Goal: Information Seeking & Learning: Find specific fact

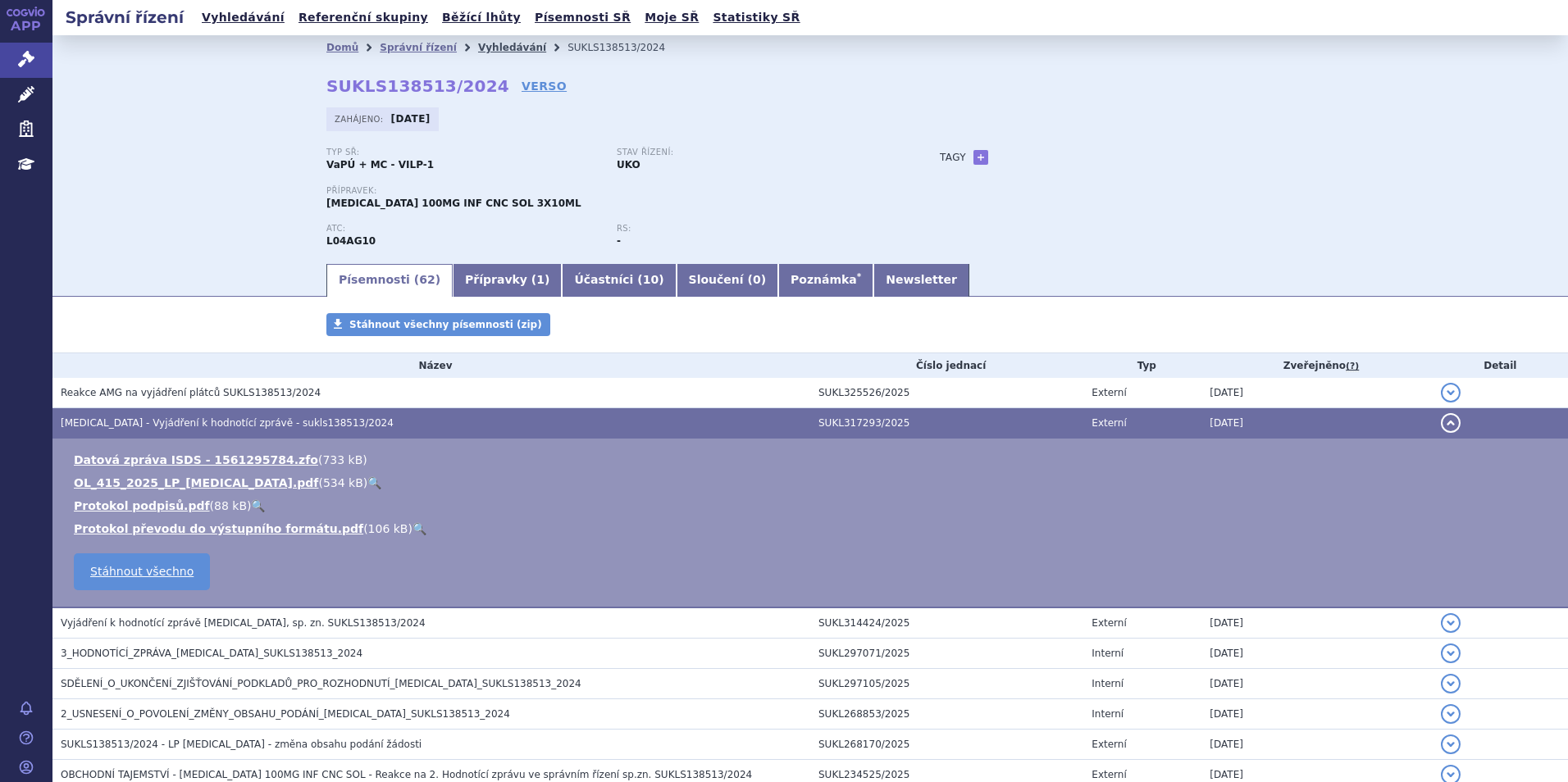
click at [478, 45] on link "Vyhledávání" at bounding box center [511, 47] width 68 height 11
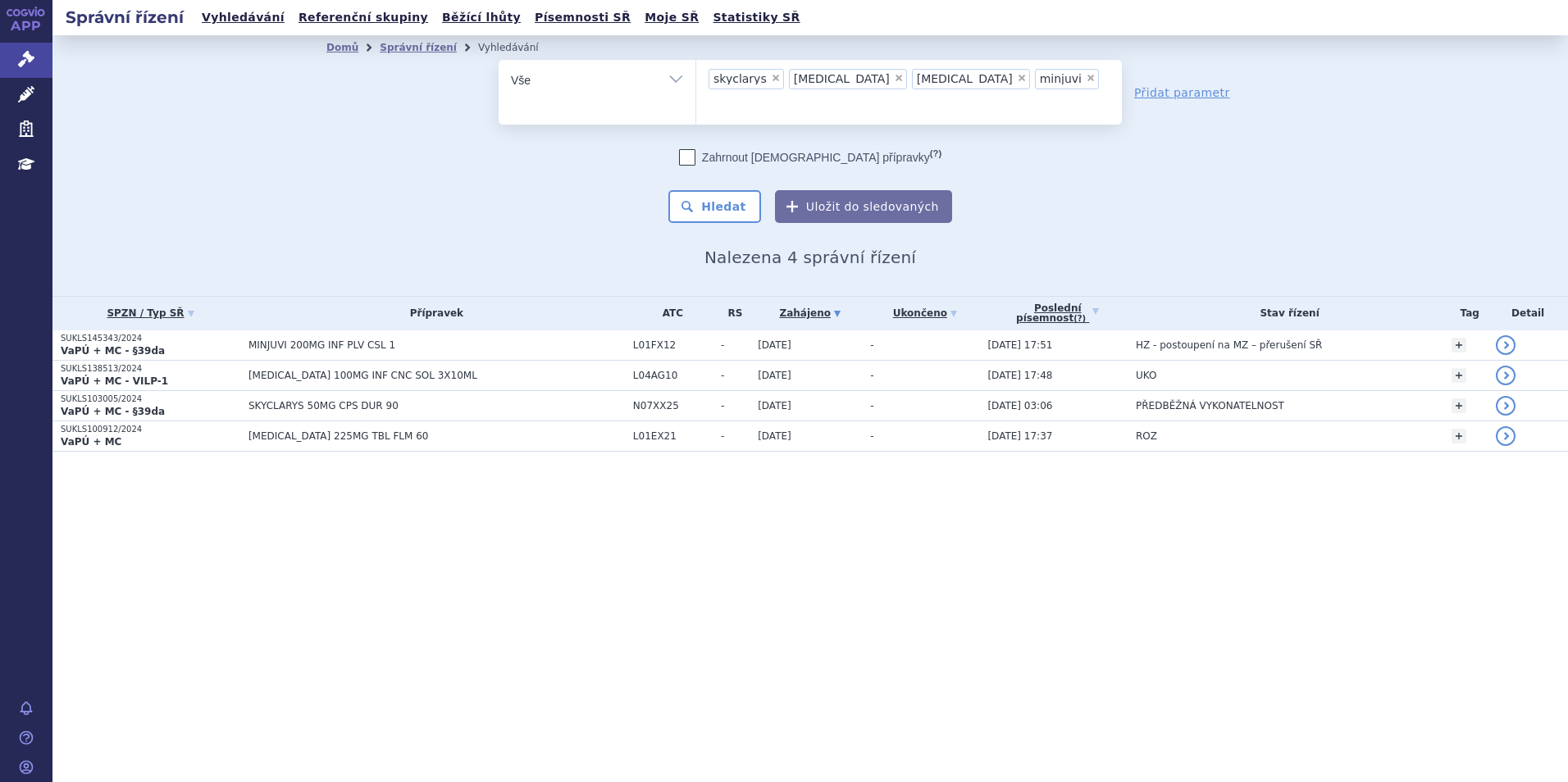
click at [771, 81] on span "×" at bounding box center [775, 77] width 9 height 9
click at [696, 81] on select "skyclarys uplizna tepmetko minjuvi" at bounding box center [695, 80] width 1 height 41
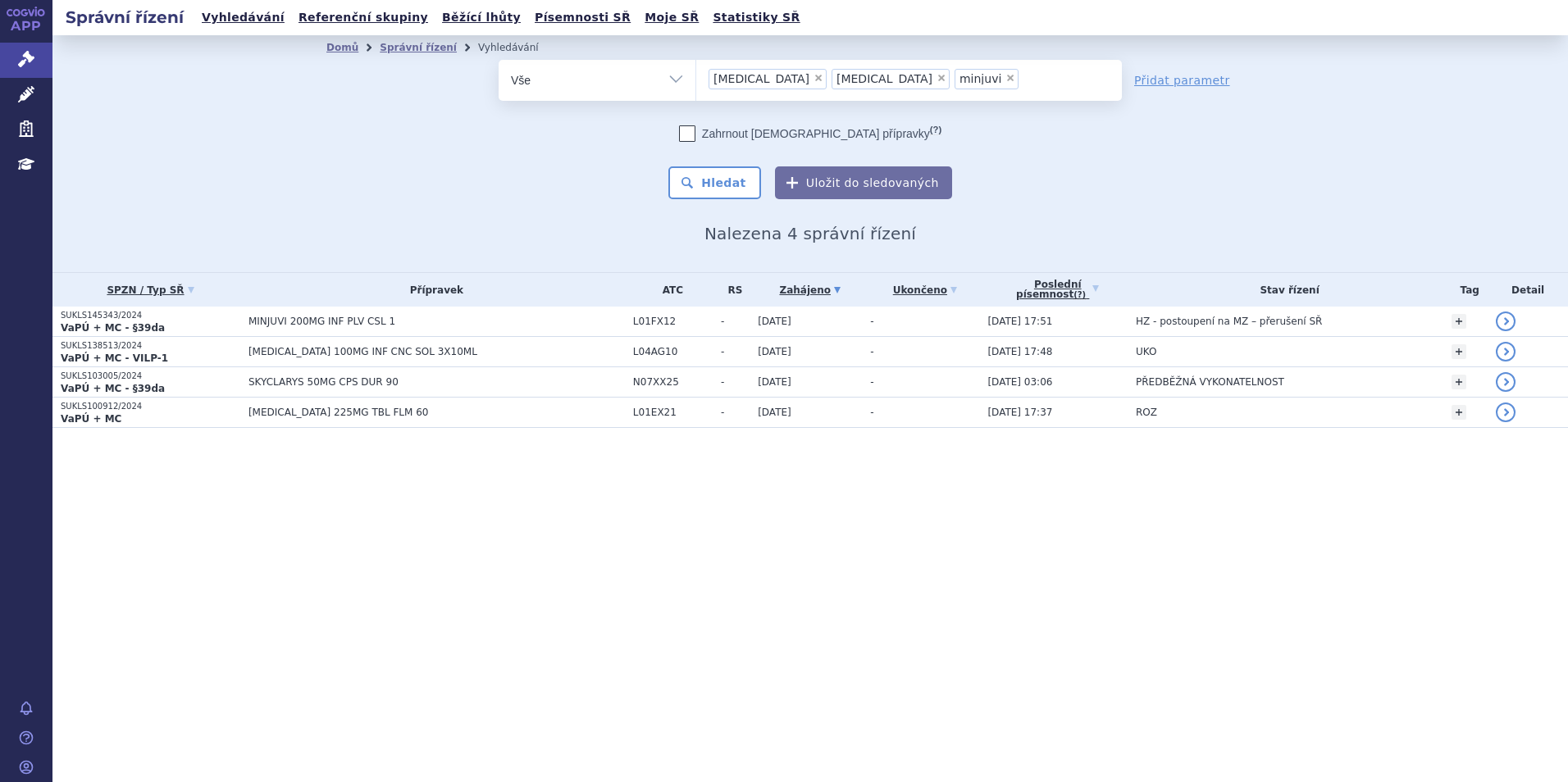
click at [768, 81] on ul "× uplizna × tepmetko × minjuvi" at bounding box center [908, 78] width 425 height 36
click at [696, 81] on select "skyclarys [MEDICAL_DATA] [MEDICAL_DATA] minjuvi" at bounding box center [695, 80] width 1 height 41
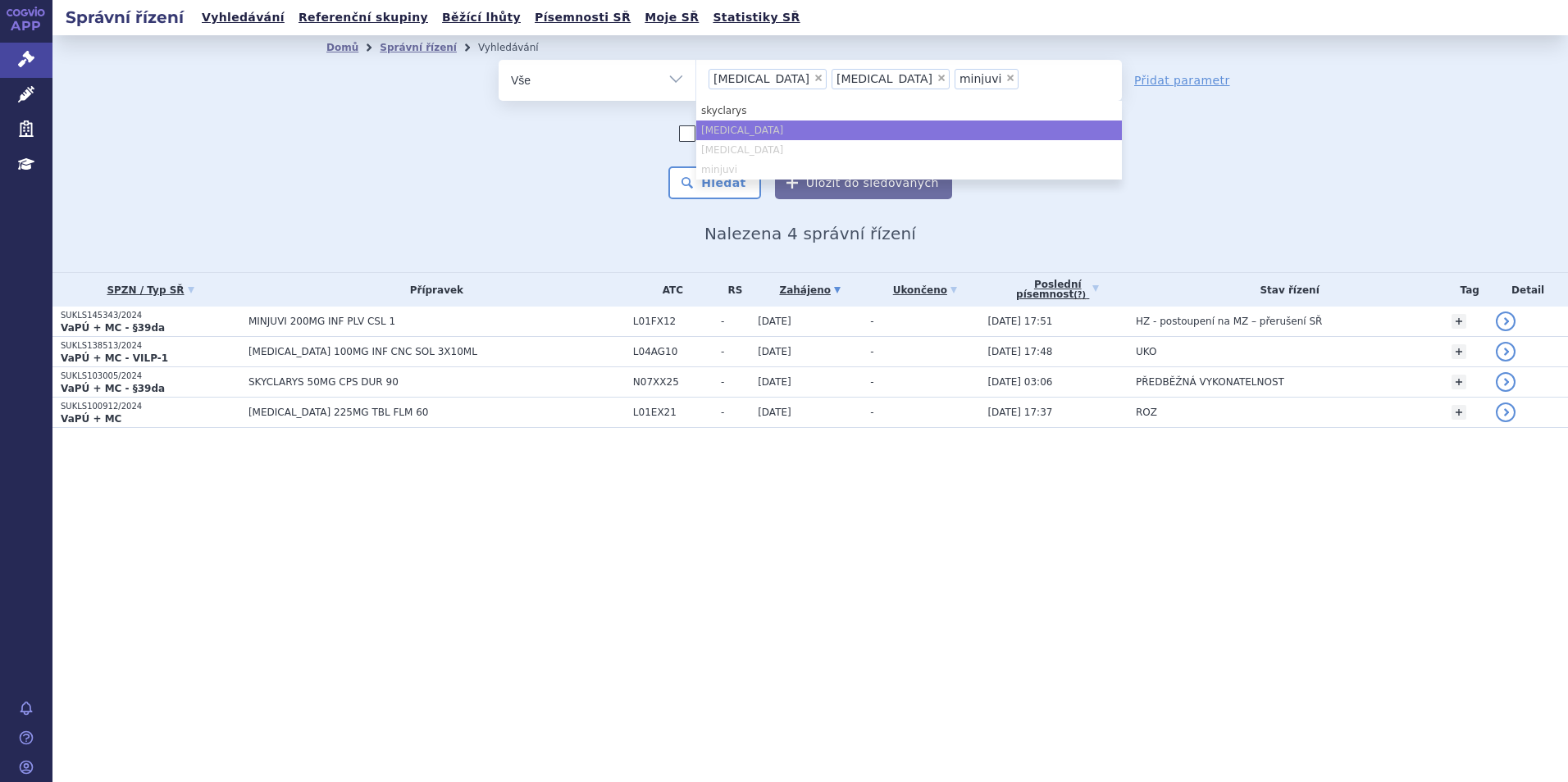
click at [814, 81] on span "×" at bounding box center [818, 77] width 9 height 9
click at [696, 81] on select "skyclarys [MEDICAL_DATA] [MEDICAL_DATA] minjuvi" at bounding box center [695, 80] width 1 height 41
select select "[MEDICAL_DATA]"
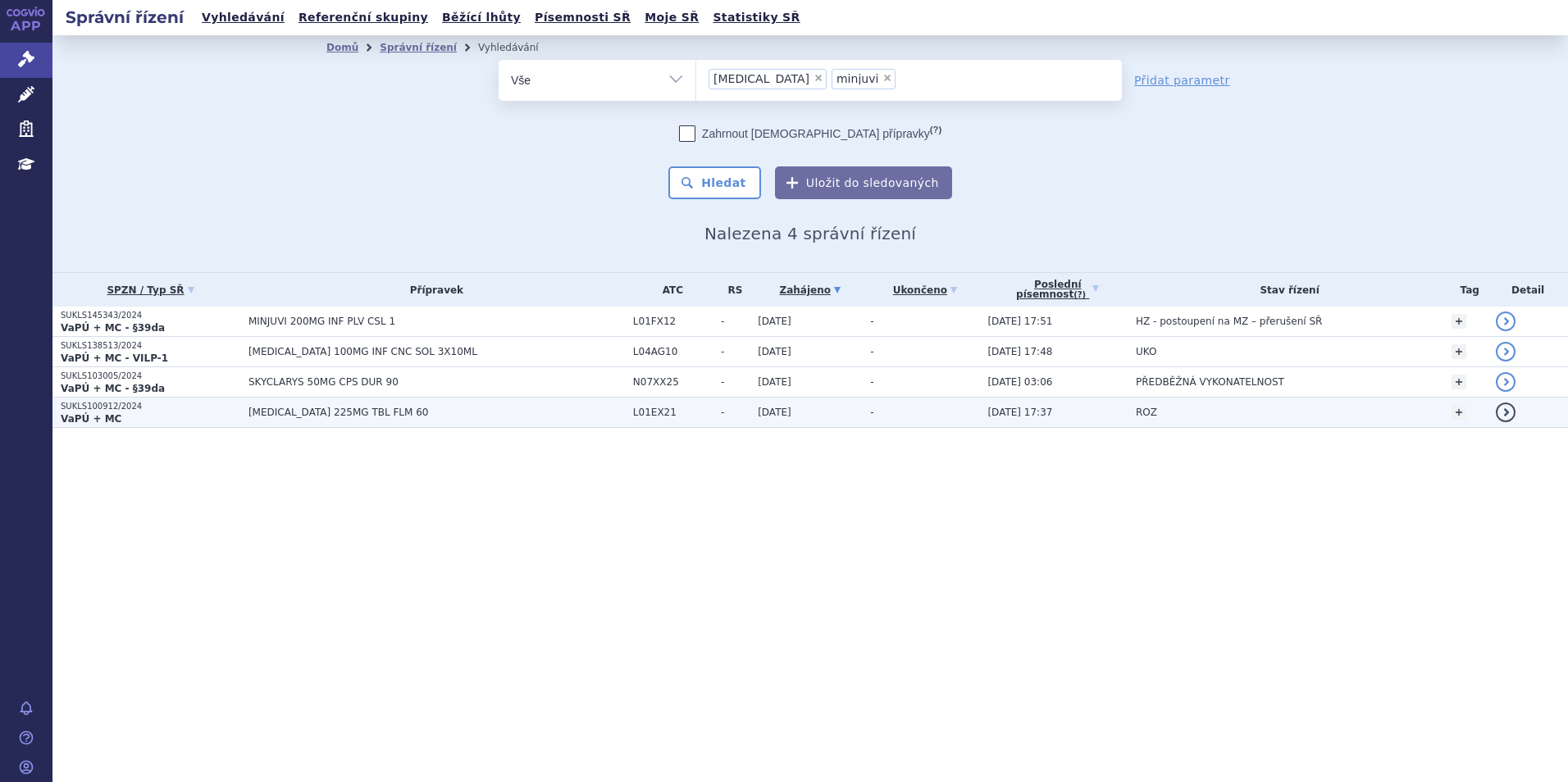
click at [272, 413] on span "TEPMETKO 225MG TBL FLM 60" at bounding box center [436, 412] width 376 height 11
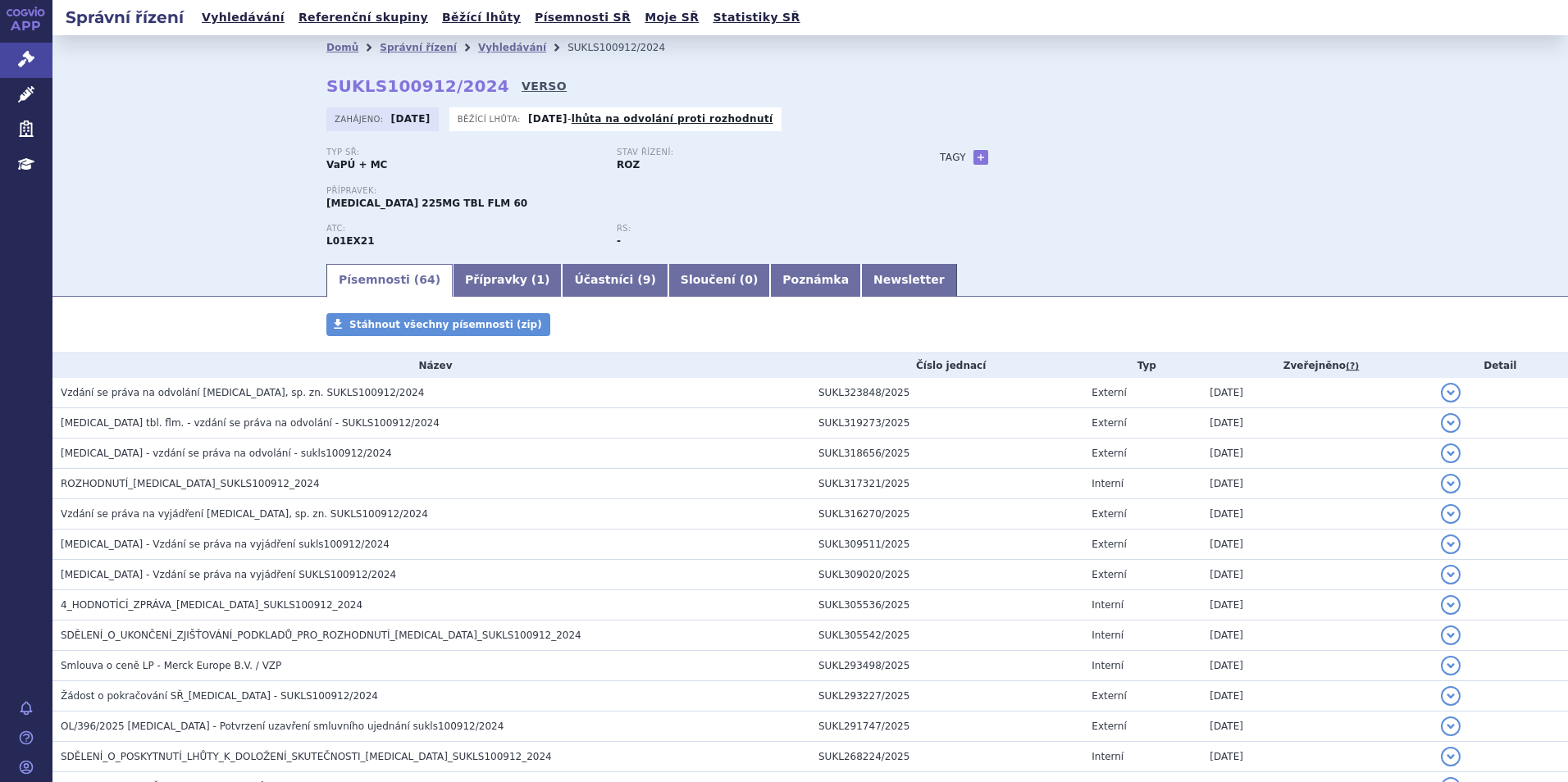
click at [522, 85] on link "VERSO" at bounding box center [544, 86] width 45 height 16
click at [483, 51] on link "Vyhledávání" at bounding box center [511, 47] width 68 height 11
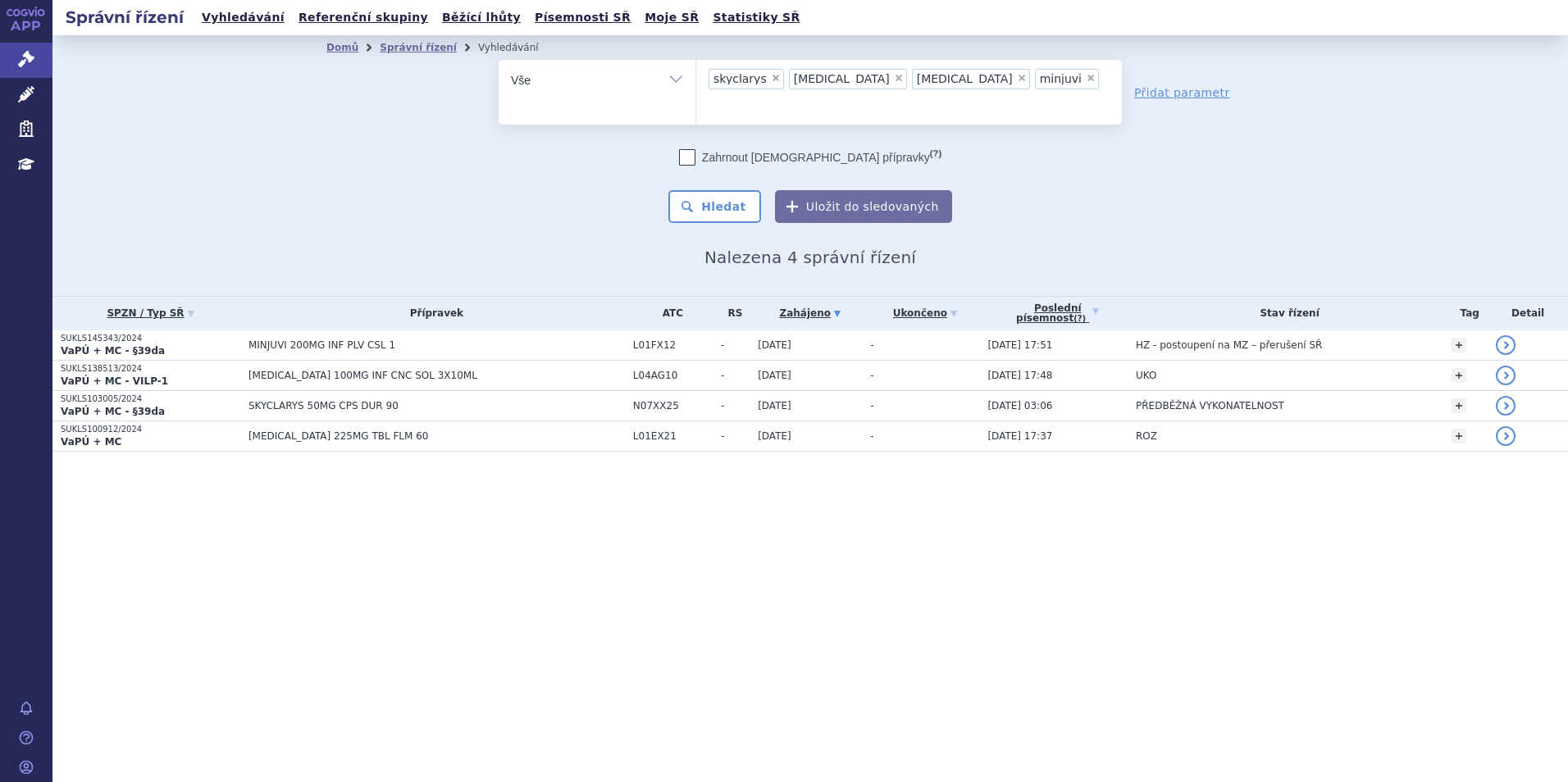
click at [1086, 79] on span "×" at bounding box center [1090, 77] width 9 height 9
click at [696, 79] on select "skyclarys uplizna tepmetko minjuvi" at bounding box center [695, 80] width 1 height 41
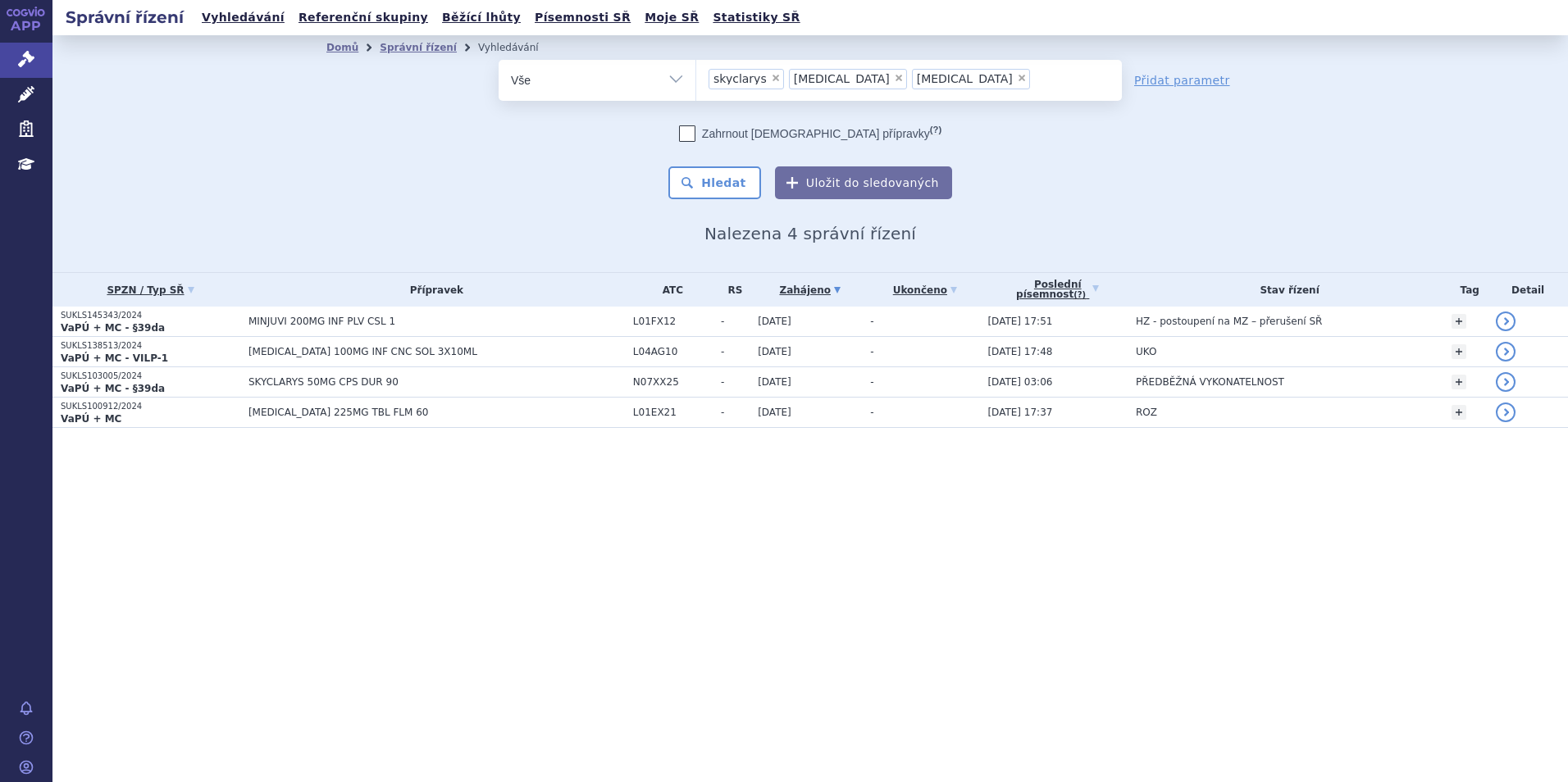
click at [1016, 77] on span "×" at bounding box center [1021, 77] width 9 height 9
click at [696, 77] on select "skyclarys uplizna tepmetko minjuvi" at bounding box center [695, 80] width 1 height 41
click at [894, 81] on span "×" at bounding box center [898, 77] width 9 height 9
click at [696, 81] on select "skyclarys uplizna tepmetko minjuvi" at bounding box center [695, 80] width 1 height 41
click at [761, 78] on li "× skyclarys" at bounding box center [747, 79] width 76 height 21
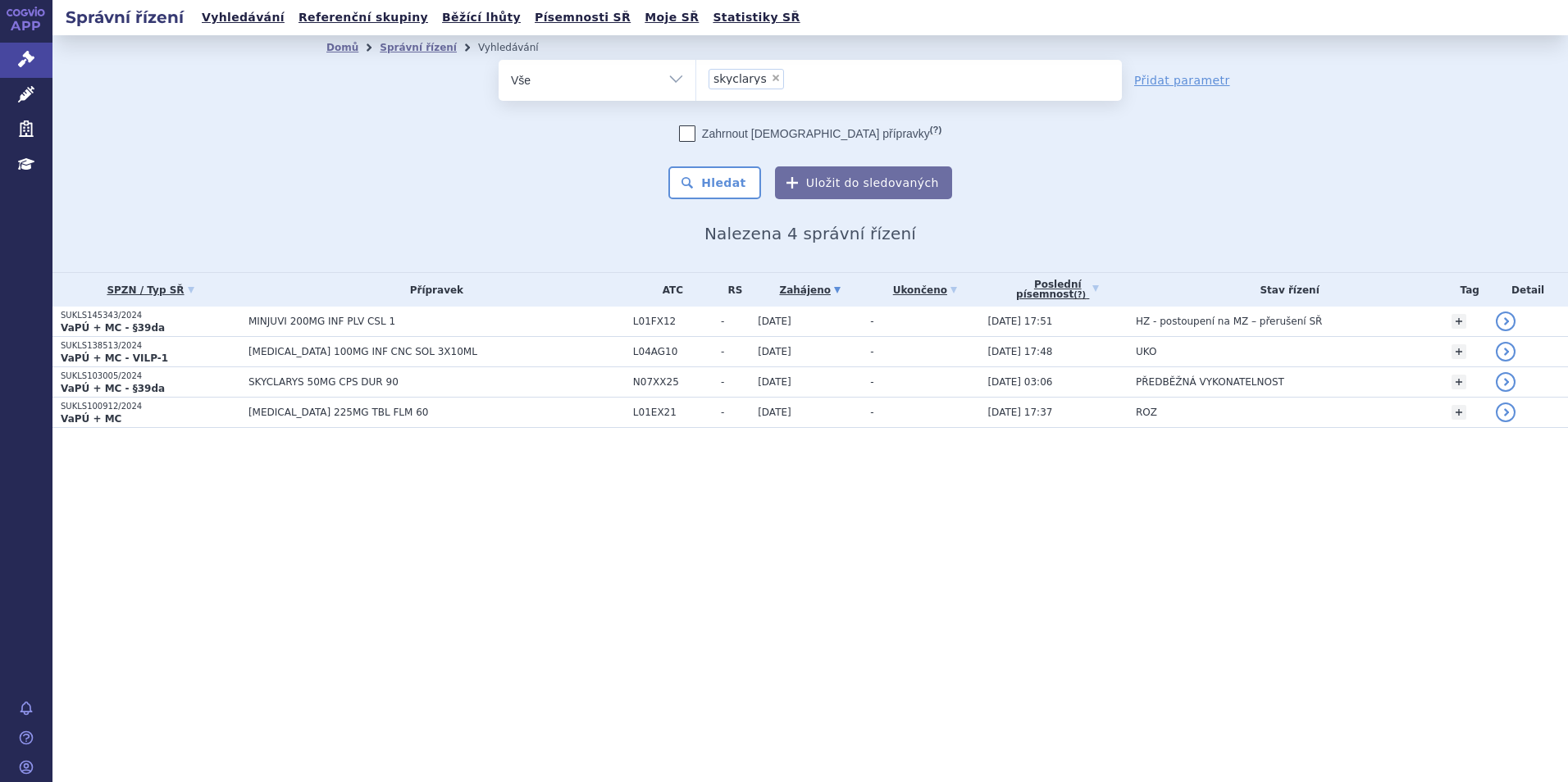
click at [696, 78] on select "skyclarys uplizna tepmetko minjuvi" at bounding box center [695, 80] width 1 height 41
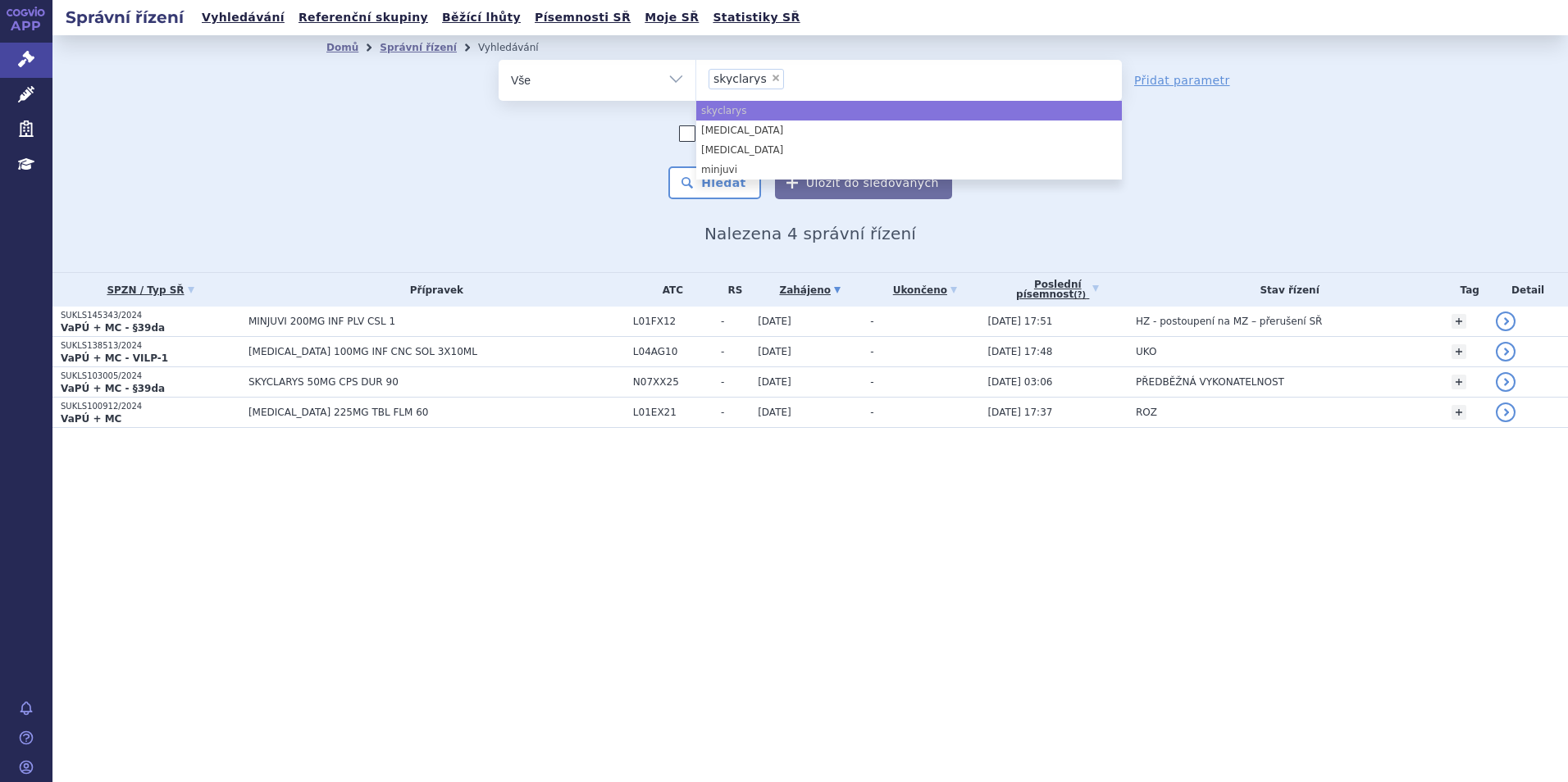
click at [771, 78] on span "×" at bounding box center [775, 77] width 9 height 9
click at [696, 78] on select "skyclarys uplizna tepmetko minjuvi" at bounding box center [695, 80] width 1 height 41
select select
click at [764, 78] on ul "× skyclarys" at bounding box center [908, 78] width 425 height 36
click at [696, 78] on select "skyclarys uplizna tepmetko minjuvi" at bounding box center [695, 80] width 1 height 41
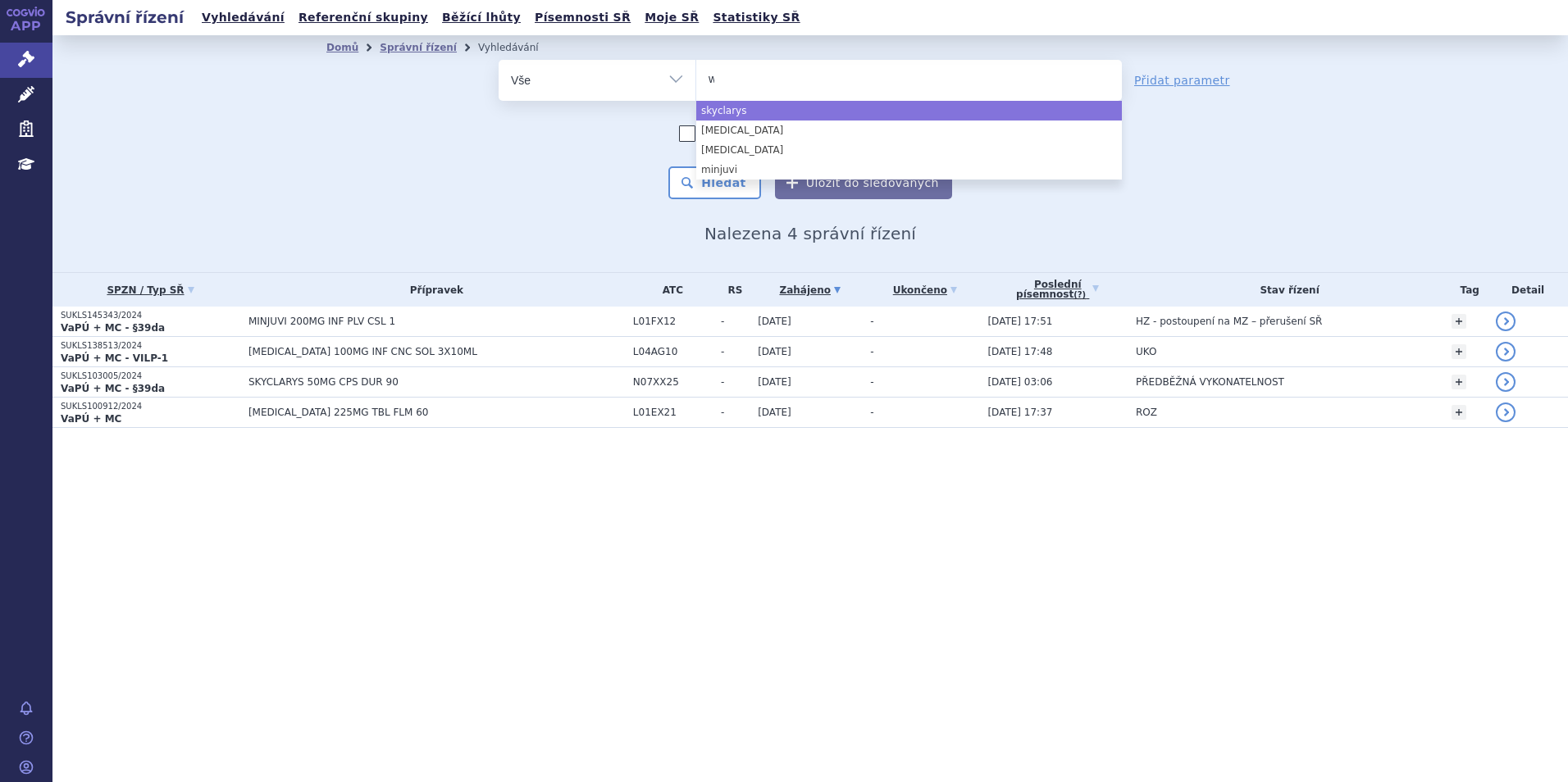
type input "wi"
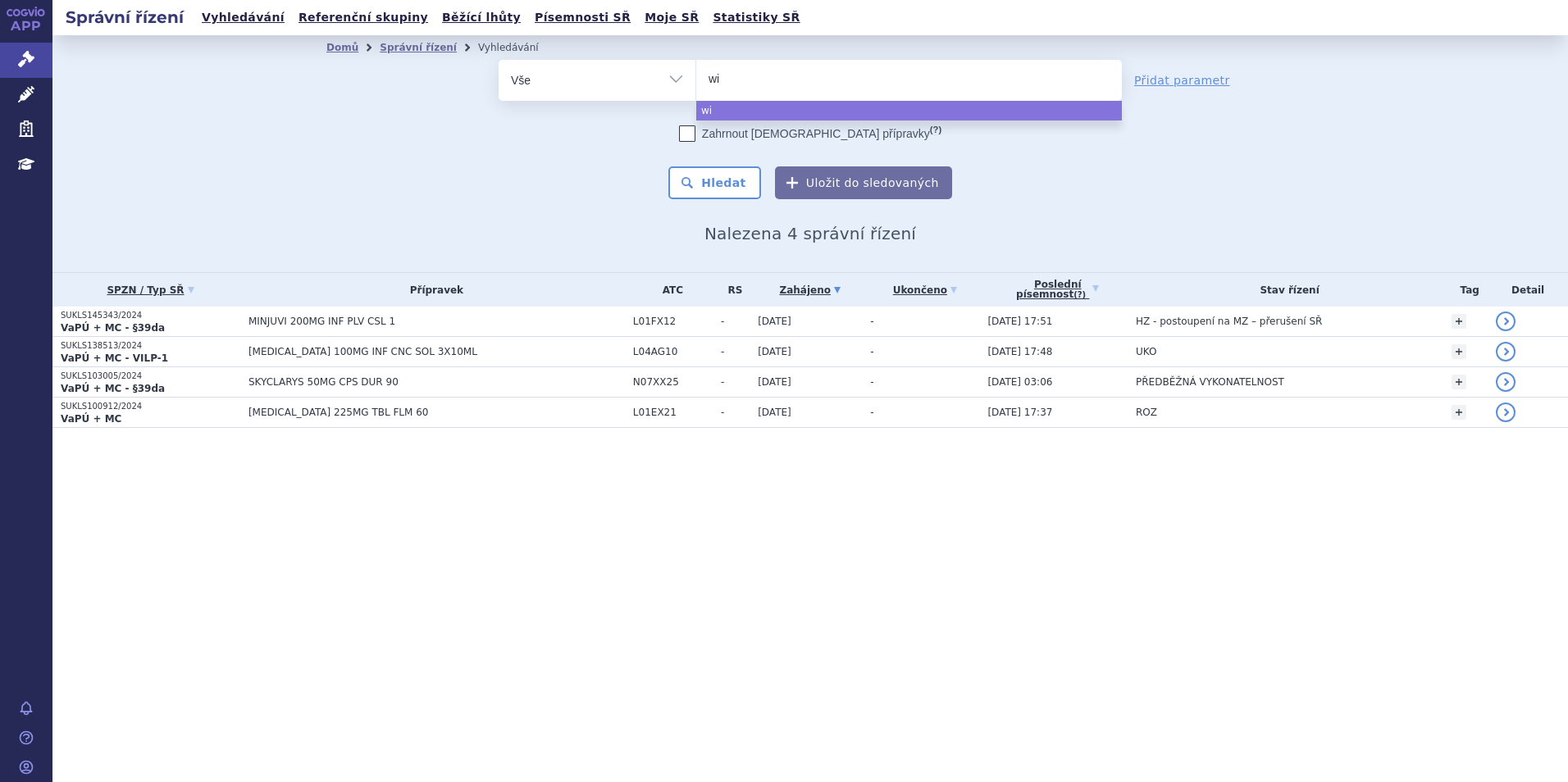
type input "win"
type input "winre"
type input "winreq"
type input "winrev"
type input "winrevai"
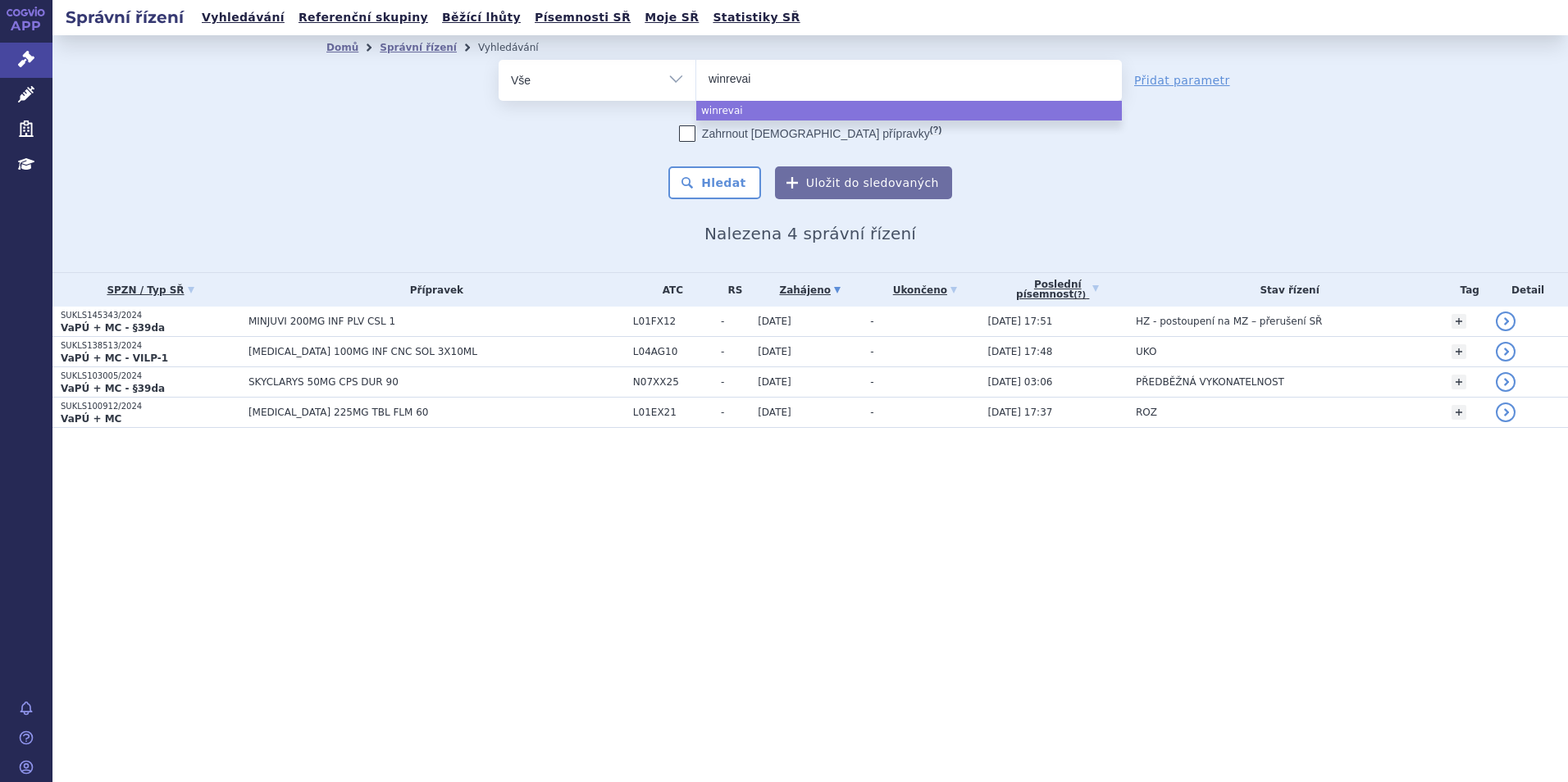
type input "winrevair"
select select "winrevair"
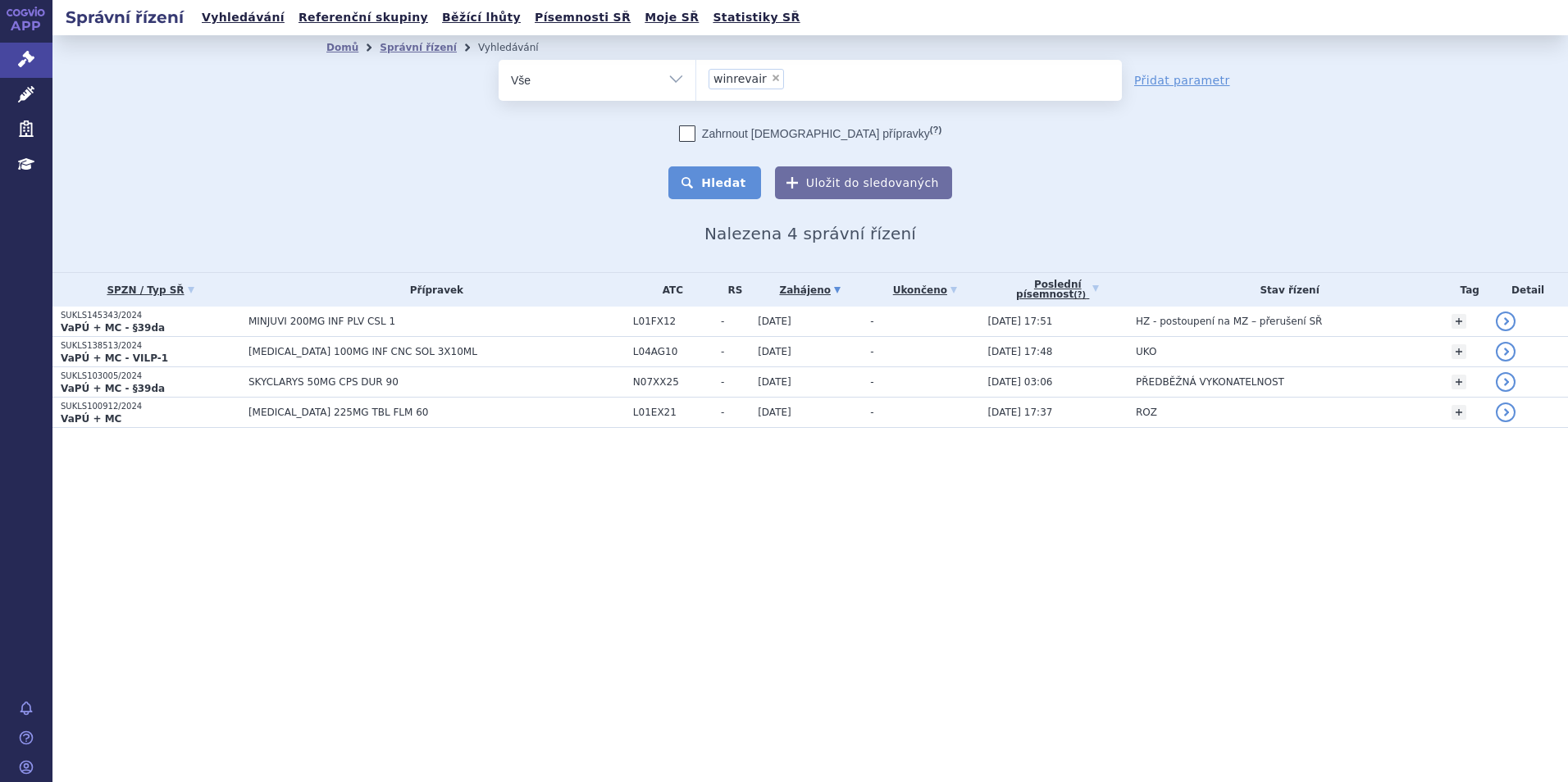
click at [743, 182] on button "Hledat" at bounding box center [715, 183] width 93 height 33
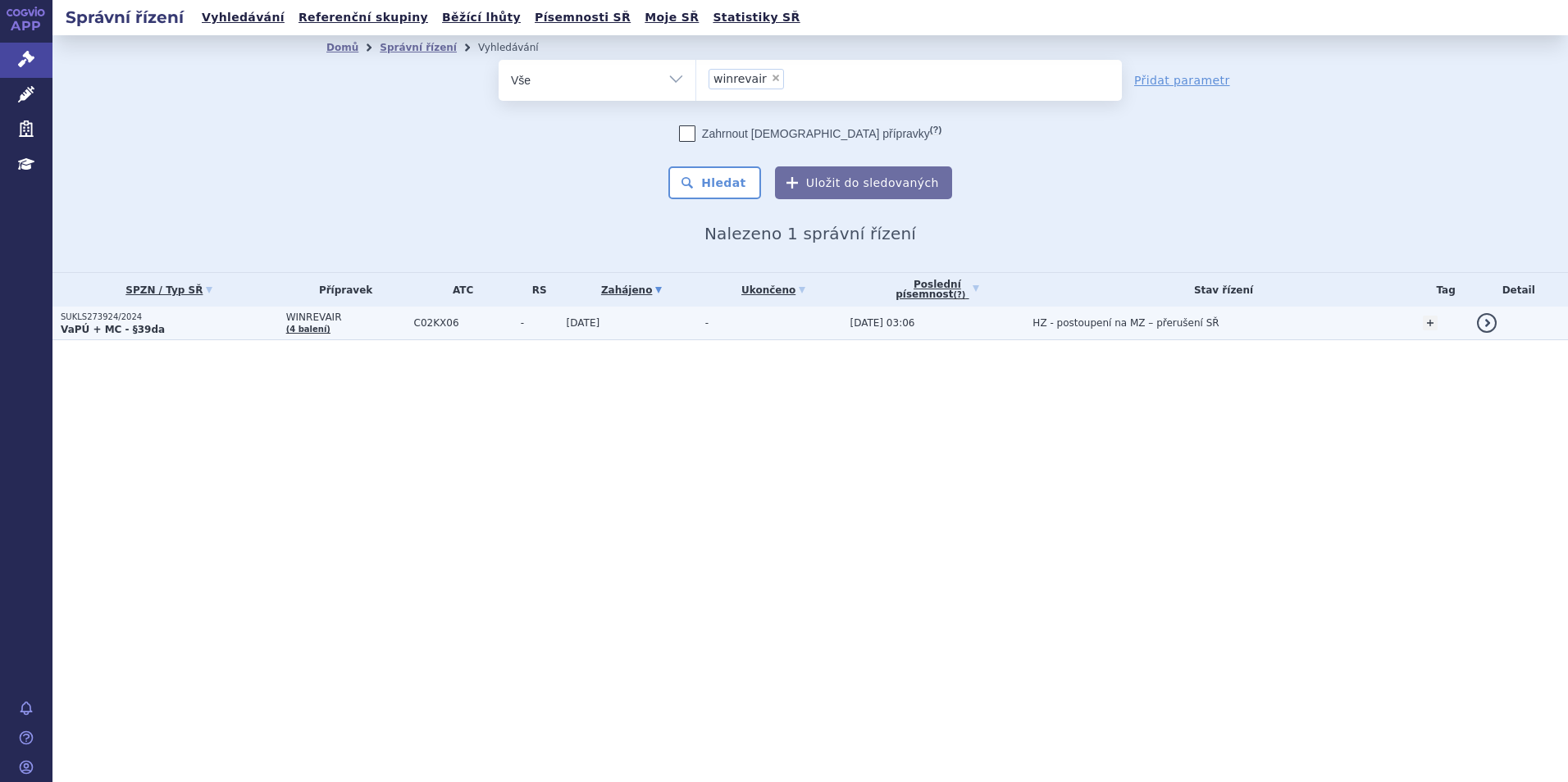
click at [216, 315] on p "SUKLS273924/2024" at bounding box center [169, 317] width 217 height 11
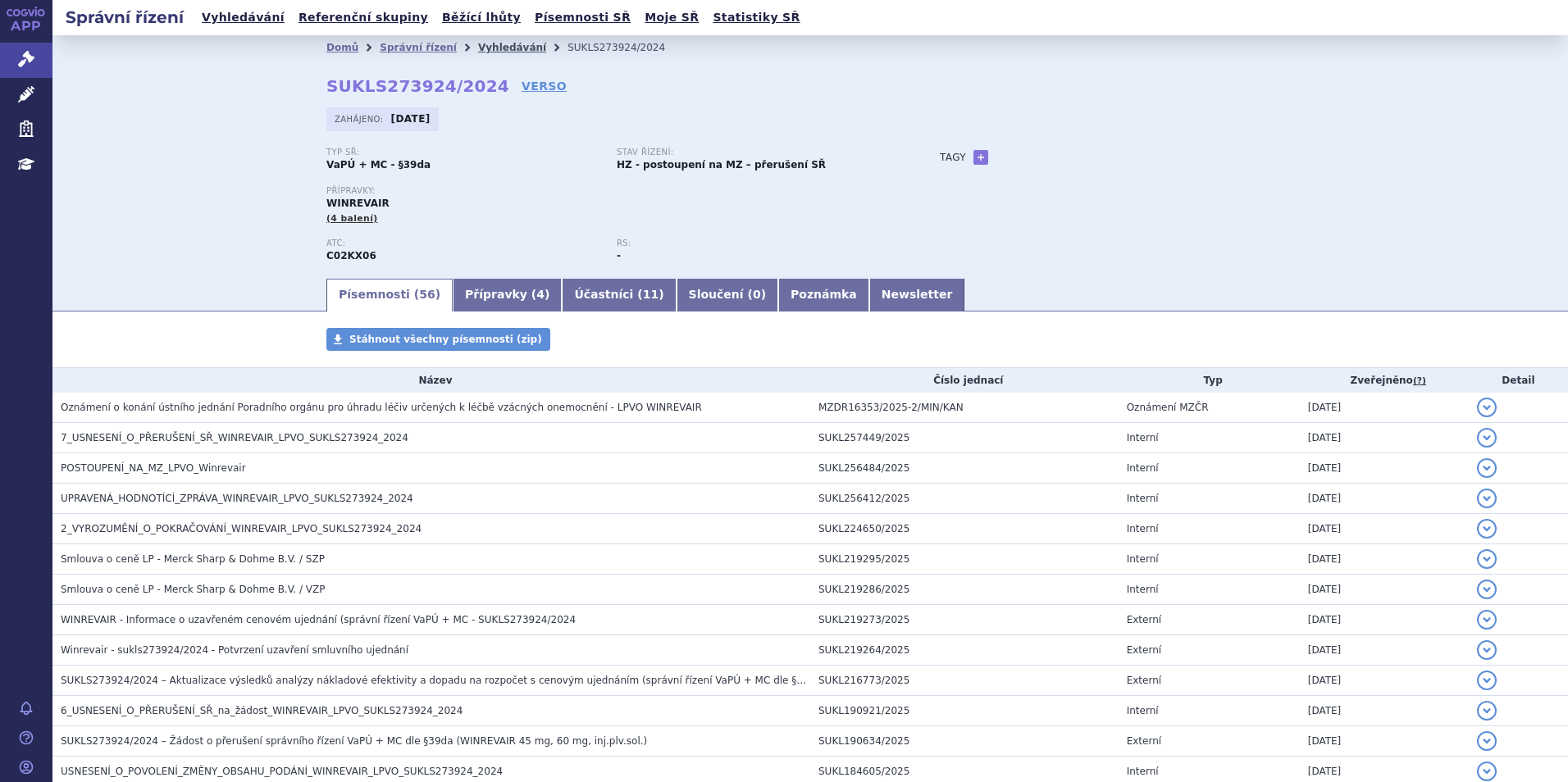
click at [478, 49] on link "Vyhledávání" at bounding box center [511, 47] width 68 height 11
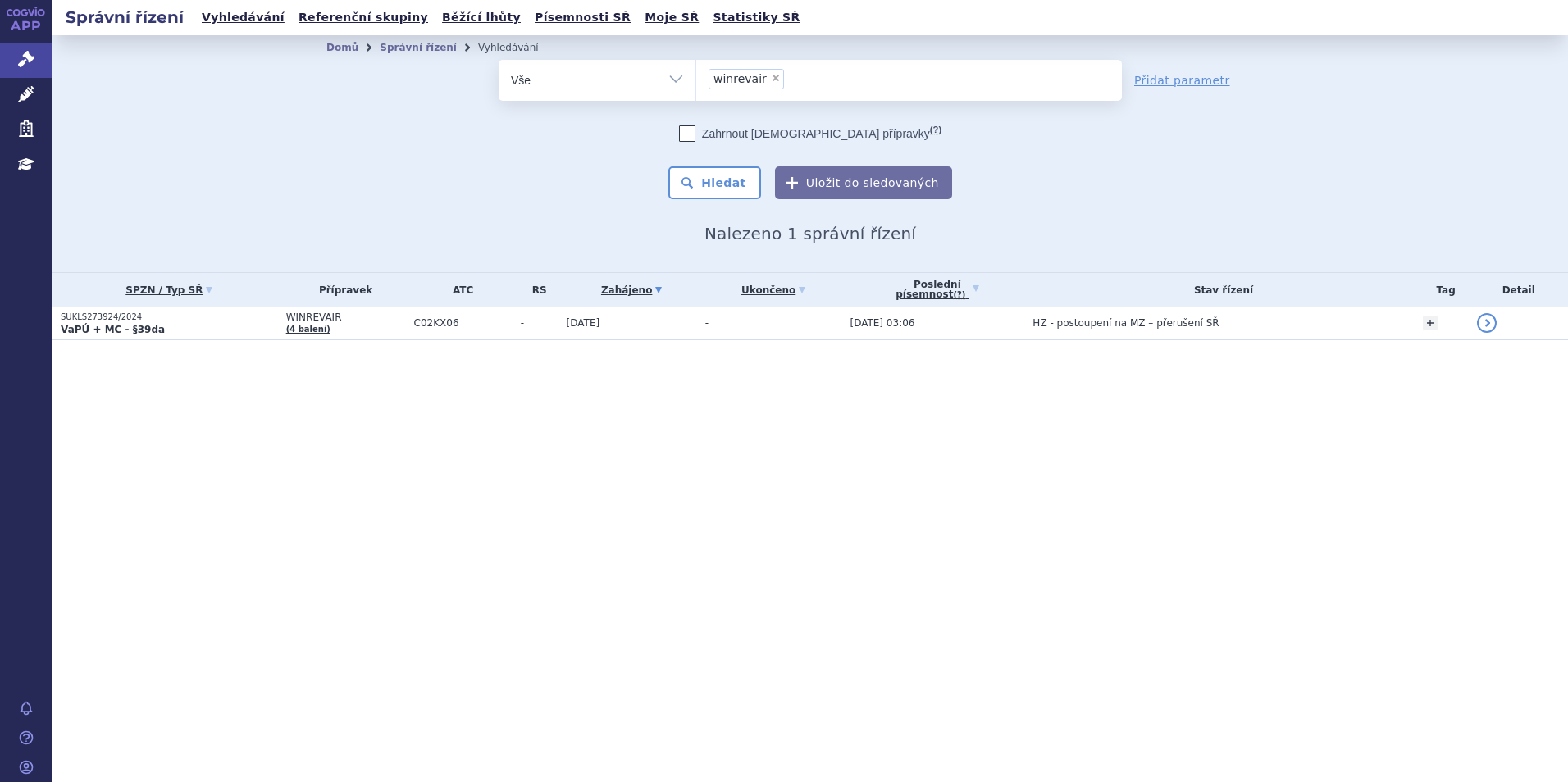
click at [771, 80] on span "×" at bounding box center [775, 77] width 9 height 9
click at [696, 80] on select "winrevair" at bounding box center [695, 80] width 1 height 41
select select
click at [769, 76] on ul "× winrevair" at bounding box center [908, 78] width 425 height 36
click at [696, 76] on select "winrevair" at bounding box center [695, 80] width 1 height 41
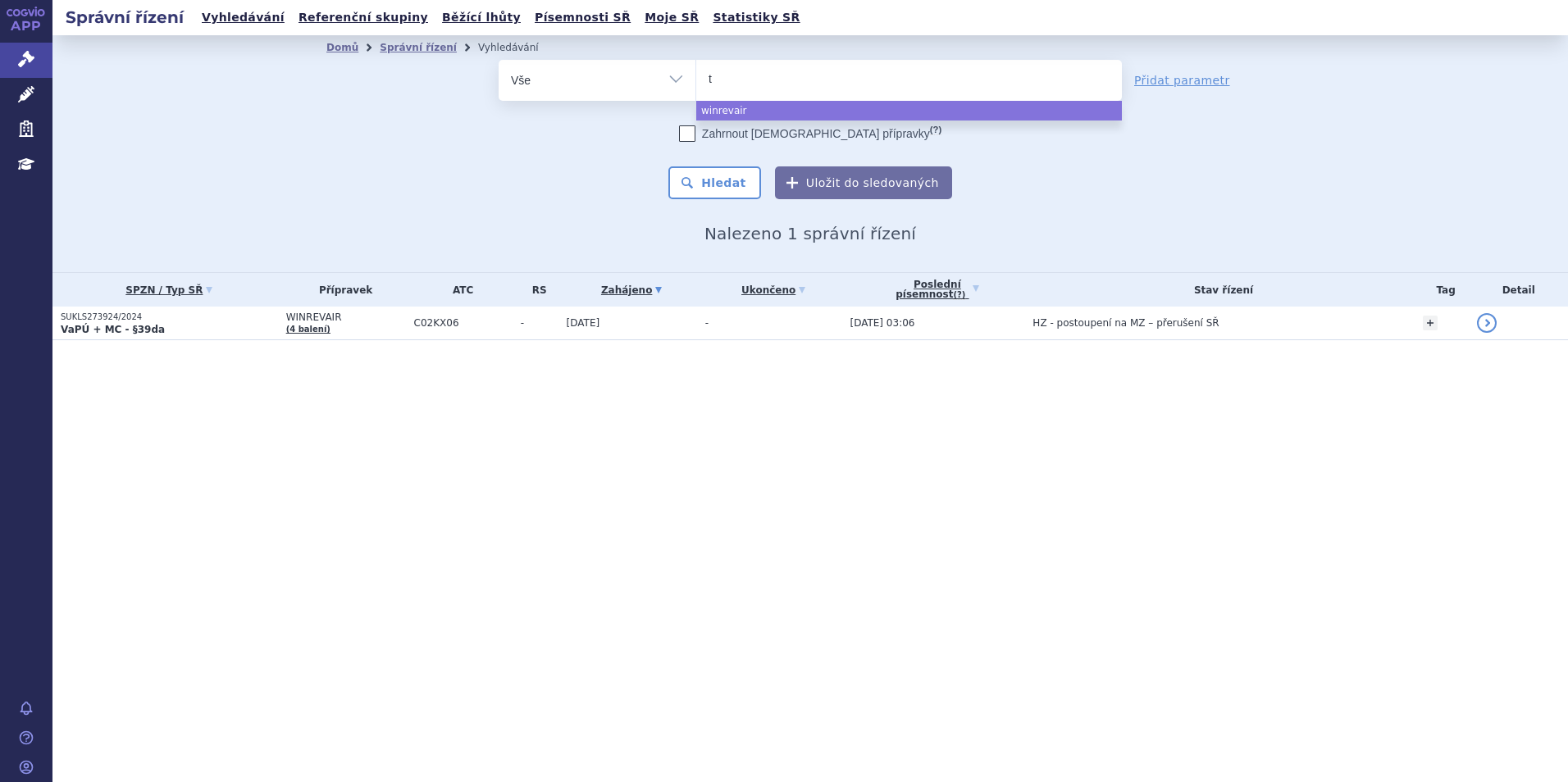
type input "ta"
type input "tavn"
type input "tavneos"
select select "tavneos"
type input "ul"
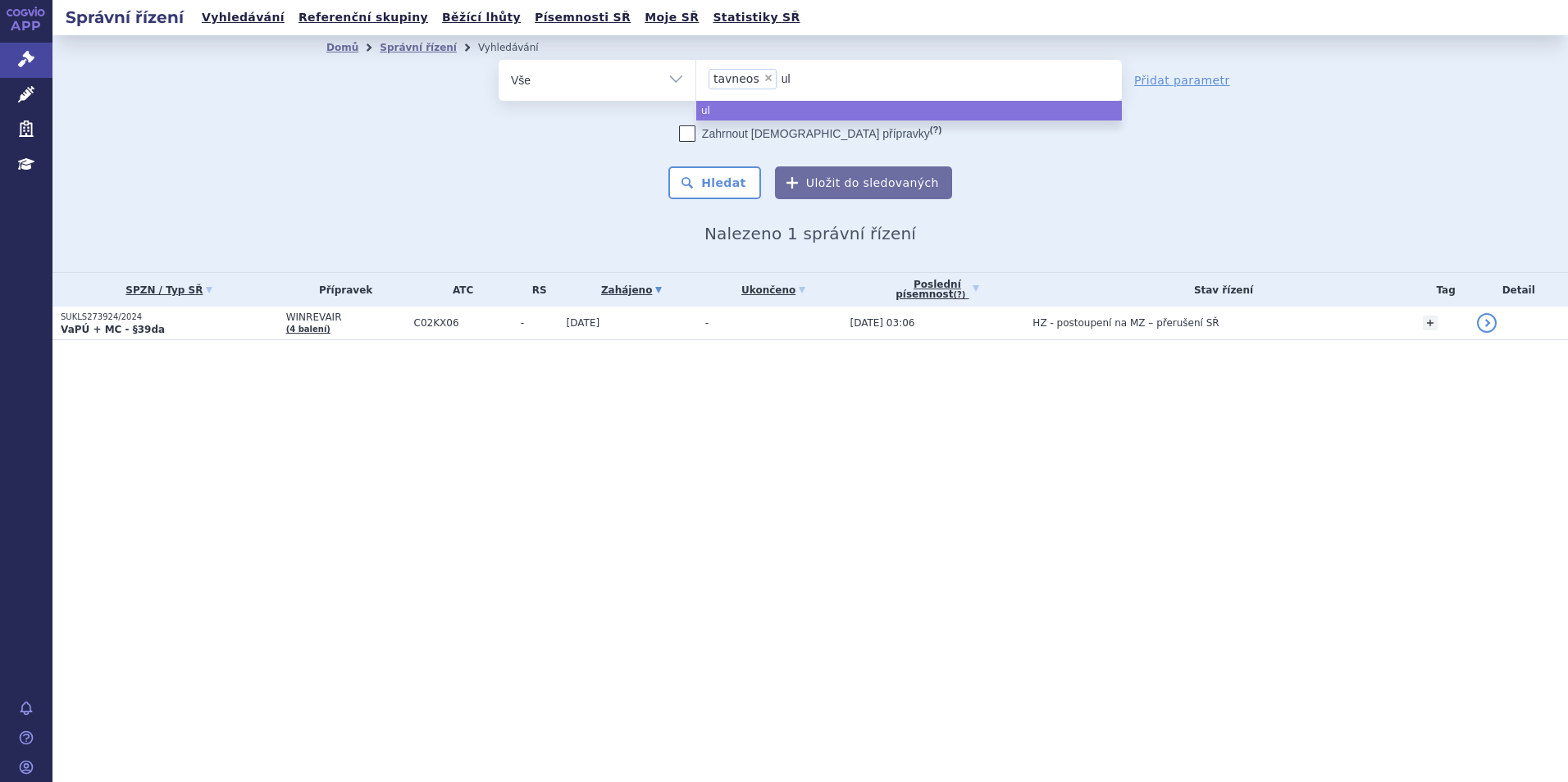
type input "ult"
type input "ulto"
type input "ult"
type input "ul"
type input "ulto"
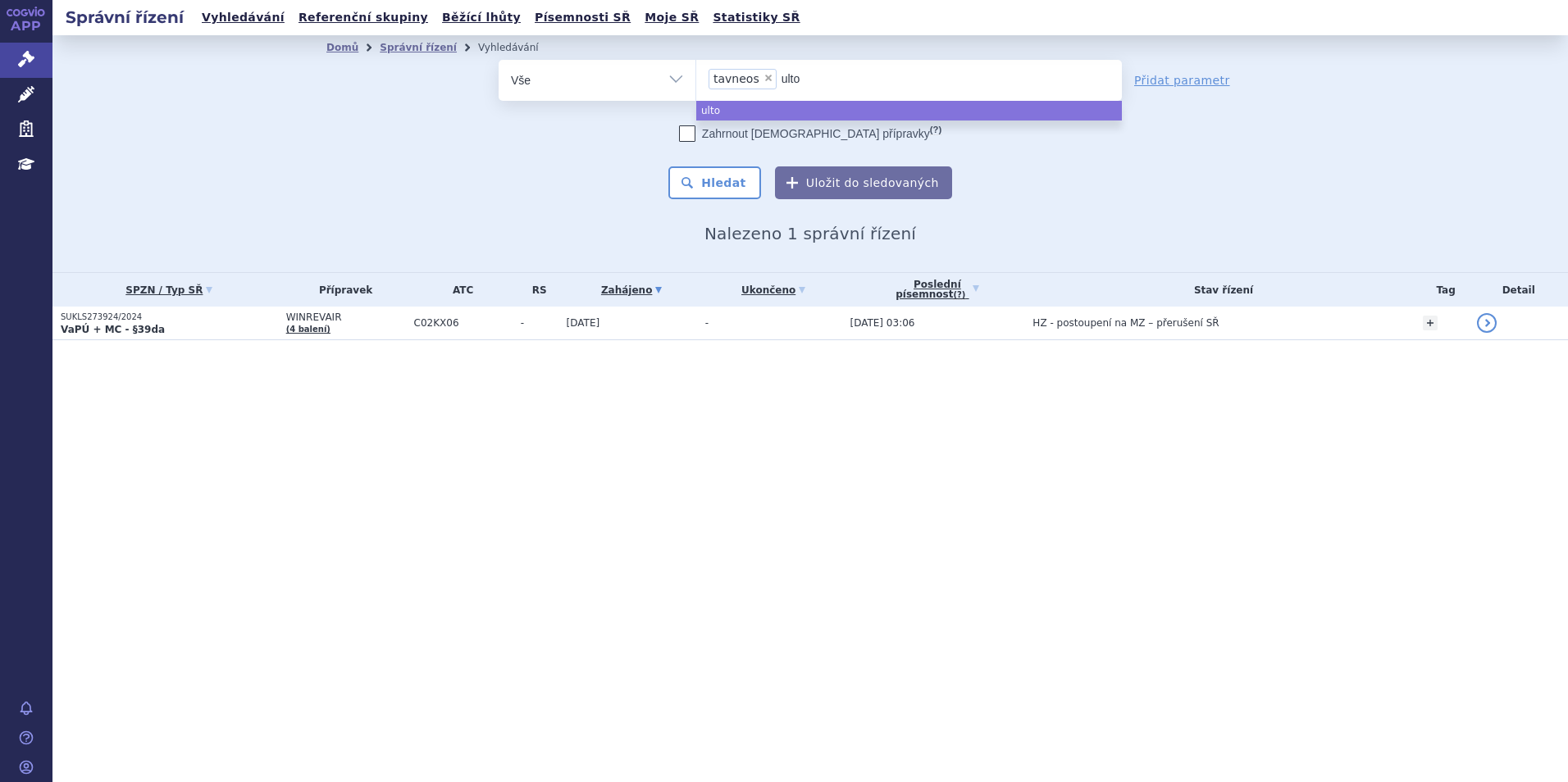
type input "ultom"
type input "ultomir"
type input "ultomiris"
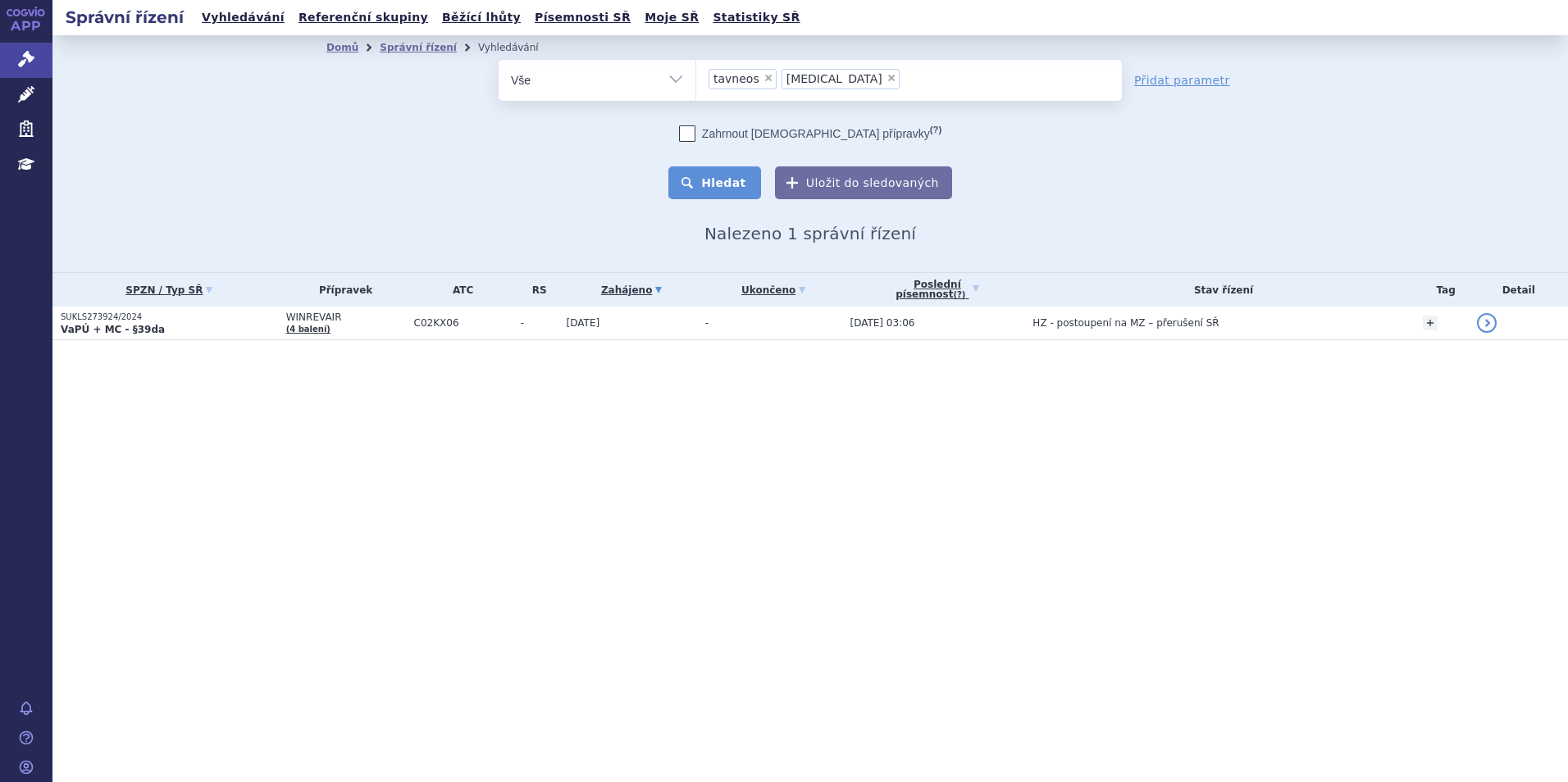
click at [719, 179] on button "Hledat" at bounding box center [715, 183] width 93 height 33
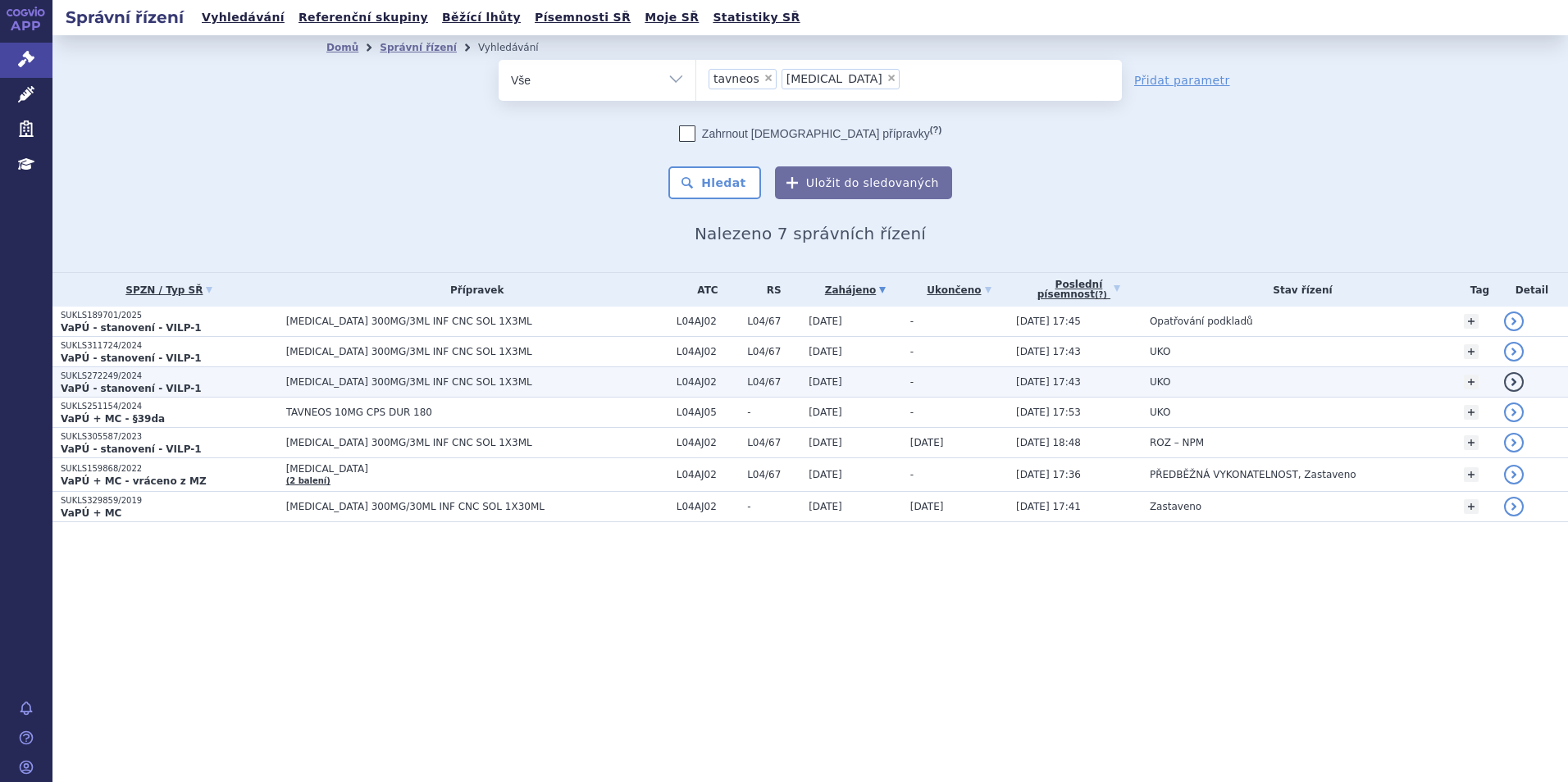
click at [278, 378] on td "[MEDICAL_DATA] 300MG/3ML INF CNC SOL 1X3ML" at bounding box center [473, 382] width 390 height 30
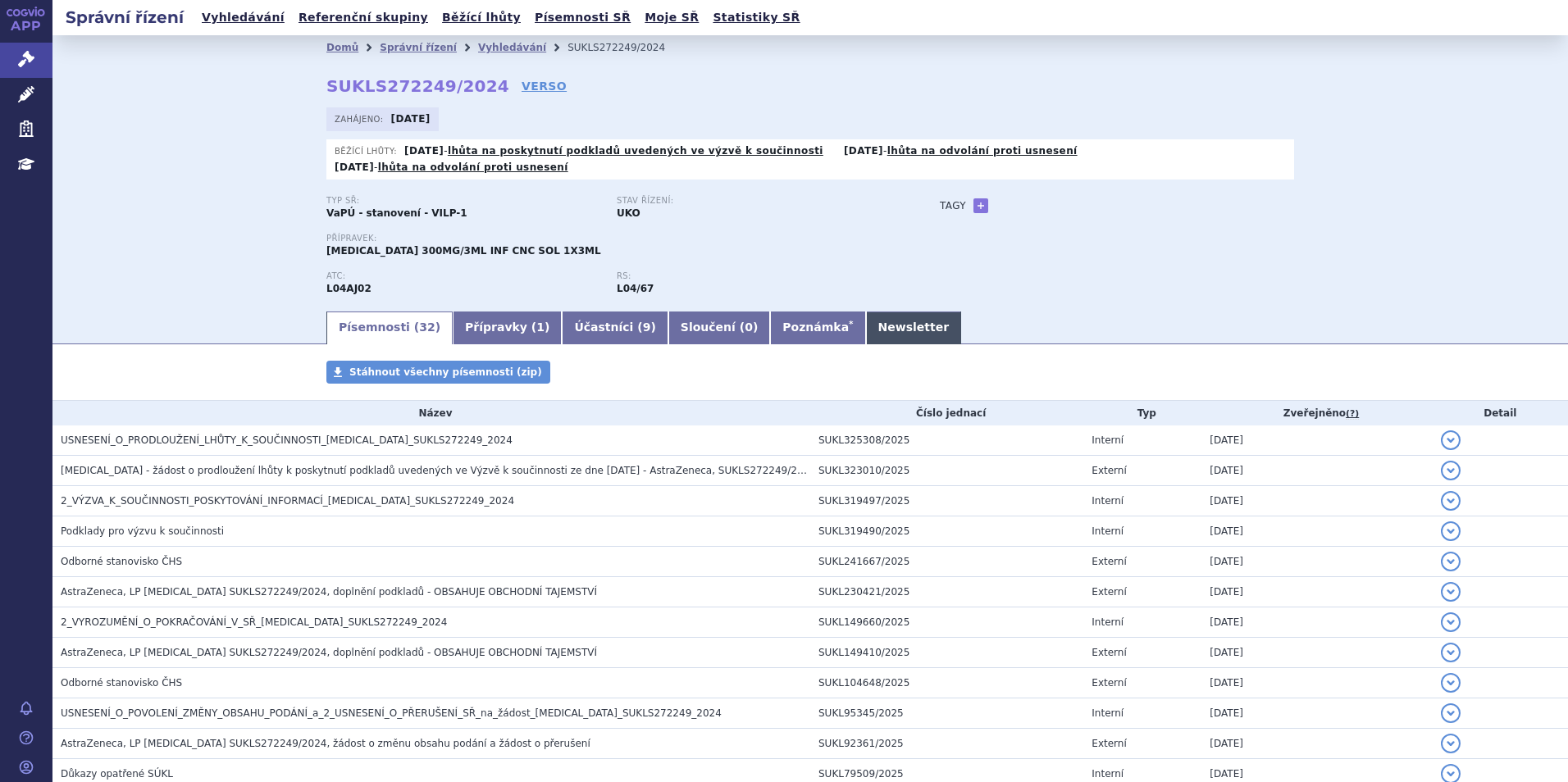
click at [866, 313] on link "Newsletter" at bounding box center [914, 328] width 96 height 33
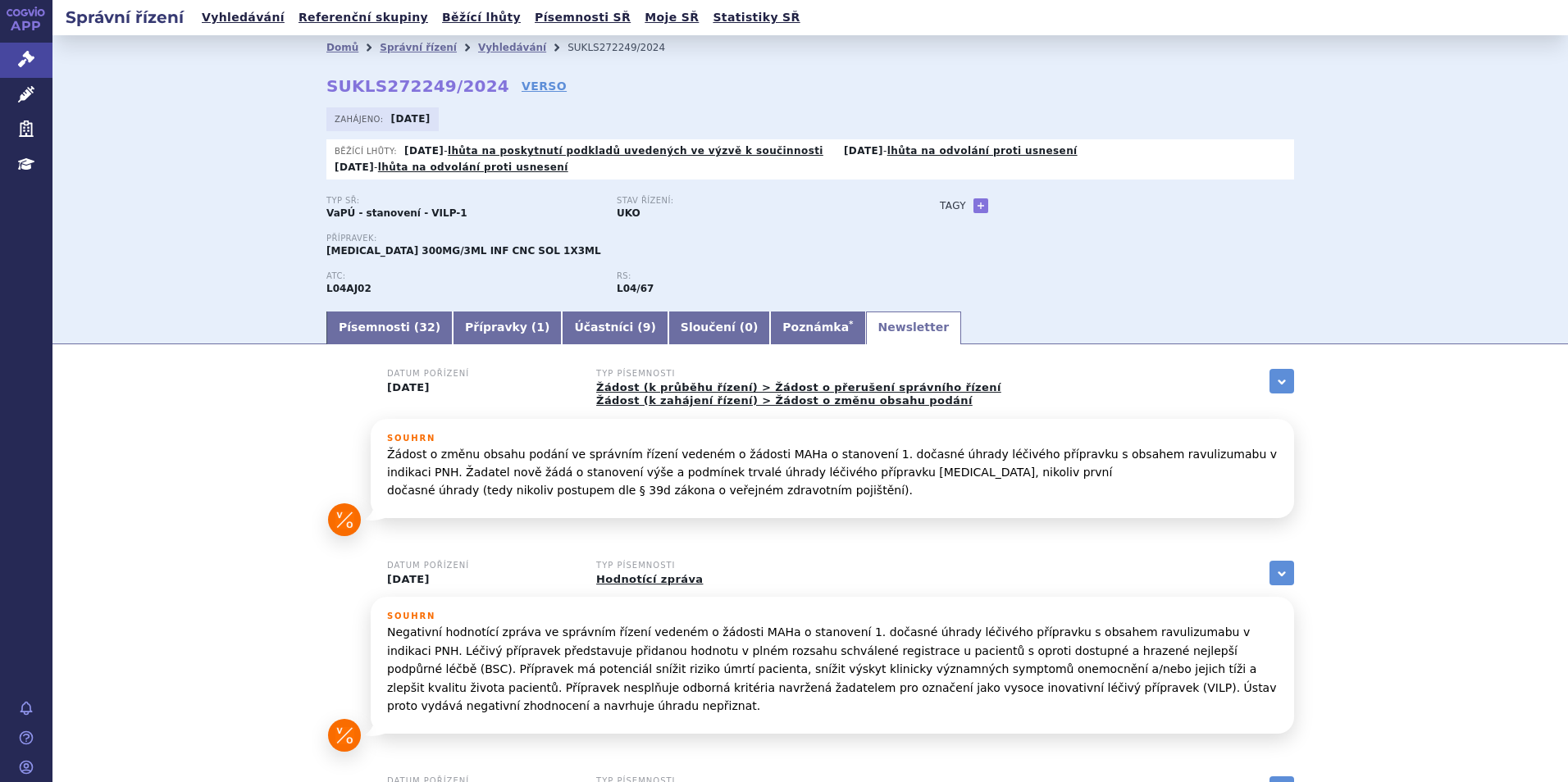
click at [866, 313] on link "Newsletter" at bounding box center [914, 328] width 96 height 33
click at [478, 49] on link "Vyhledávání" at bounding box center [511, 47] width 68 height 11
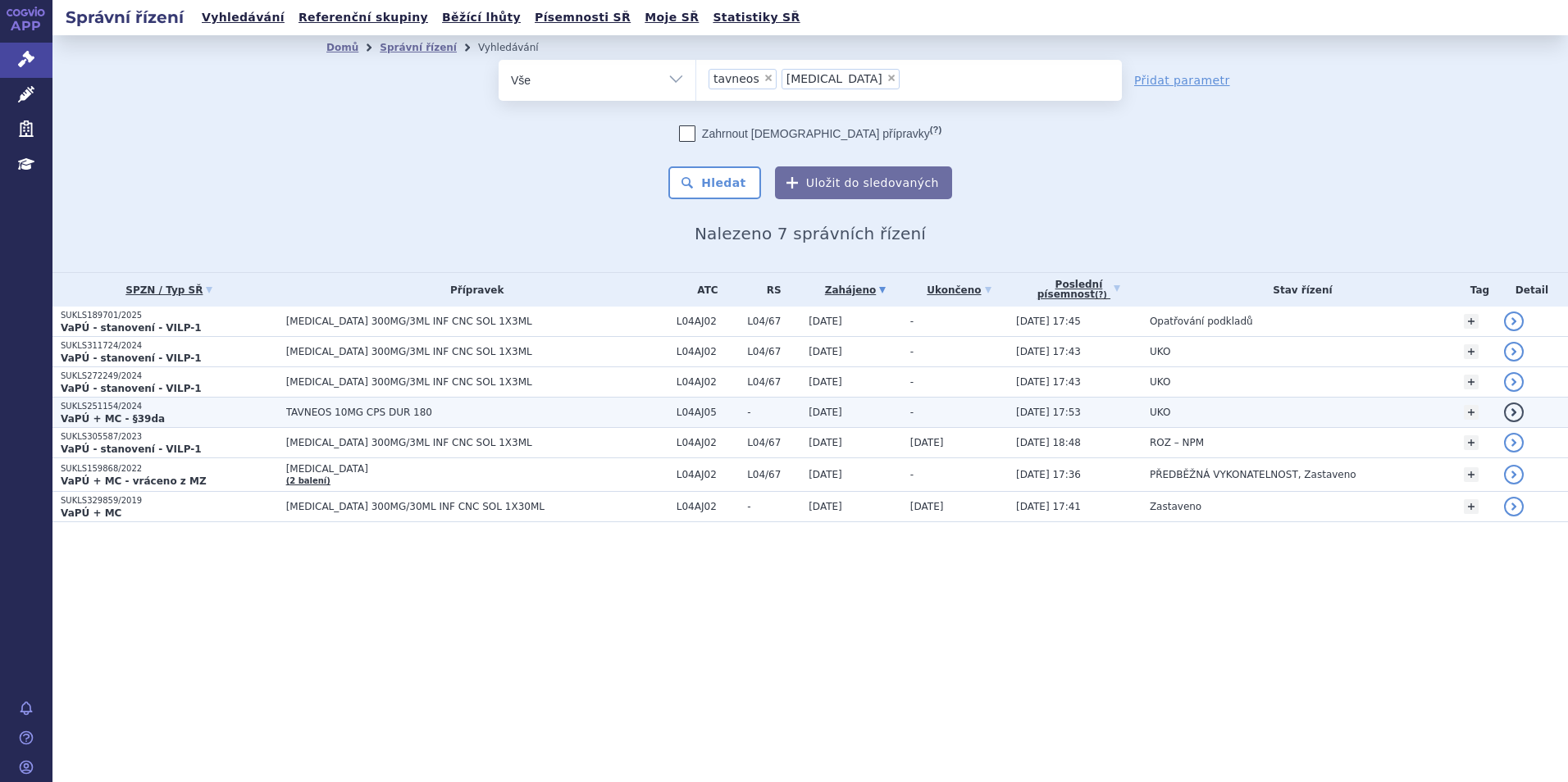
click at [394, 404] on td "TAVNEOS 10MG CPS DUR 180" at bounding box center [473, 412] width 390 height 30
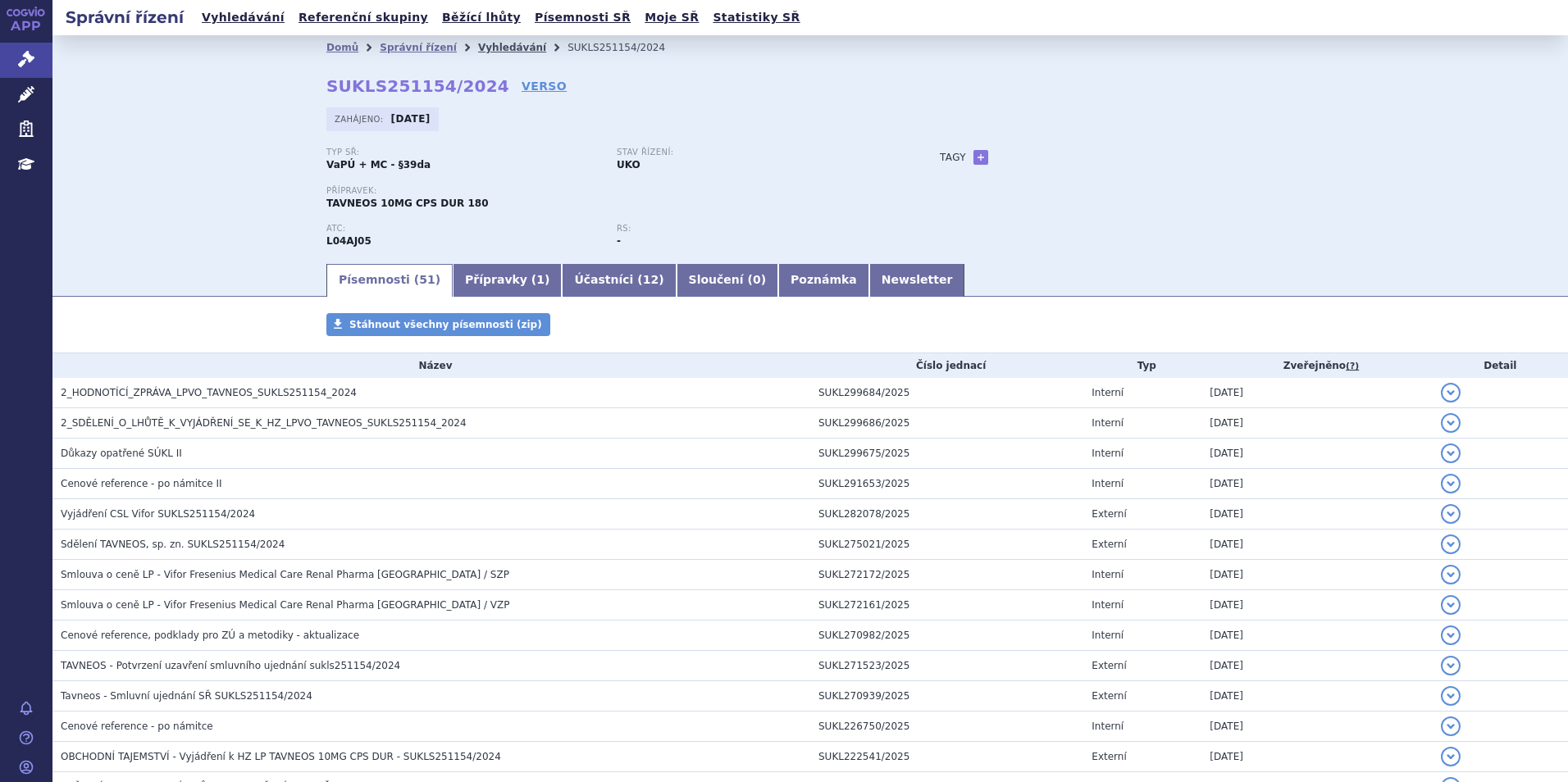
click at [478, 45] on link "Vyhledávání" at bounding box center [511, 47] width 68 height 11
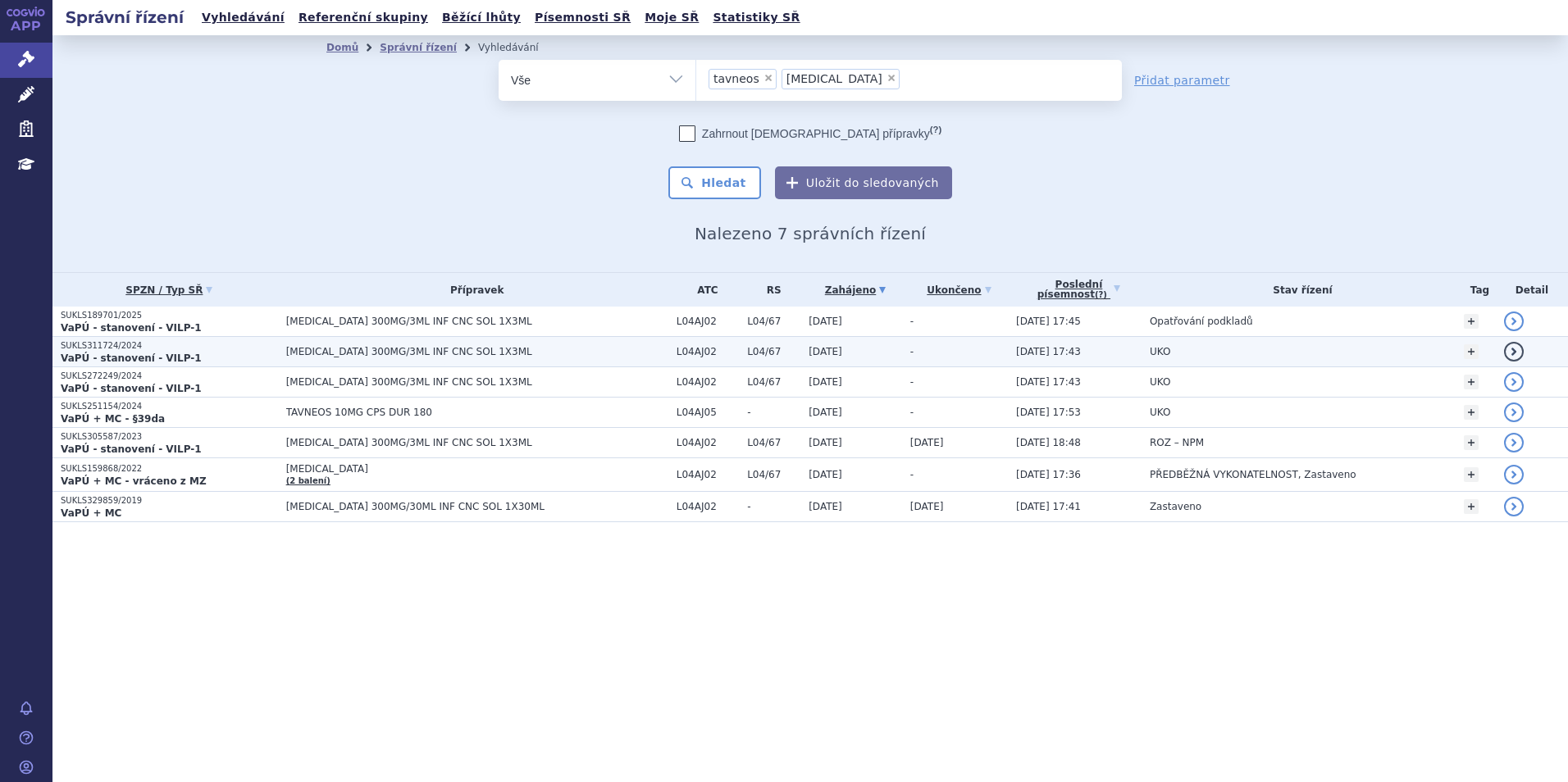
click at [447, 341] on td "[MEDICAL_DATA] 300MG/3ML INF CNC SOL 1X3ML" at bounding box center [473, 351] width 390 height 30
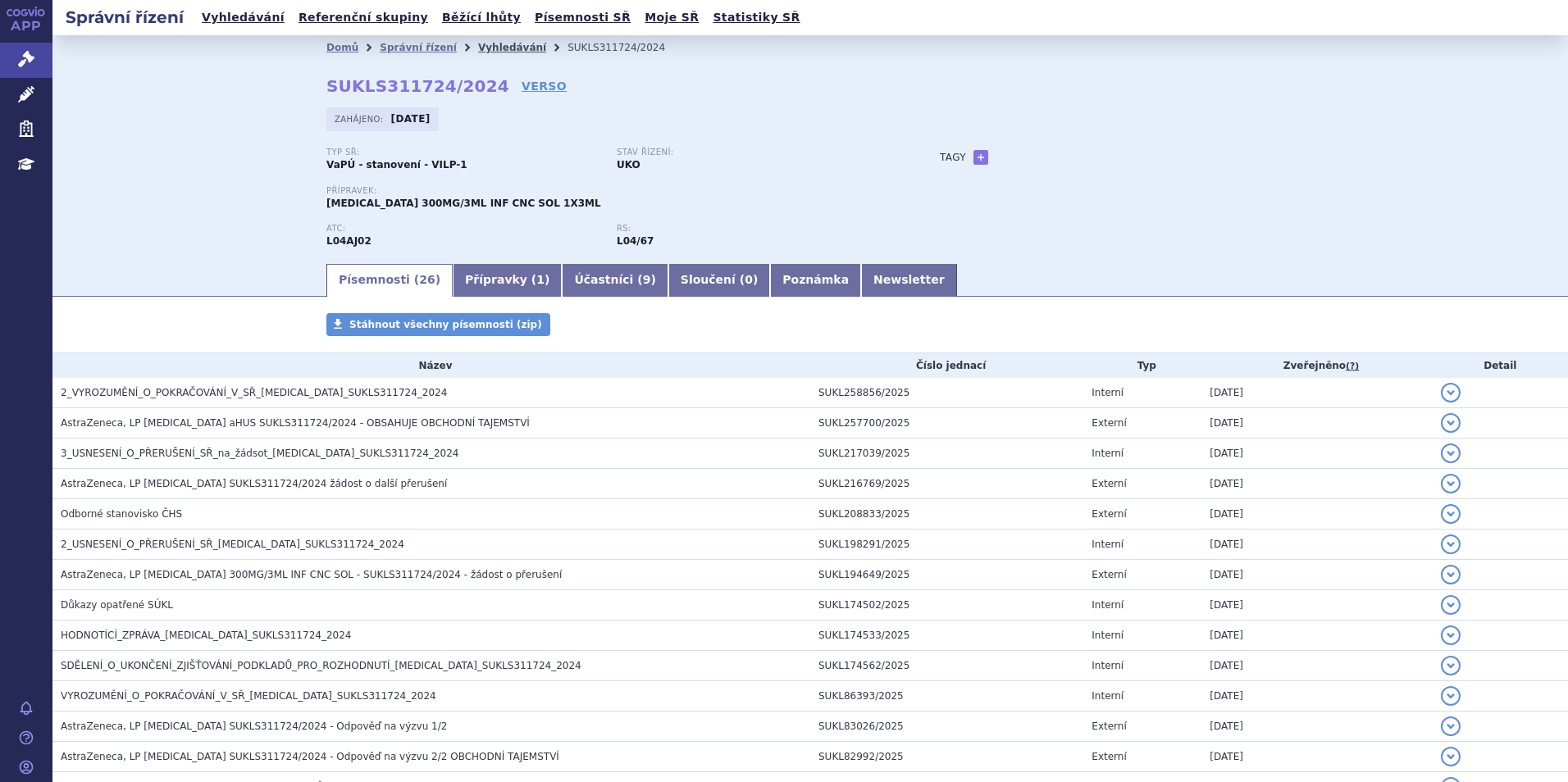
click at [478, 46] on link "Vyhledávání" at bounding box center [511, 47] width 68 height 11
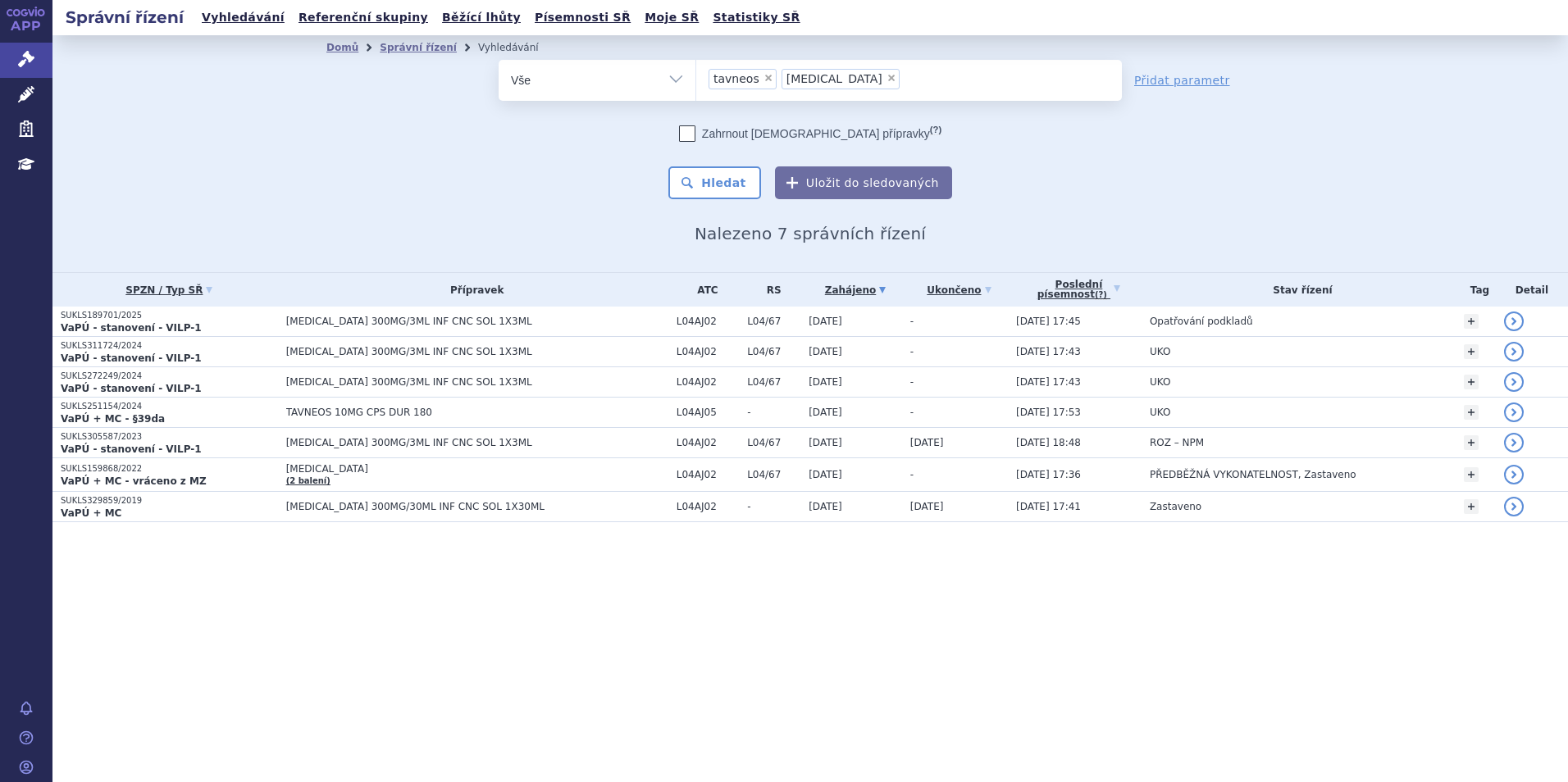
click at [763, 80] on span "×" at bounding box center [767, 77] width 9 height 9
click at [696, 80] on select "tavneos [MEDICAL_DATA]" at bounding box center [695, 80] width 1 height 41
select select "[MEDICAL_DATA]"
click at [814, 79] on span "×" at bounding box center [818, 77] width 9 height 9
click at [696, 79] on select "tavneos [MEDICAL_DATA]" at bounding box center [695, 80] width 1 height 41
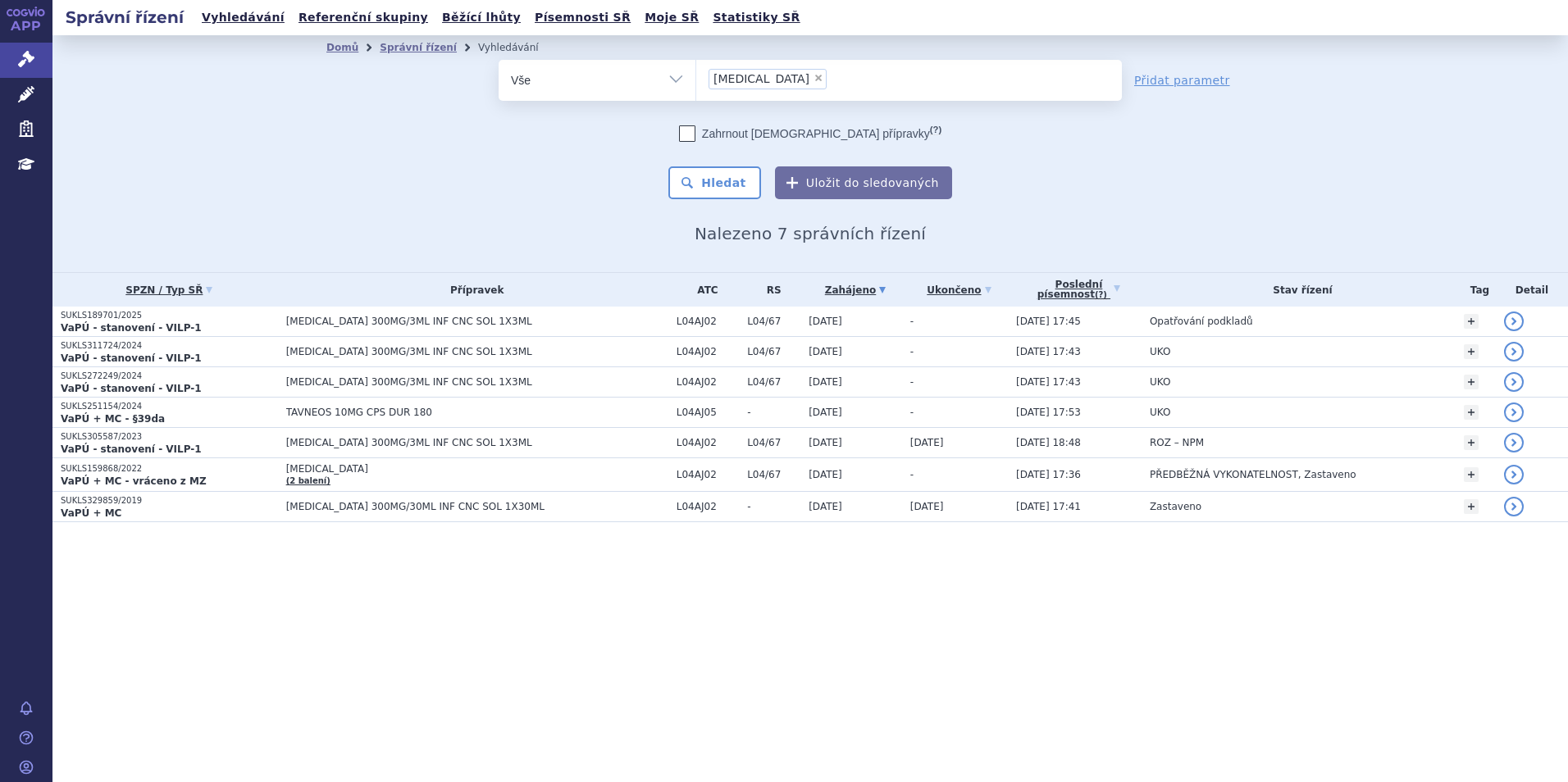
select select
click at [766, 79] on ul "× [MEDICAL_DATA]" at bounding box center [908, 78] width 425 height 36
click at [696, 79] on select "tavneos [MEDICAL_DATA]" at bounding box center [695, 80] width 1 height 41
type input "fab"
type input "fabha"
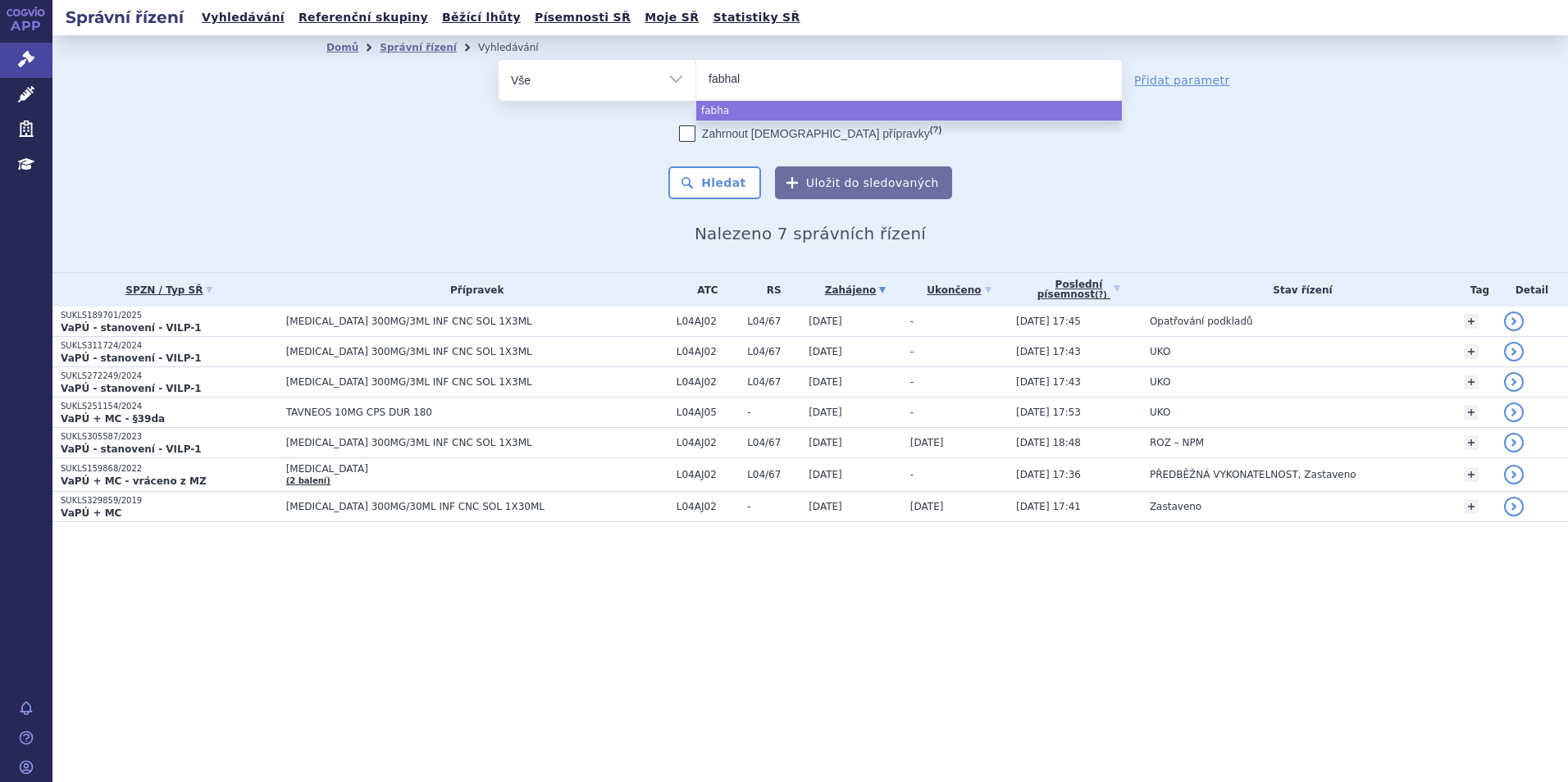
type input "fabhalt"
type input "fabhalta"
select select "fabhalta"
click at [844, 78] on input "tavneos ultomiris fabhalta × fabhalta" at bounding box center [821, 78] width 78 height 21
type input "ry"
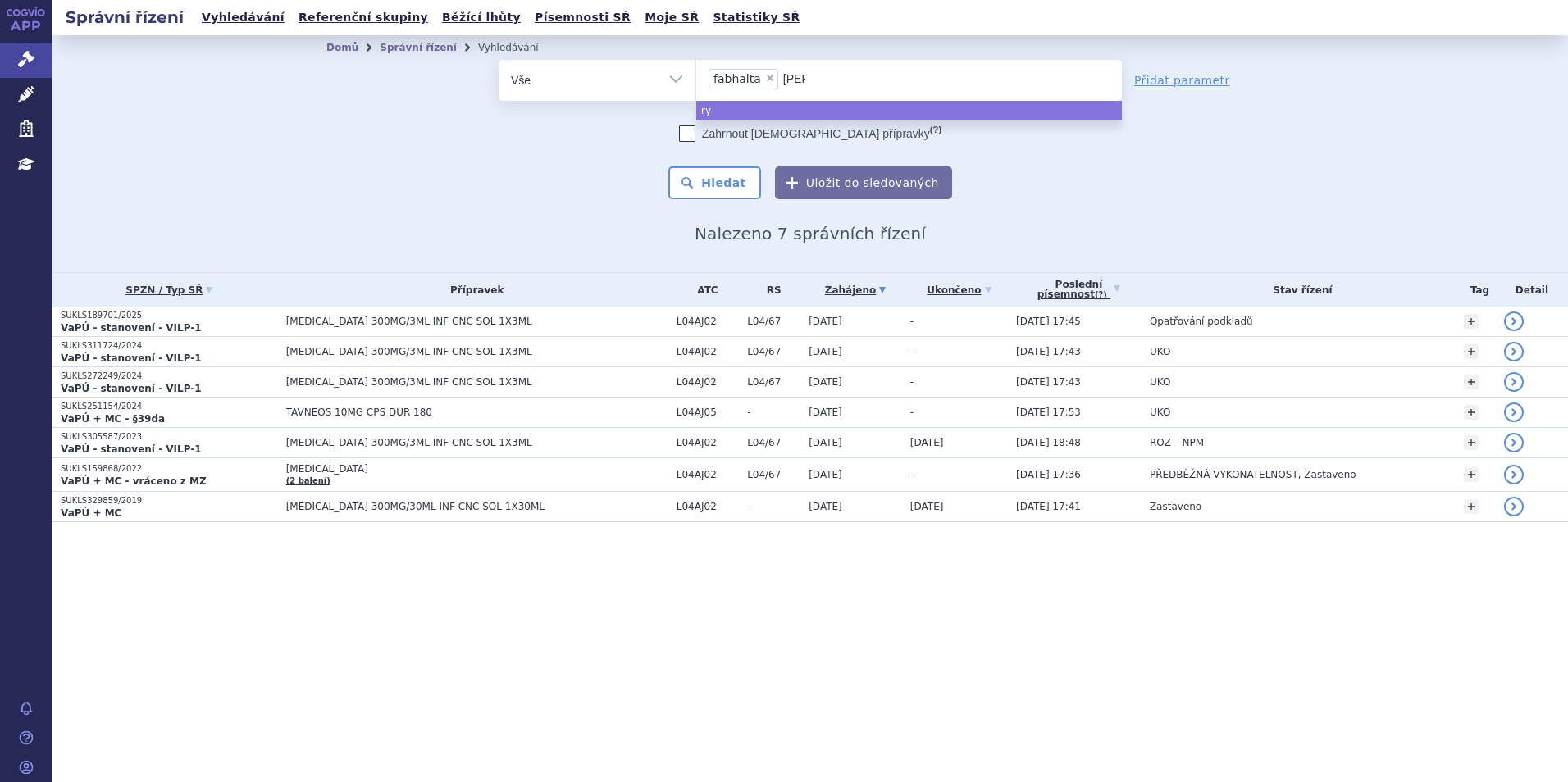
type input "ryst"
type input "rystig"
type input "rystiggo"
type input "pia"
type input "pias"
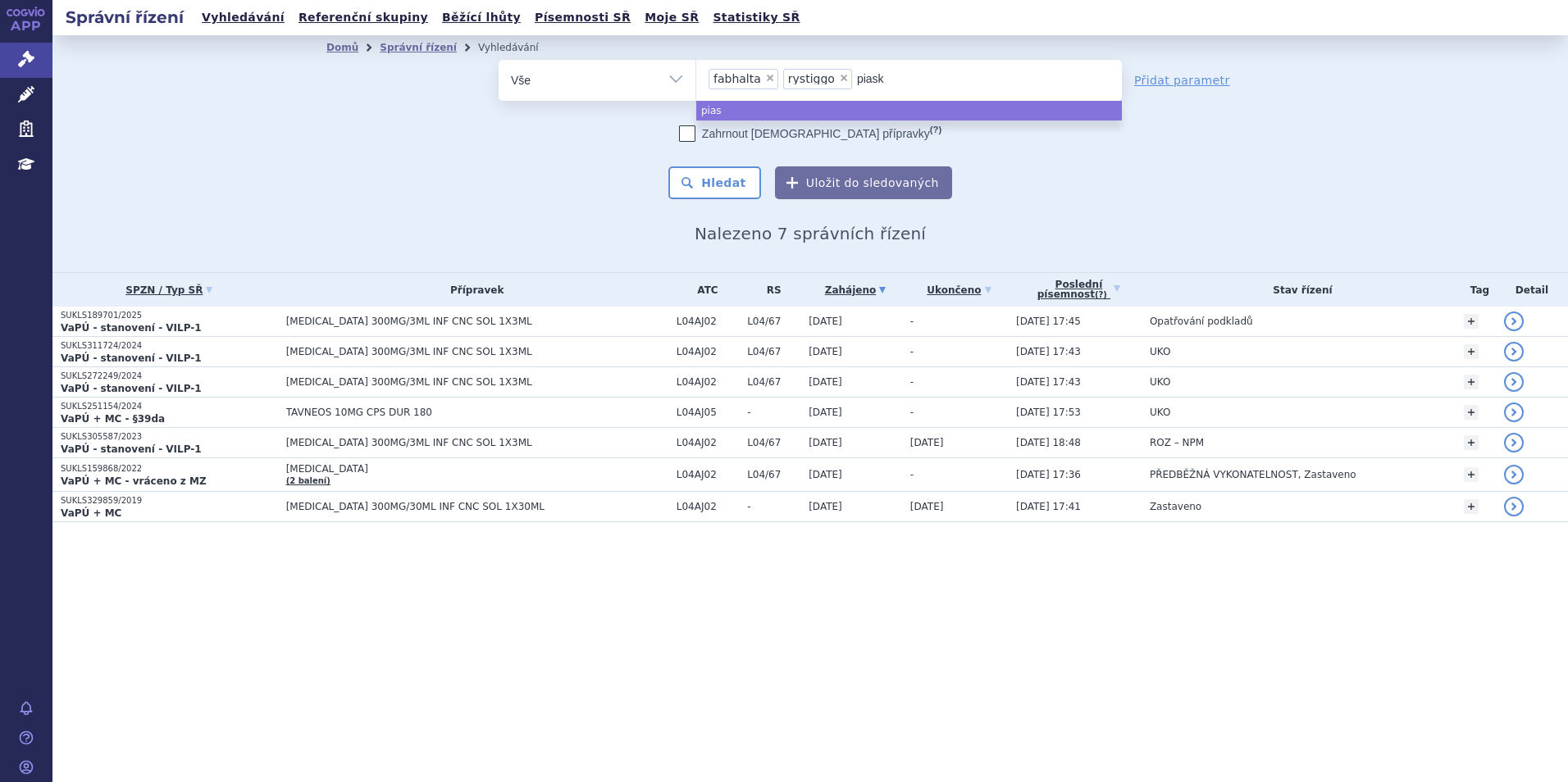
type input "piasky"
type input "ca"
type input "cabo"
type input "cabom"
type input "cabomet"
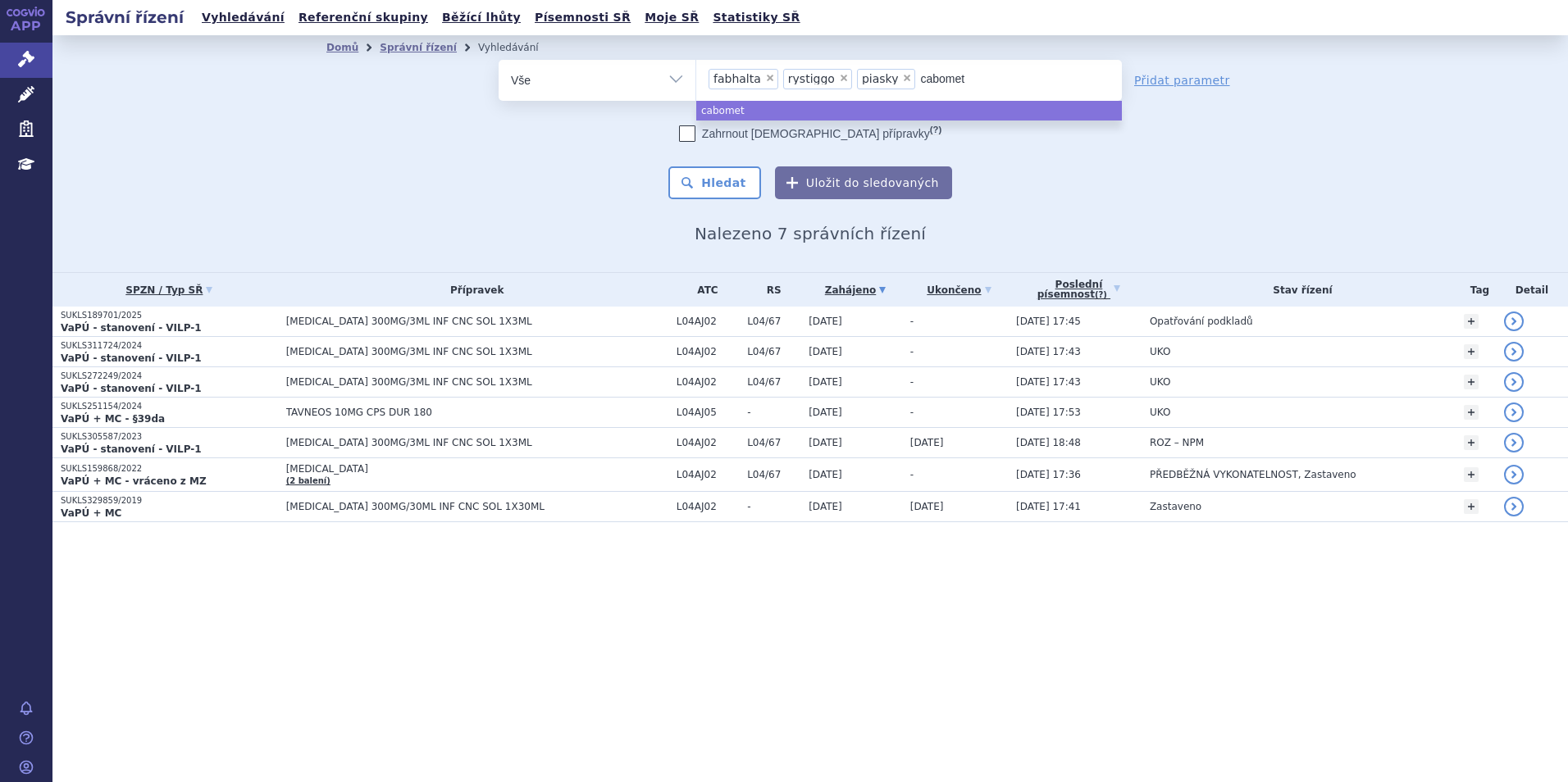
type input "cabomety"
type input "[MEDICAL_DATA]"
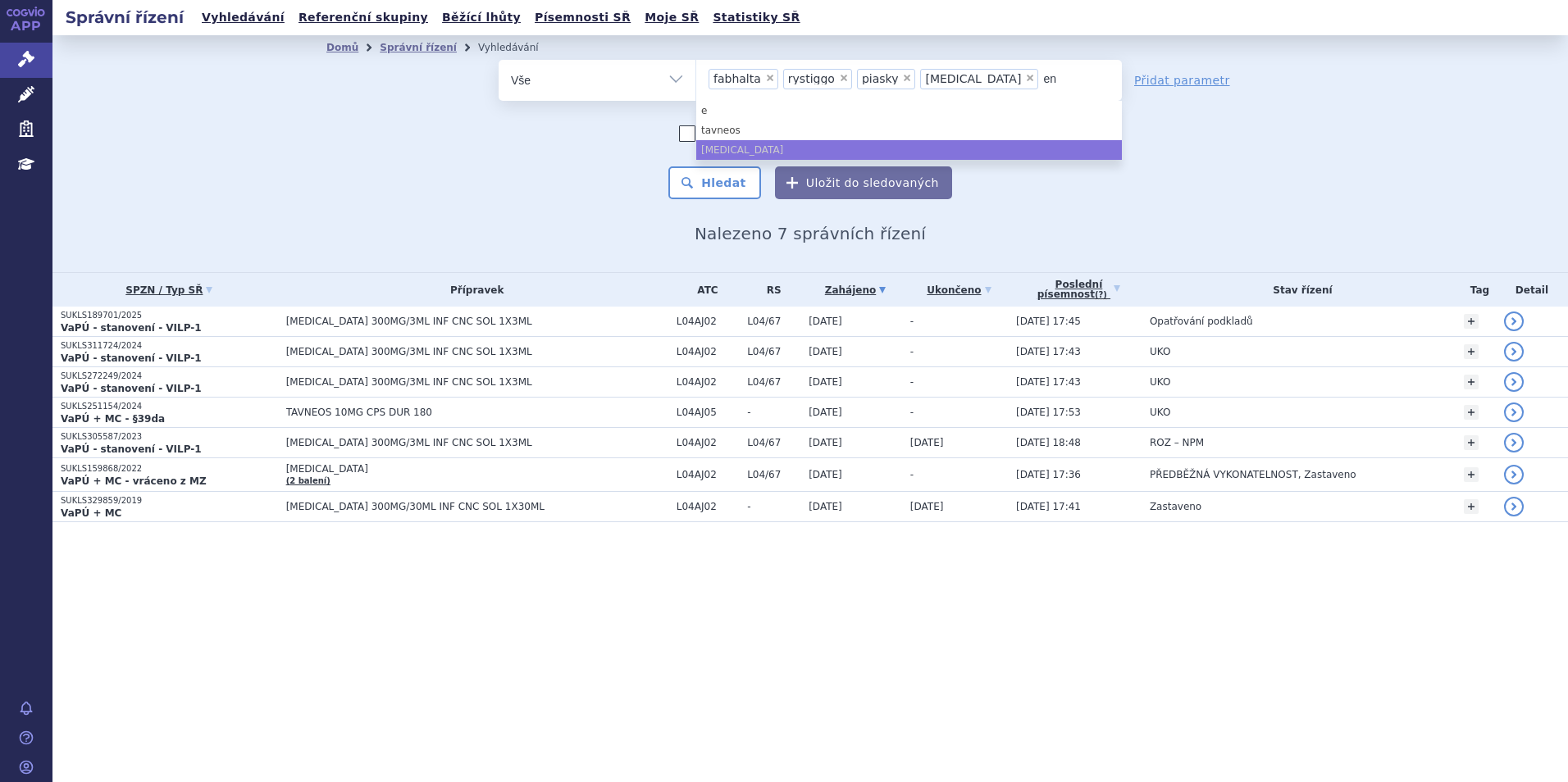
type input "ens"
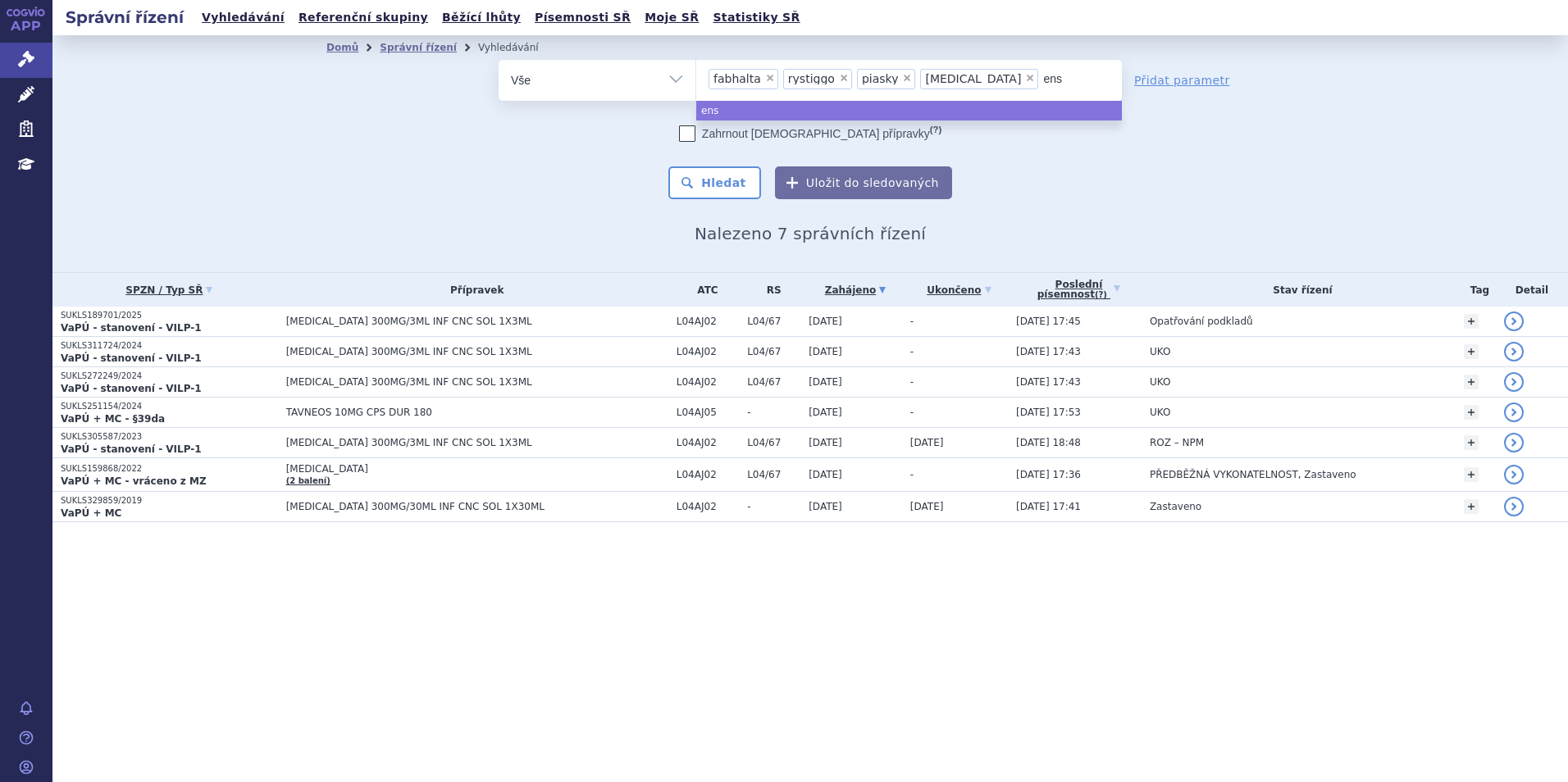
type input "ensp"
type input "ens"
type input "enspr"
type input "enspry"
type input "[MEDICAL_DATA]"
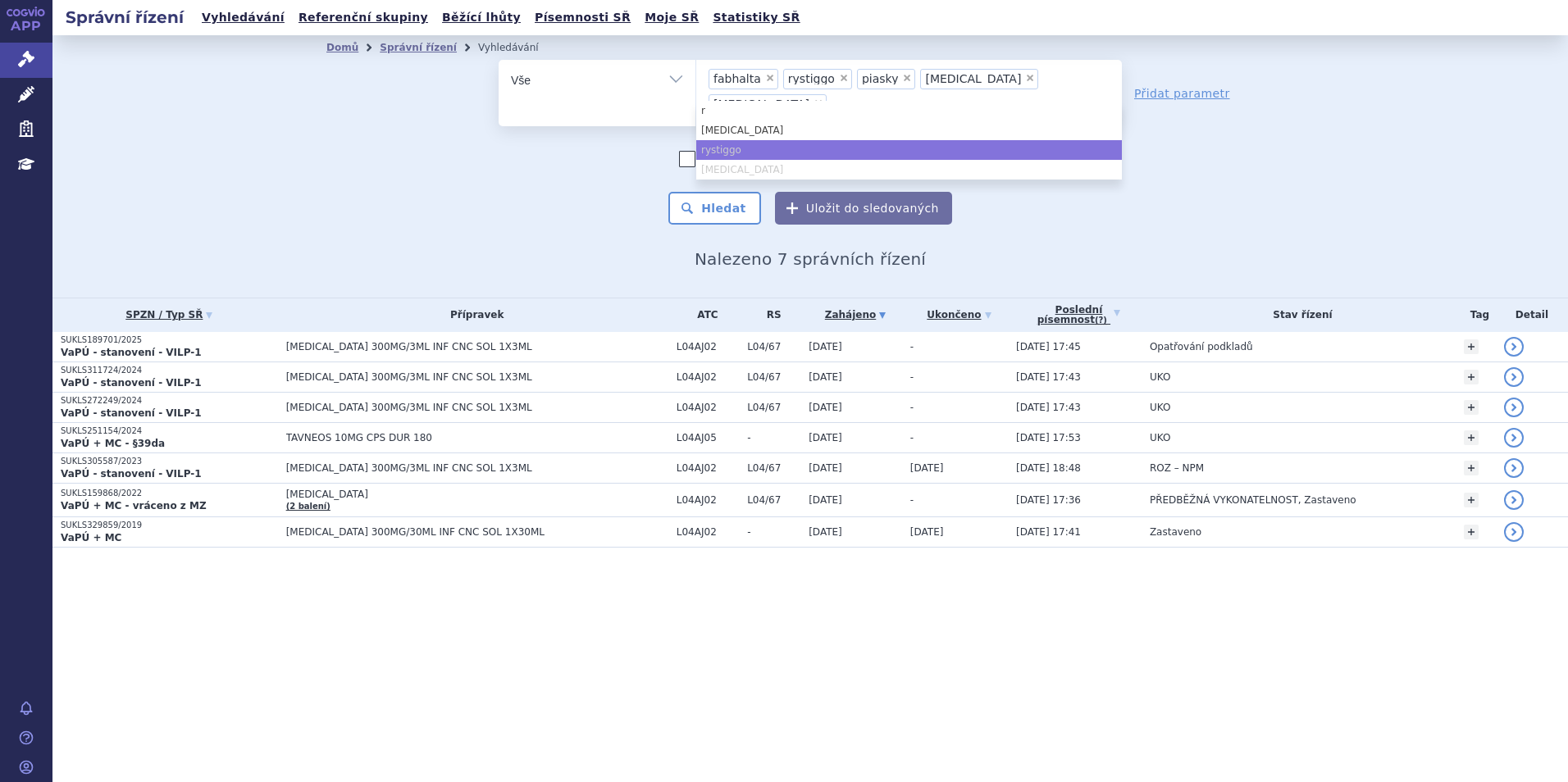
type input "ryb"
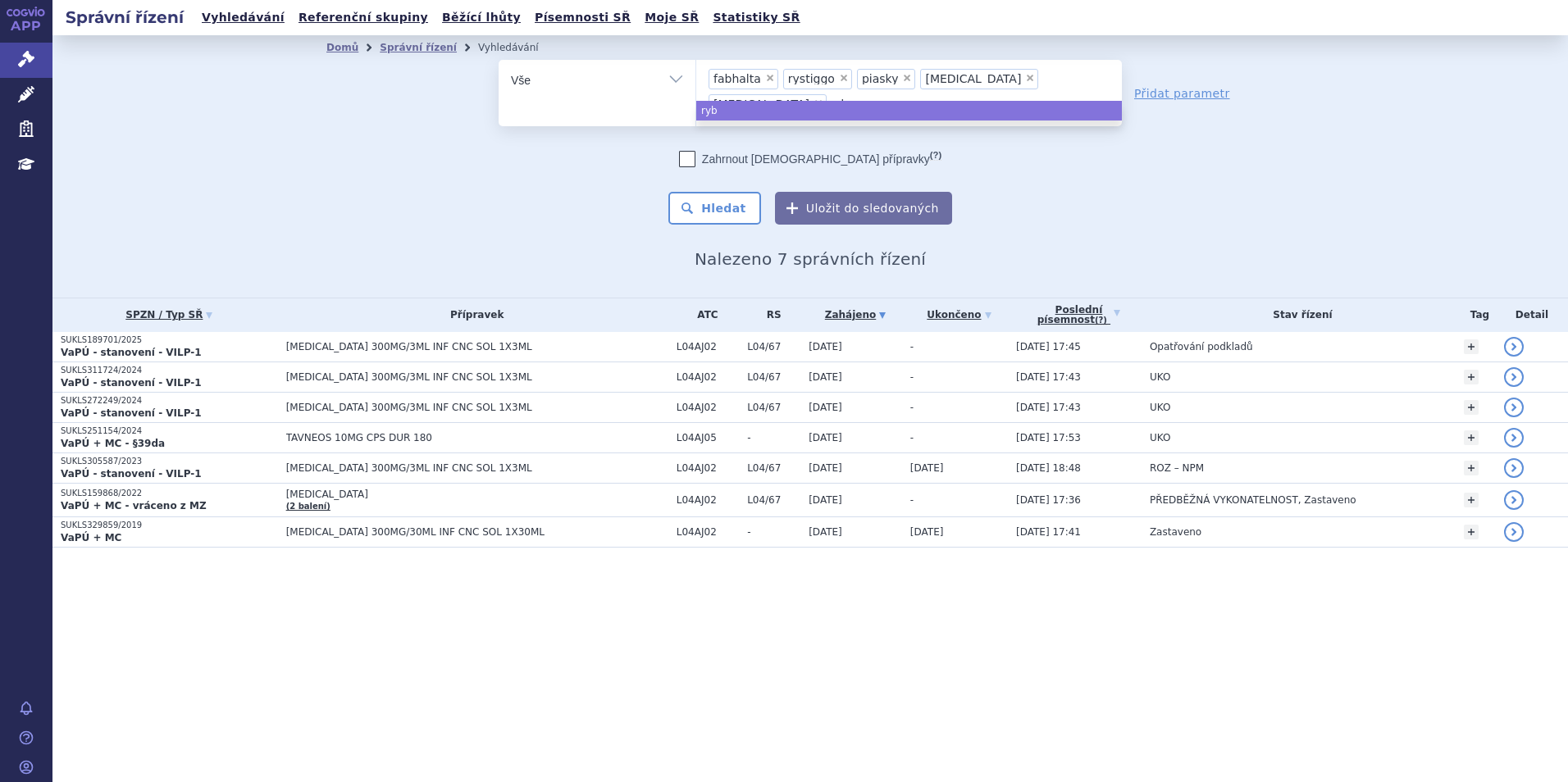
type input "rybre"
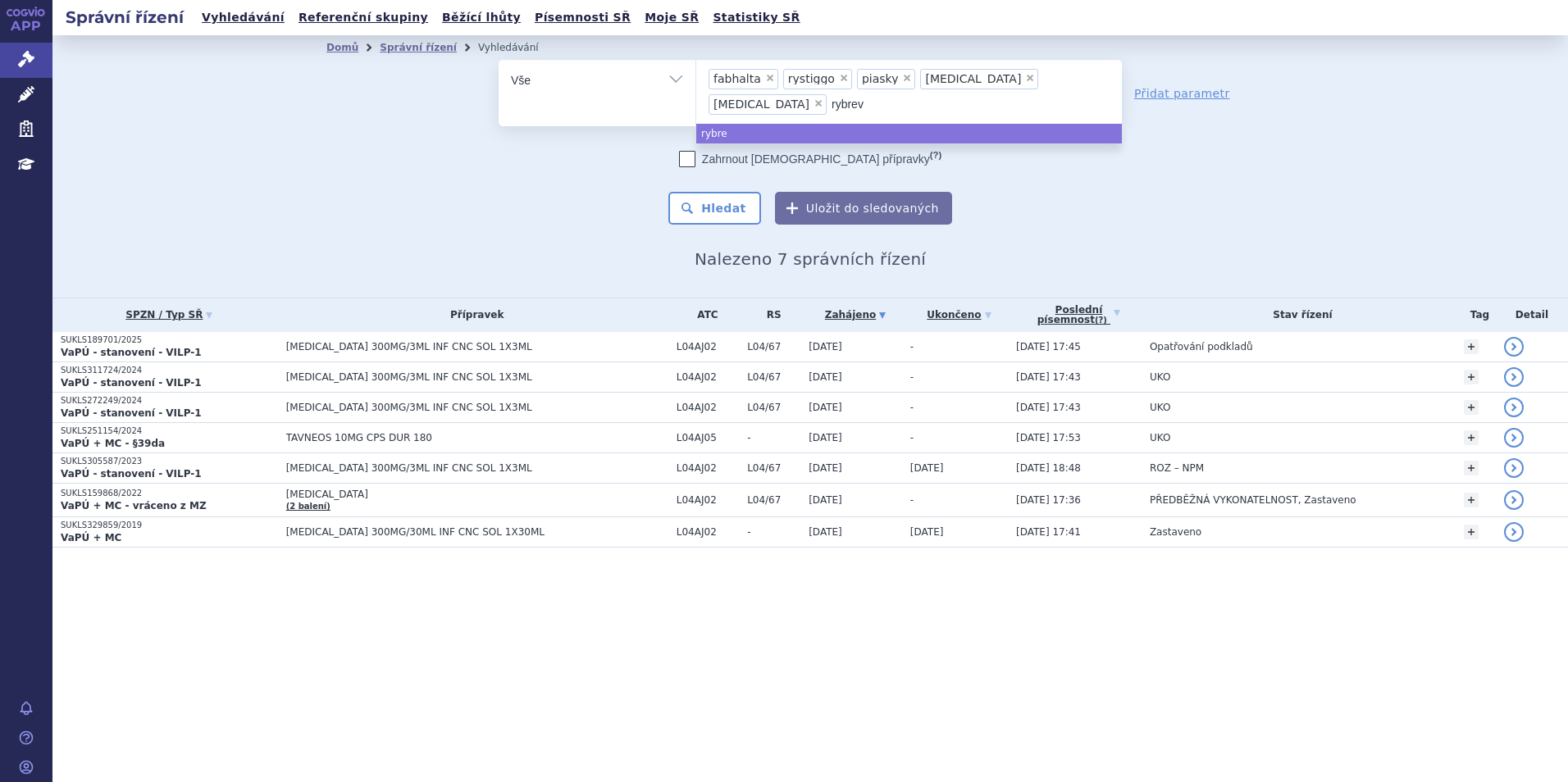
type input "rybreva"
type input "rybrevant"
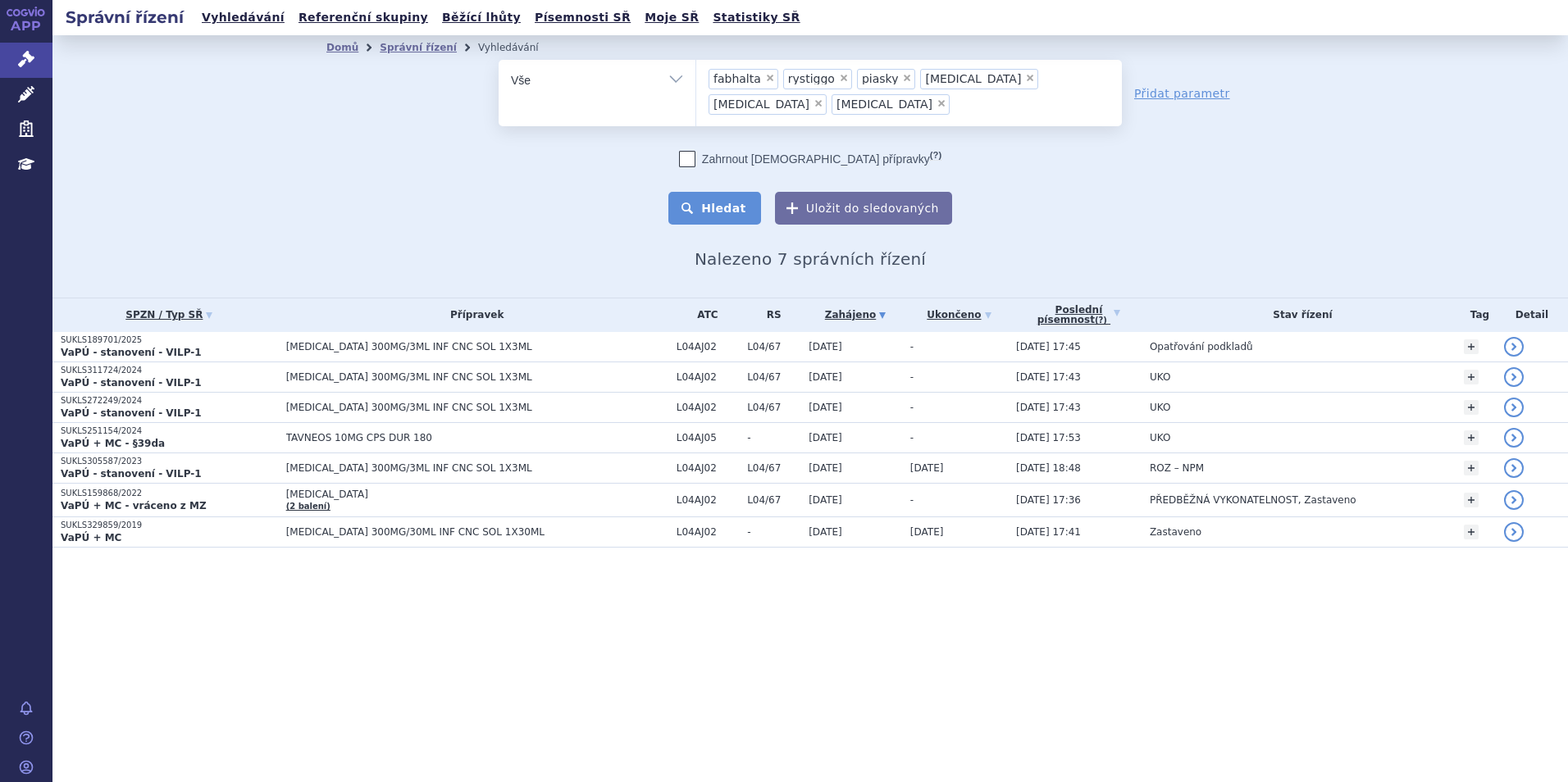
click at [742, 201] on button "Hledat" at bounding box center [715, 208] width 93 height 33
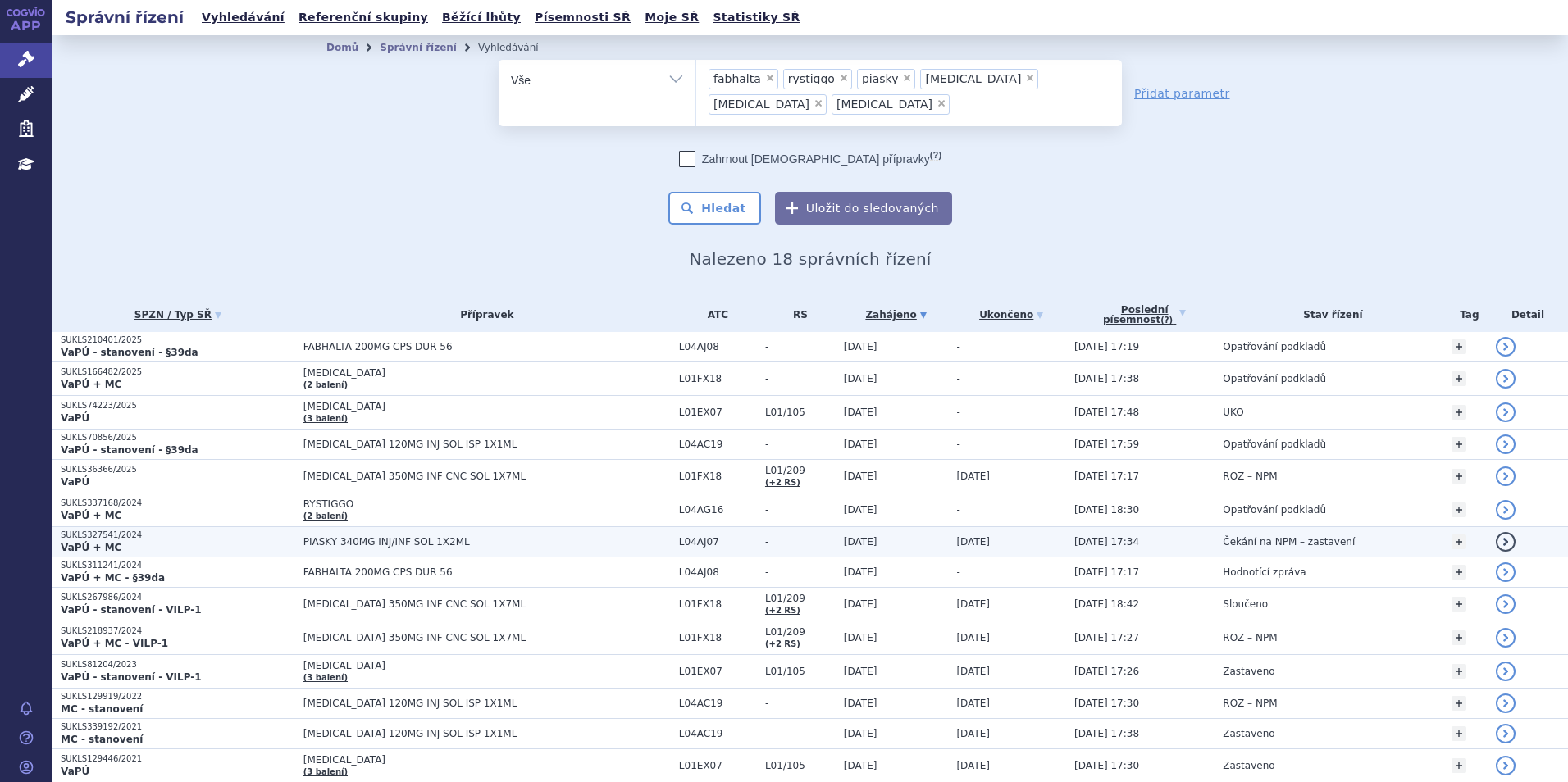
click at [251, 544] on p "VaPÚ + MC" at bounding box center [178, 547] width 235 height 13
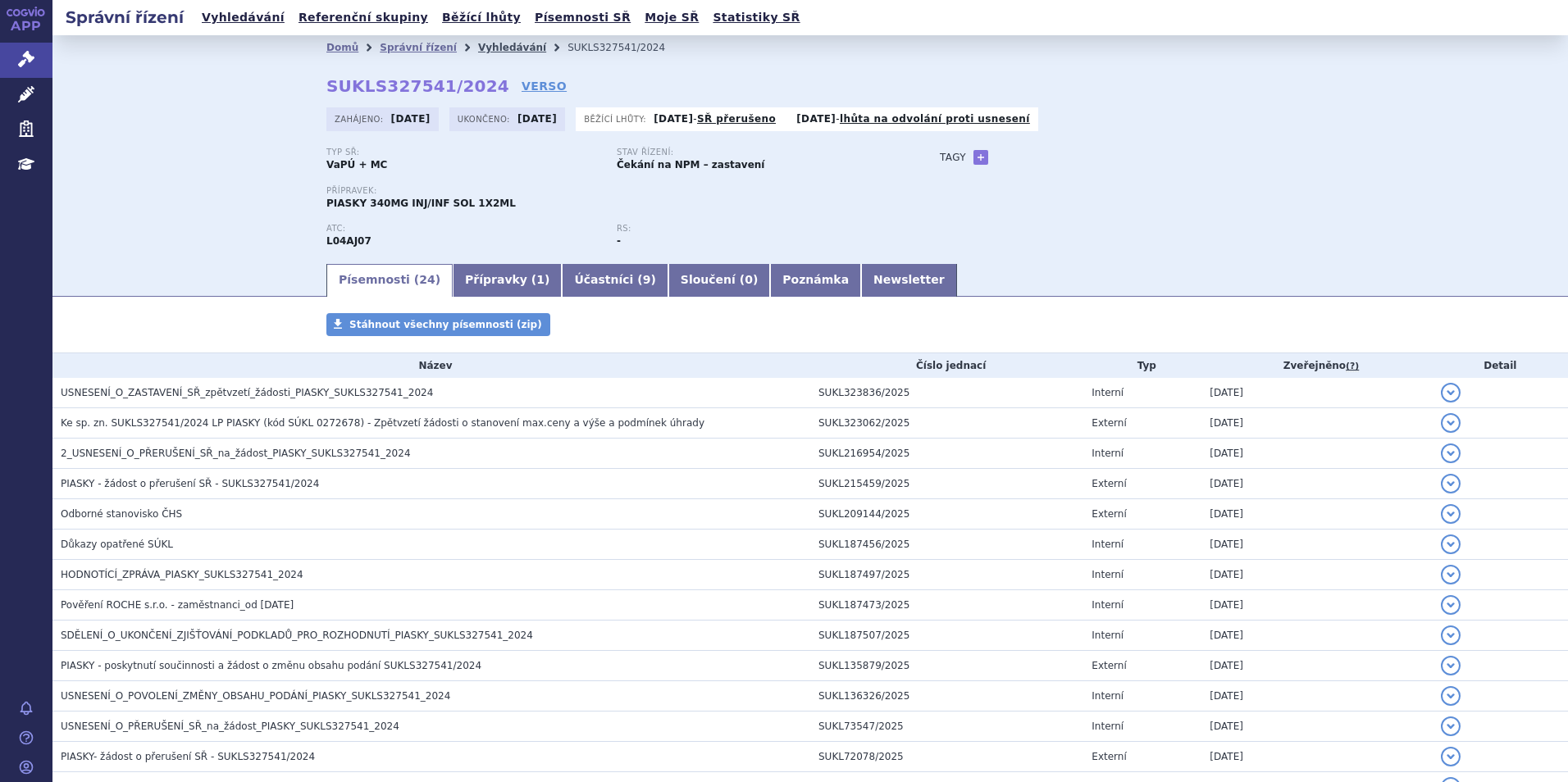
click at [478, 46] on link "Vyhledávání" at bounding box center [511, 47] width 68 height 11
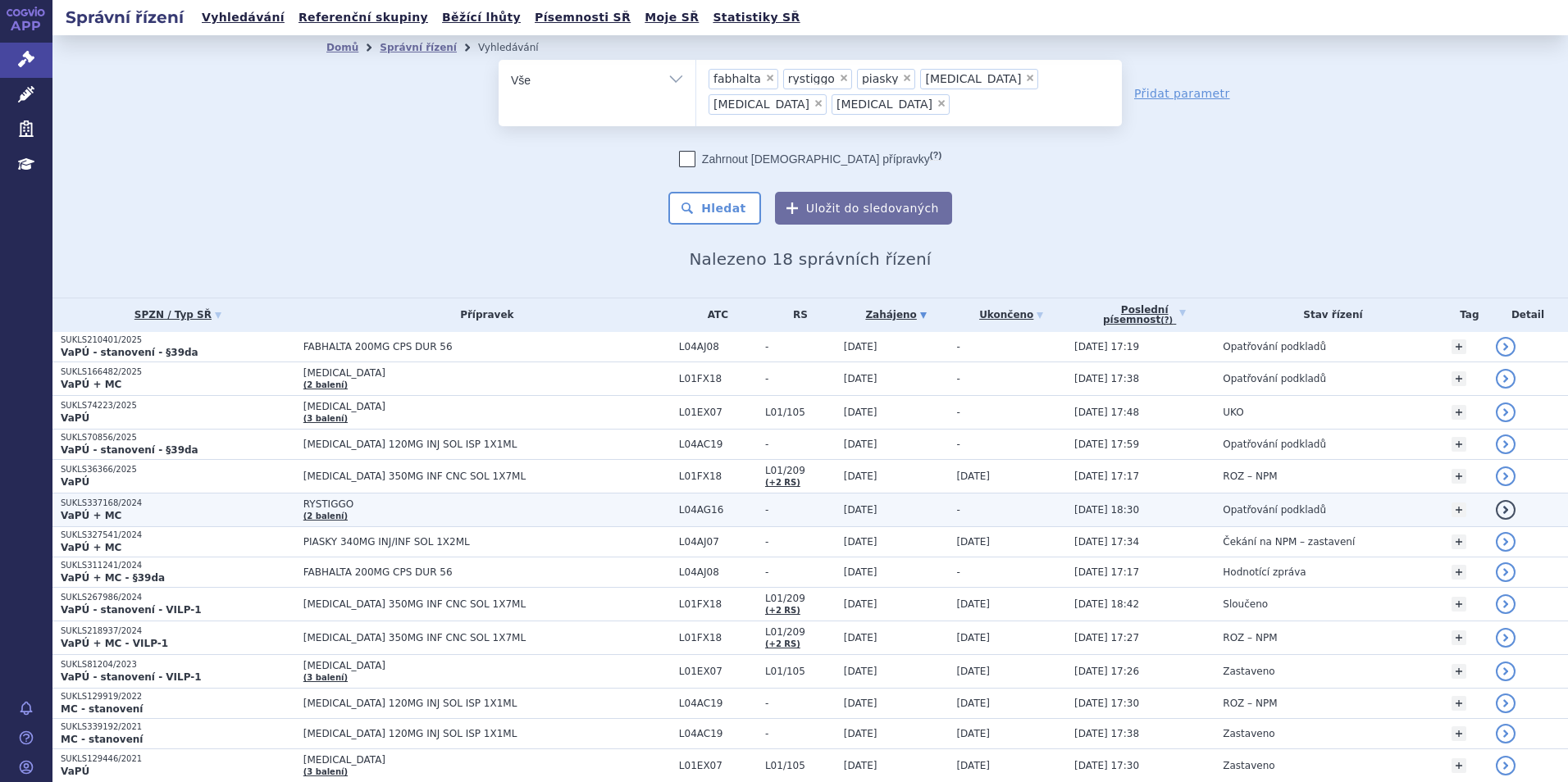
click at [222, 508] on p "SUKLS337168/2024" at bounding box center [178, 503] width 235 height 11
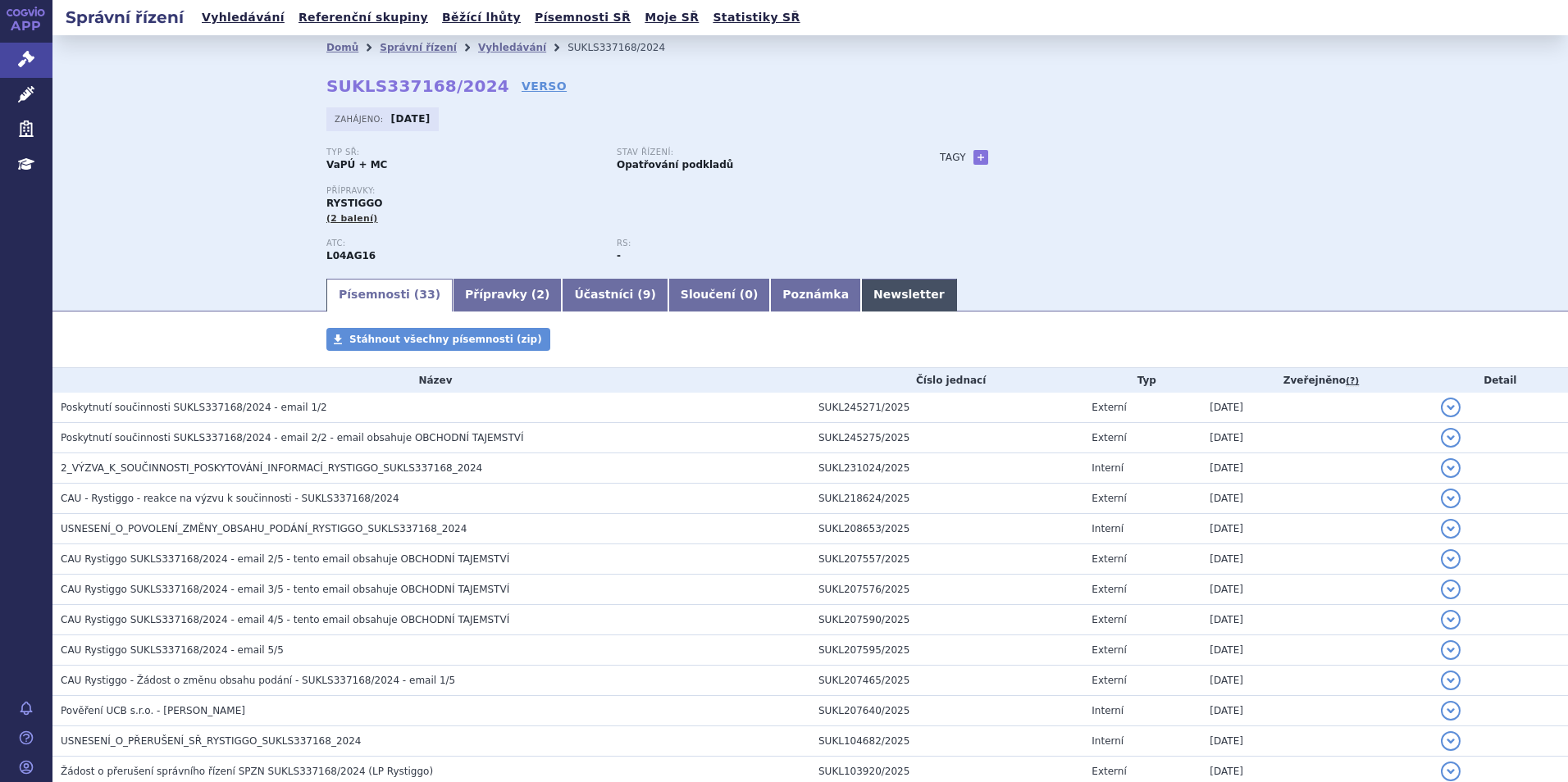
click at [861, 292] on link "Newsletter" at bounding box center [909, 295] width 96 height 33
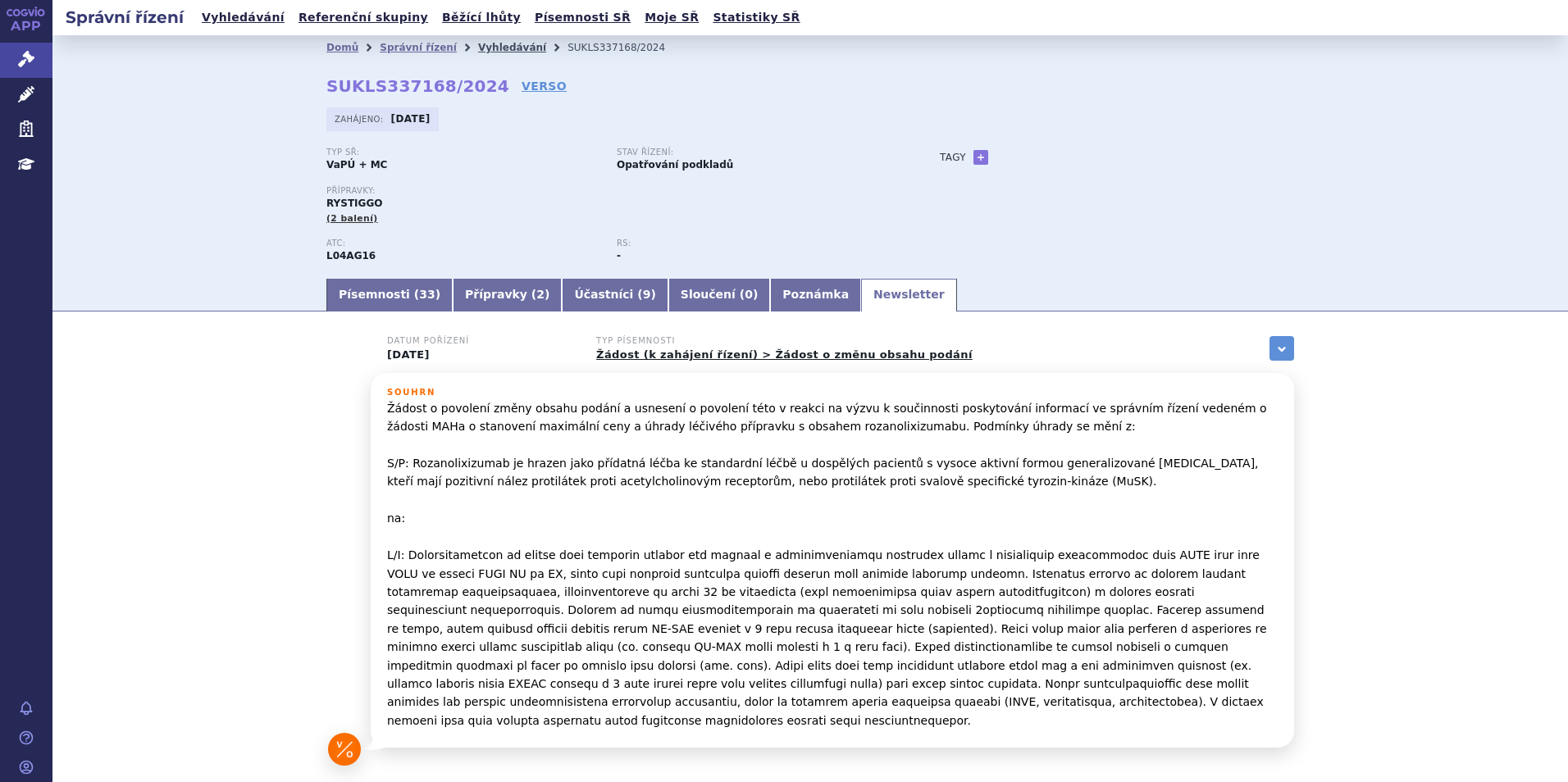
click at [485, 50] on link "Vyhledávání" at bounding box center [511, 47] width 68 height 11
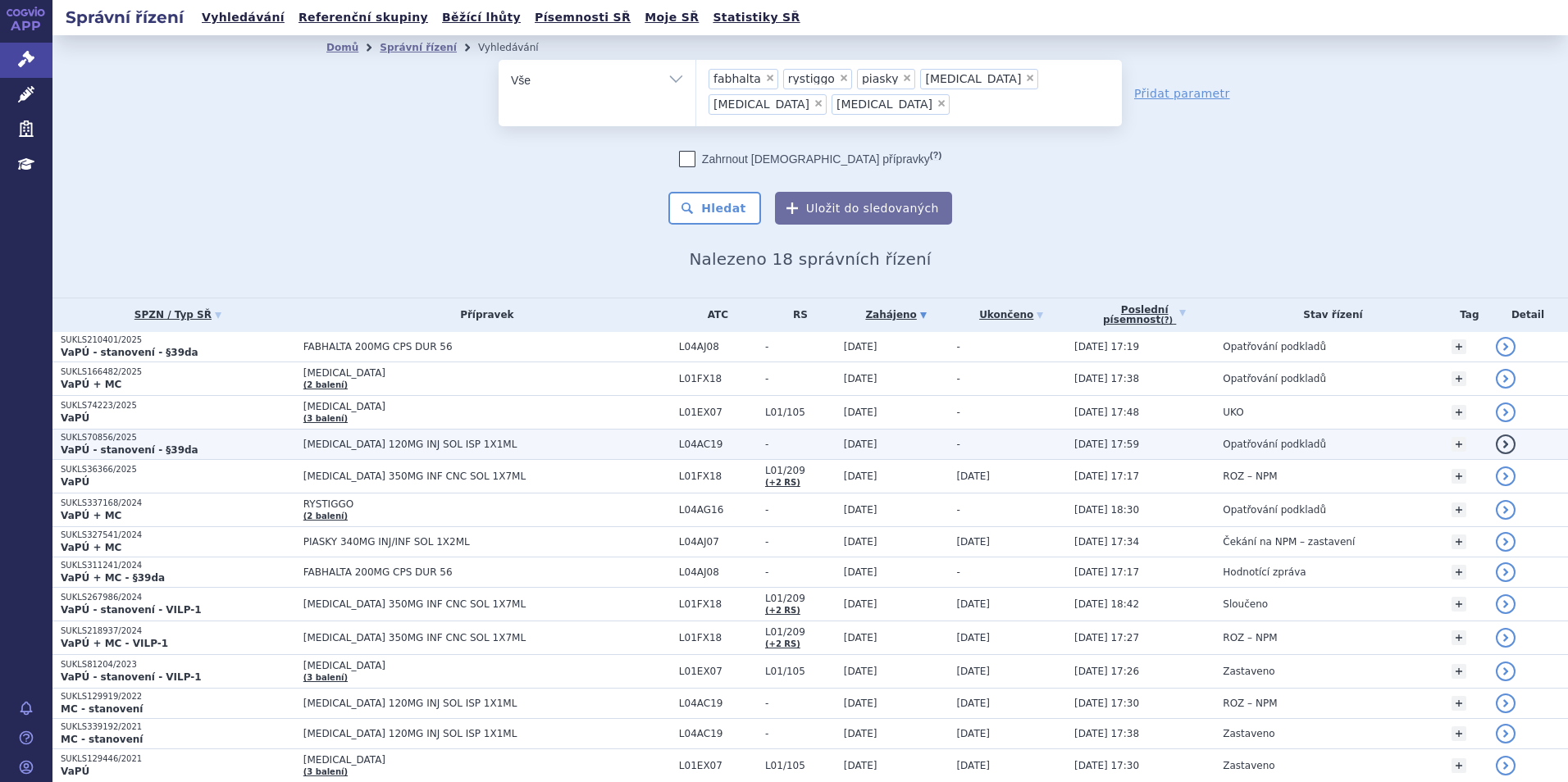
click at [233, 442] on p "SUKLS70856/2025" at bounding box center [178, 437] width 235 height 11
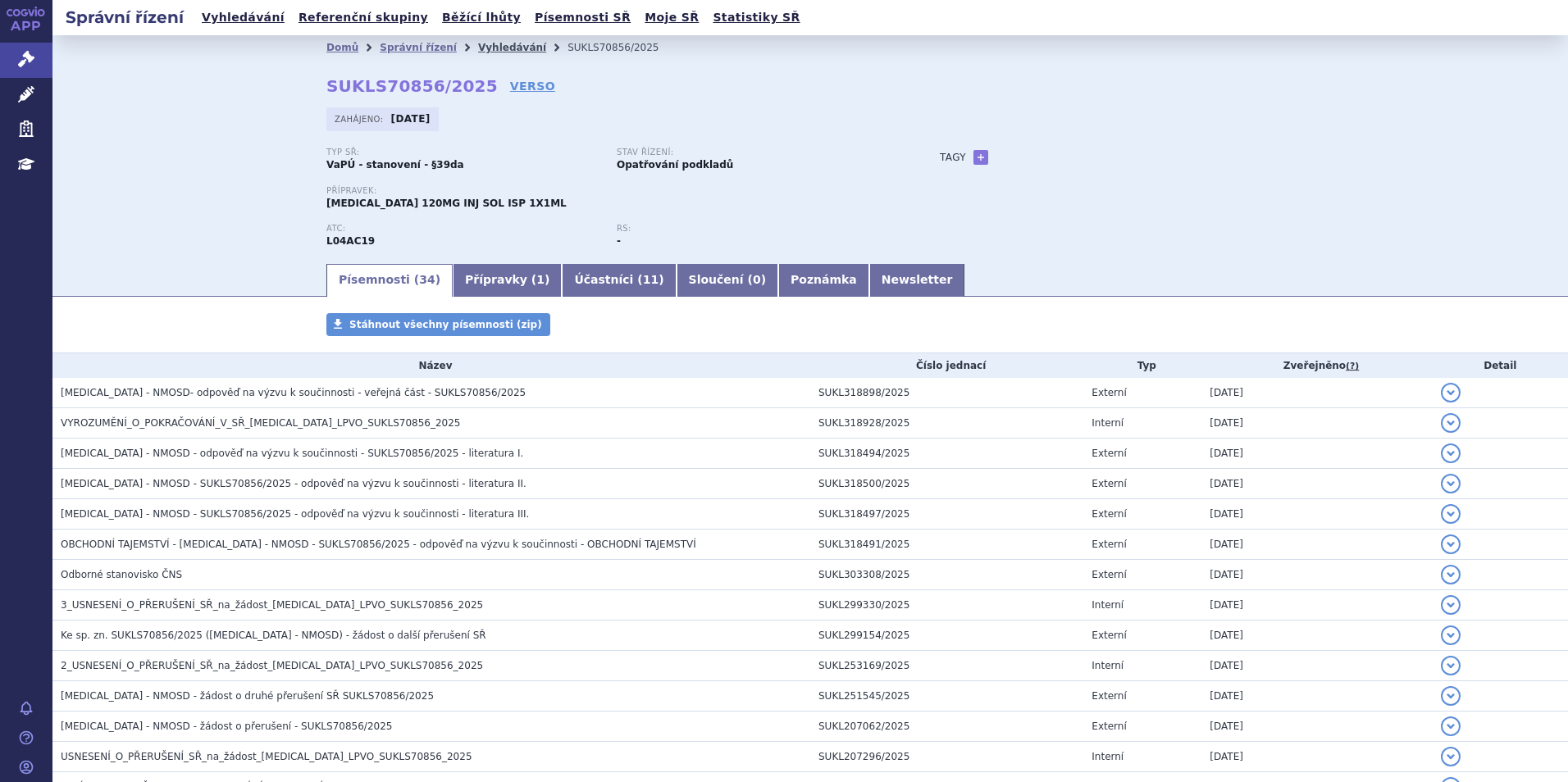
click at [478, 52] on link "Vyhledávání" at bounding box center [511, 47] width 68 height 11
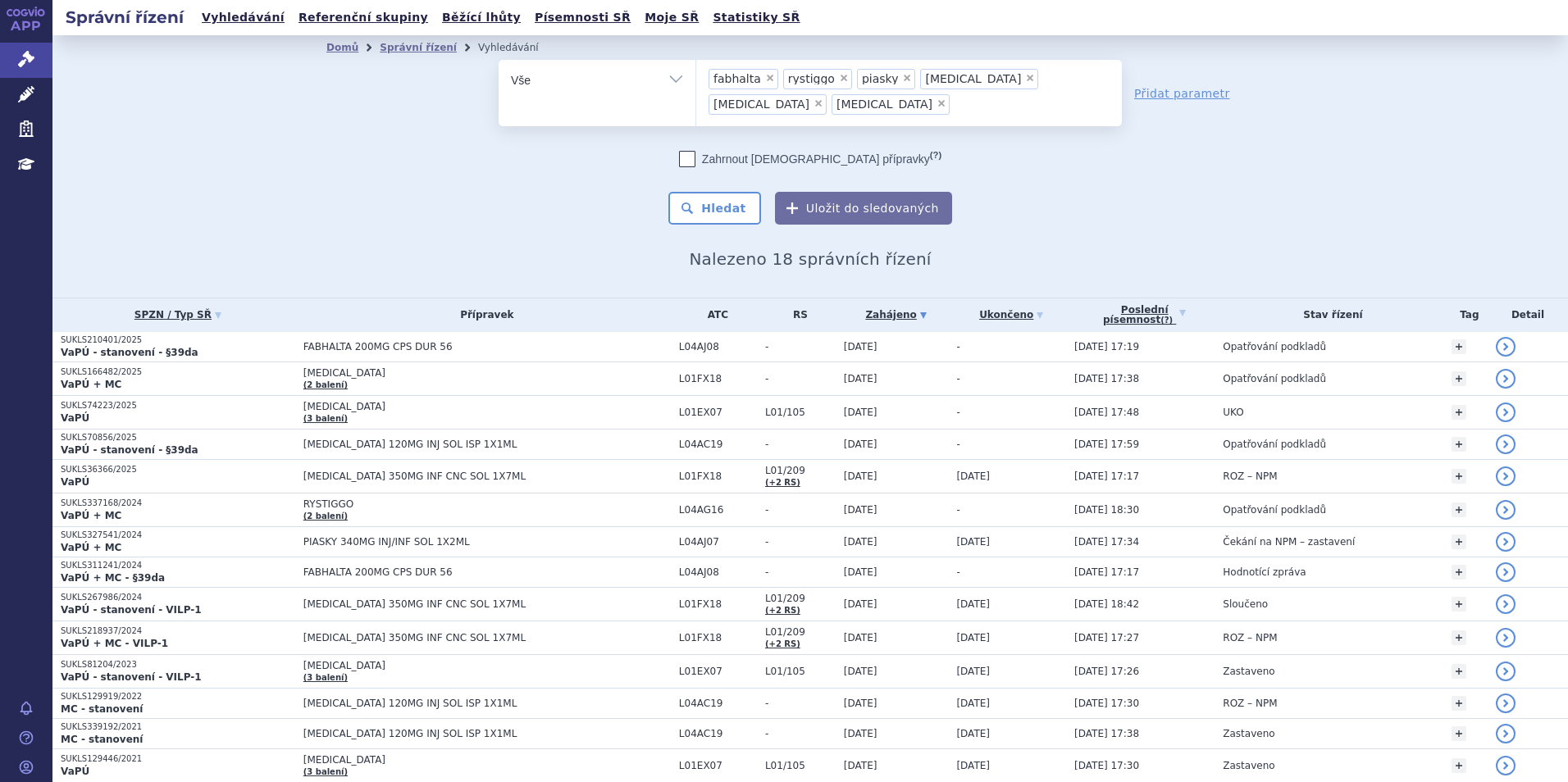
click at [937, 102] on span "×" at bounding box center [941, 103] width 9 height 9
click at [696, 100] on select "fabhalta rystiggo piasky cabometyx enspryng rybrevant" at bounding box center [695, 80] width 1 height 41
click at [765, 77] on span "×" at bounding box center [769, 77] width 9 height 9
click at [696, 77] on select "fabhalta rystiggo piasky cabometyx enspryng rybrevant" at bounding box center [695, 80] width 1 height 41
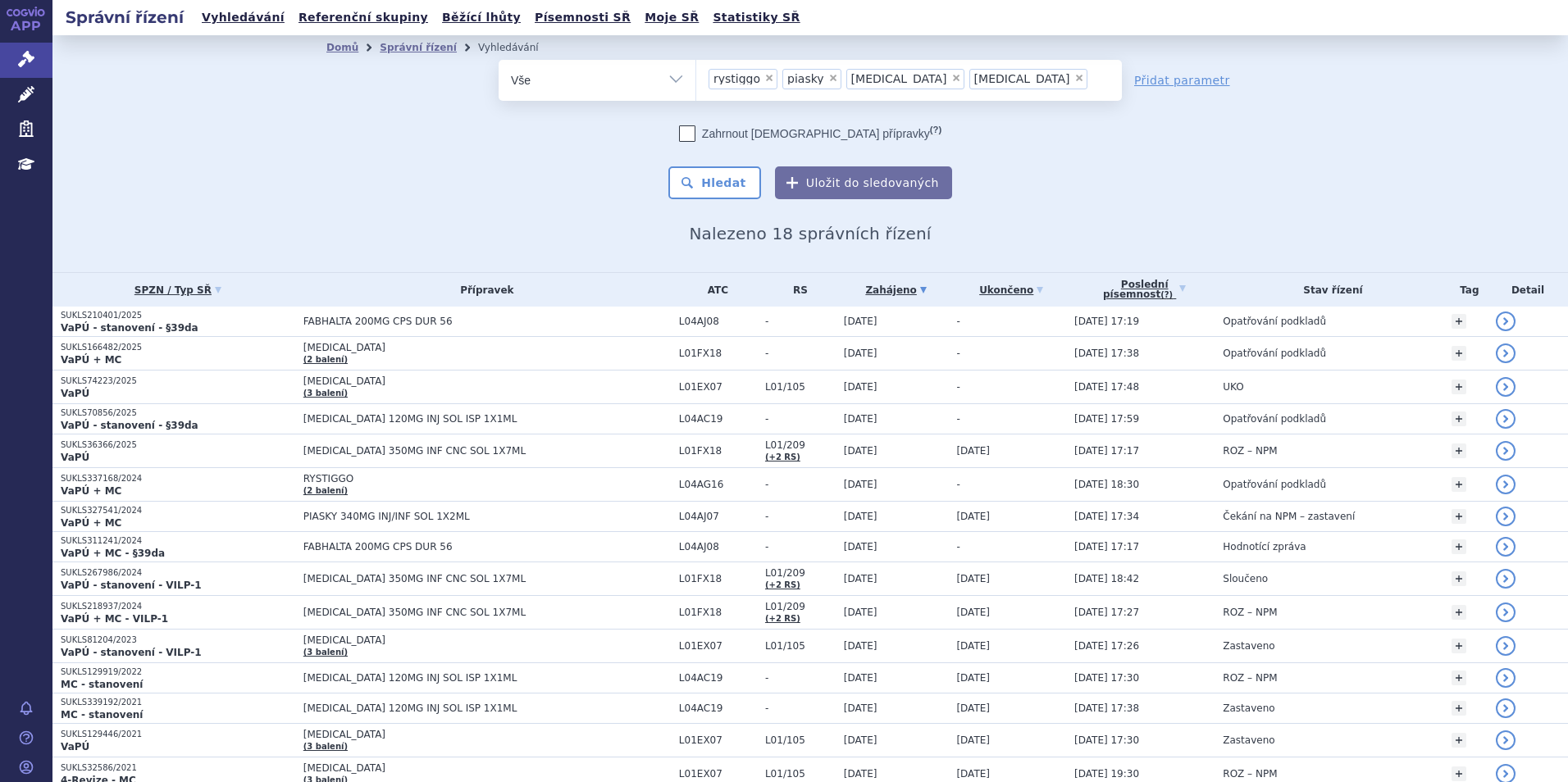
click at [764, 79] on span "×" at bounding box center [768, 77] width 9 height 9
click at [696, 79] on select "fabhalta rystiggo piasky cabometyx enspryng rybrevant" at bounding box center [695, 80] width 1 height 41
click at [754, 76] on span "×" at bounding box center [759, 77] width 9 height 9
click at [696, 76] on select "fabhalta rystiggo piasky cabometyx enspryng rybrevant" at bounding box center [695, 80] width 1 height 41
click at [814, 78] on span "×" at bounding box center [818, 77] width 9 height 9
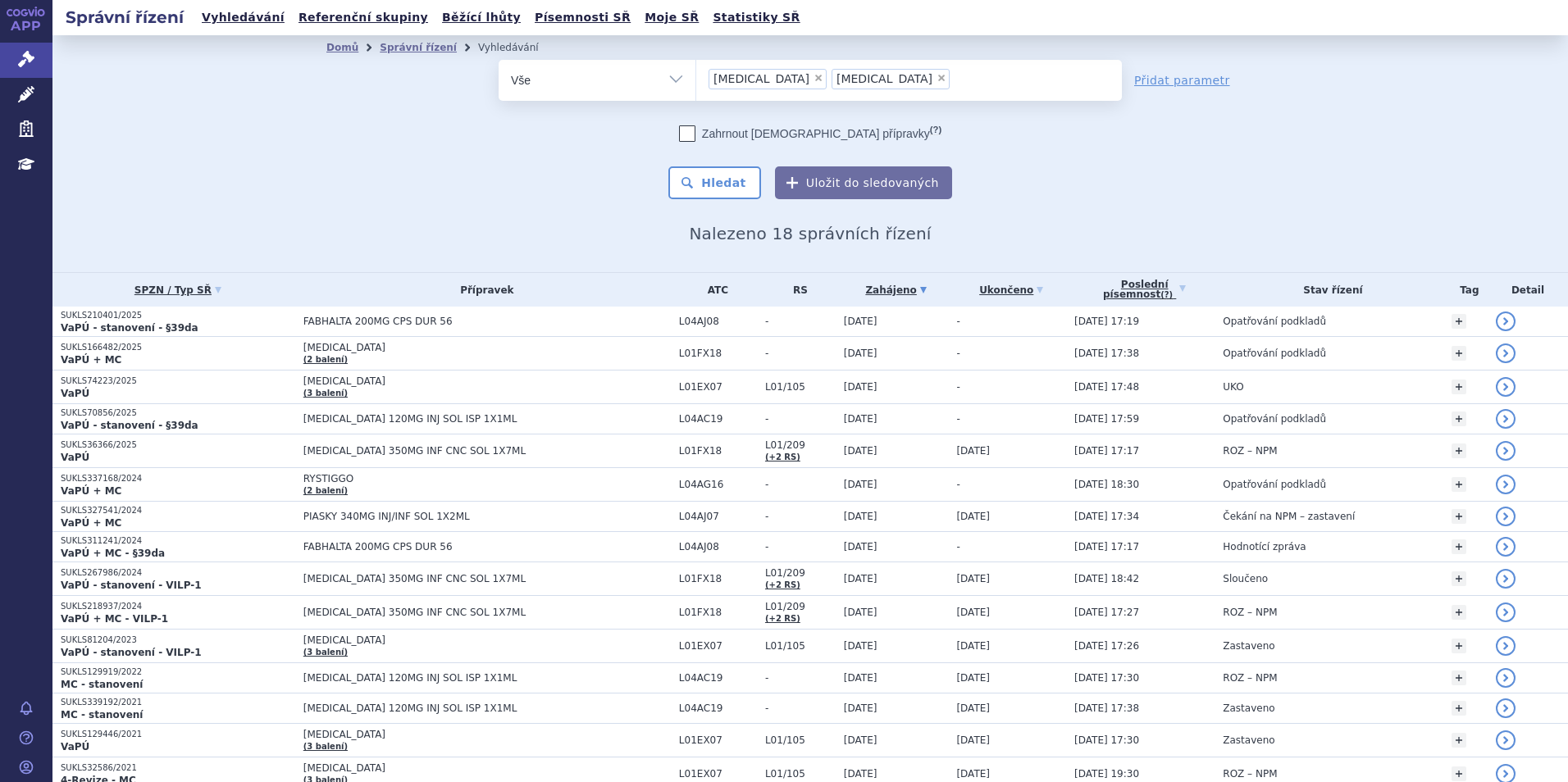
click at [696, 78] on select "fabhalta rystiggo piasky cabometyx enspryng rybrevant" at bounding box center [695, 80] width 1 height 41
select select "enspryng"
click at [814, 81] on span "×" at bounding box center [818, 77] width 9 height 9
click at [696, 81] on select "fabhalta rystiggo piasky cabometyx enspryng rybrevant" at bounding box center [695, 80] width 1 height 41
select select
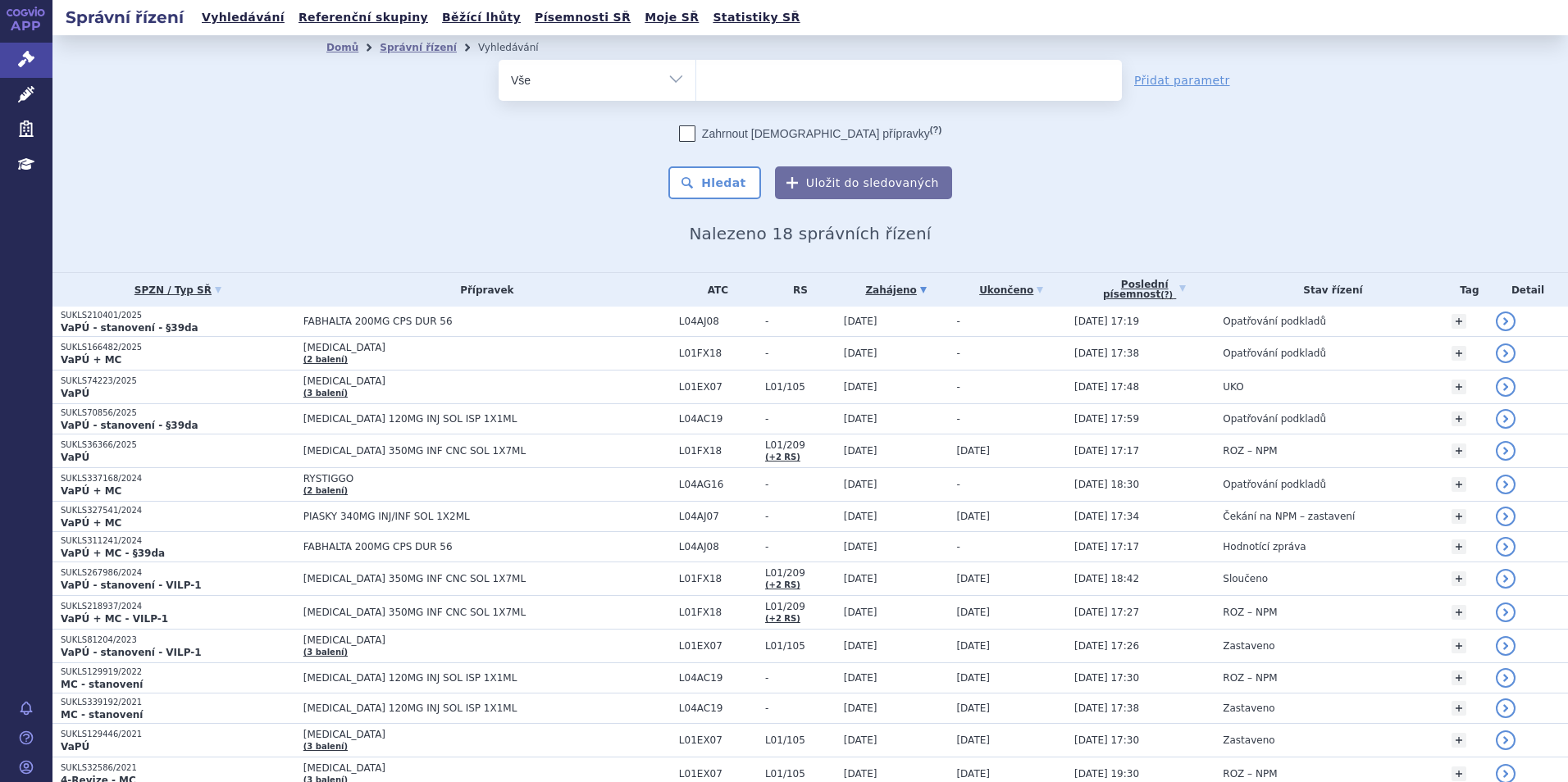
click at [766, 70] on ul at bounding box center [908, 77] width 425 height 34
click at [696, 70] on select "fabhalta rystiggo piasky cabometyx enspryng rybrevant" at bounding box center [695, 80] width 1 height 41
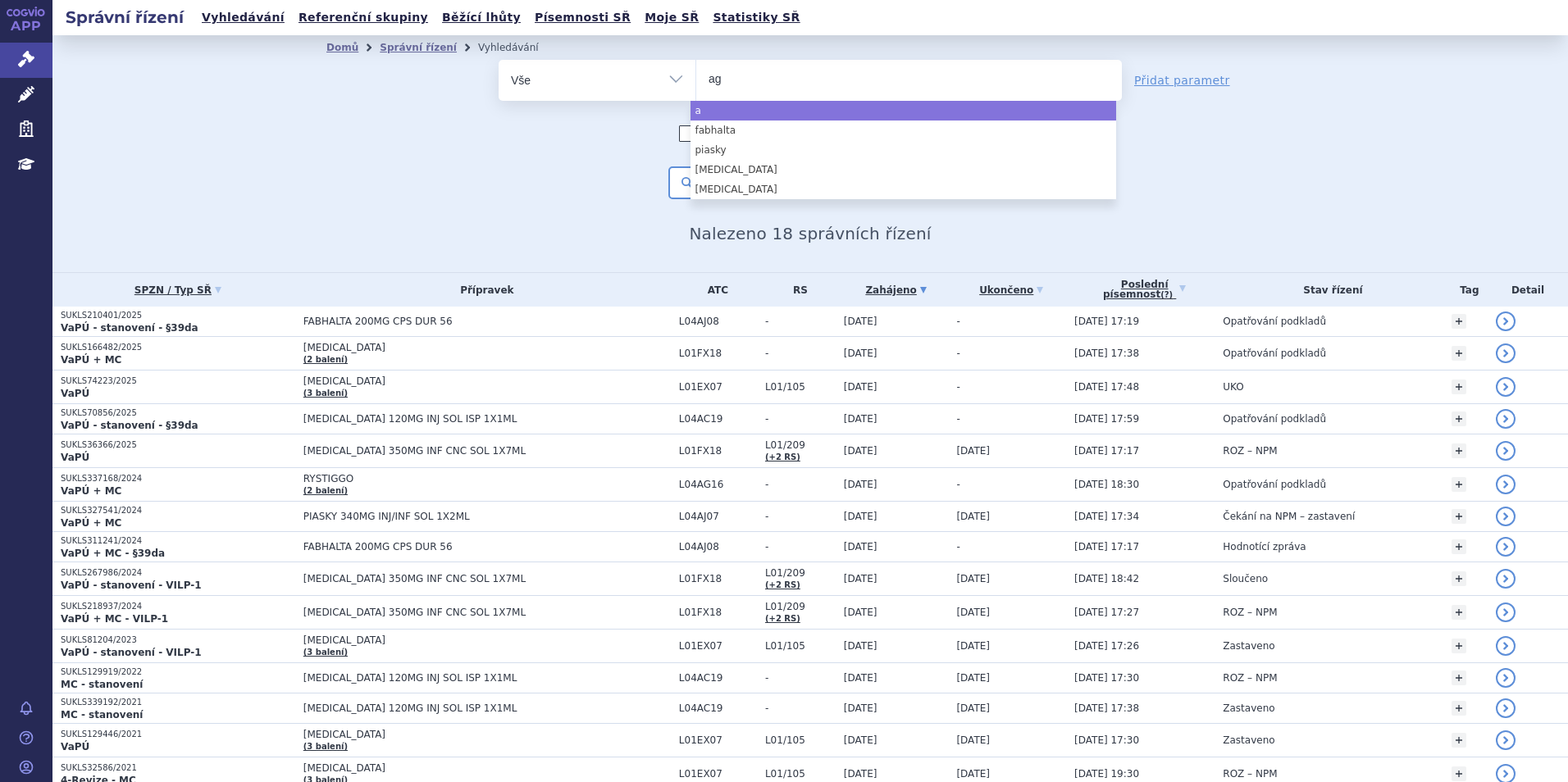
type input "aga"
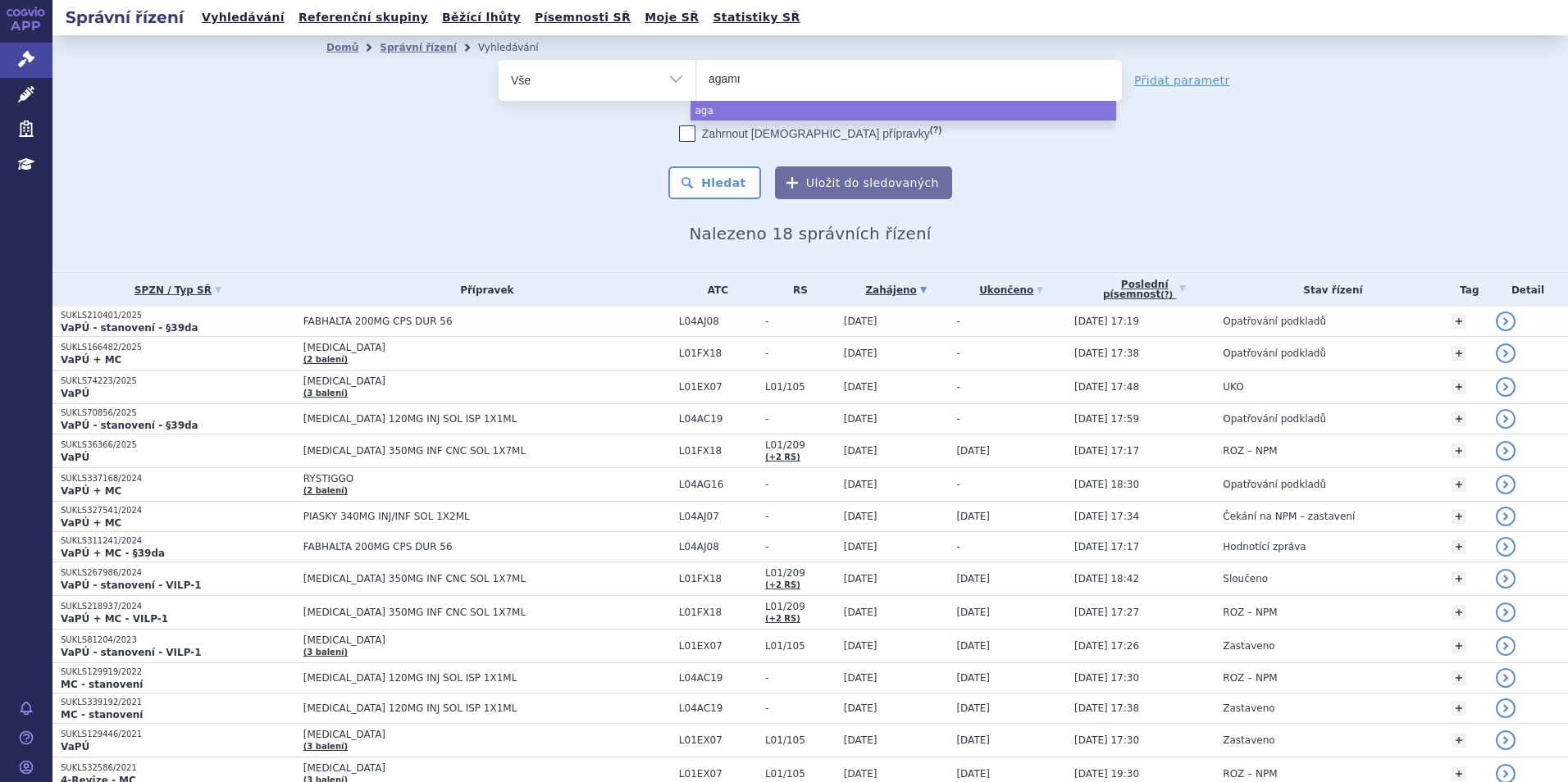
type input "agamre"
type input "agamree"
select select "agamree"
type input "ve"
type input "venc"
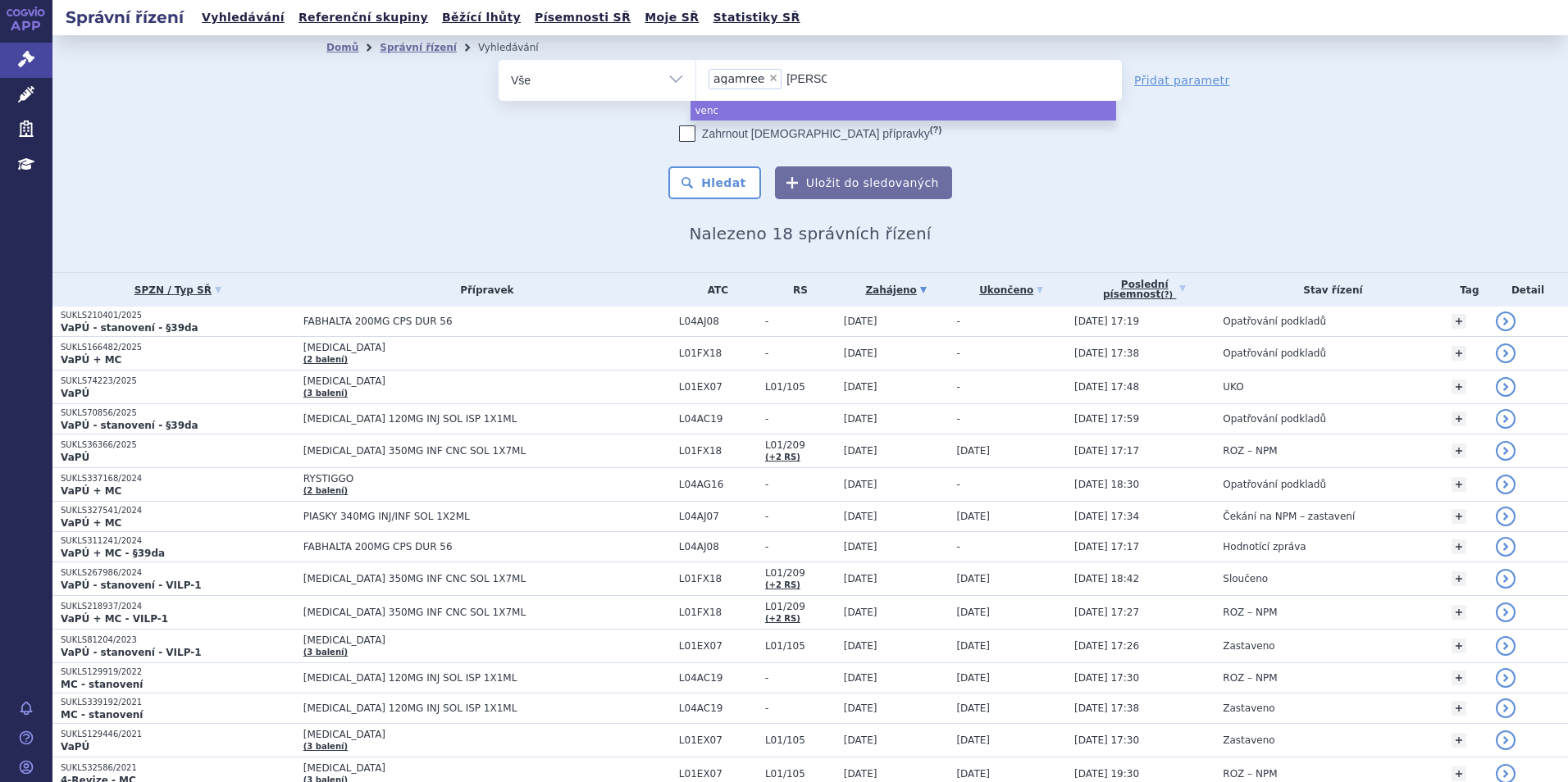
type input "vencly"
type input "venclyxt"
type input "venclyxto"
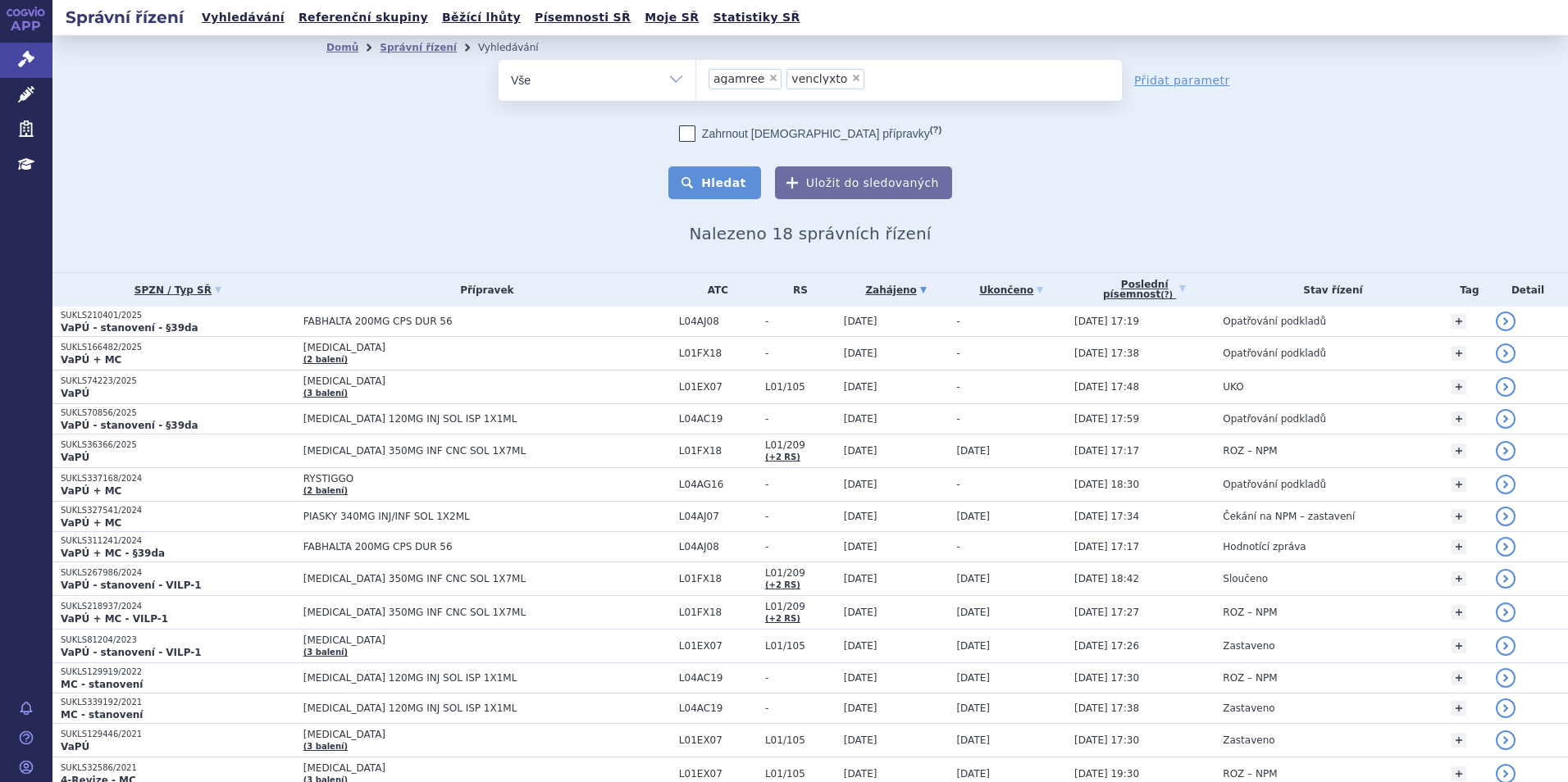
click at [726, 168] on button "Hledat" at bounding box center [715, 183] width 93 height 33
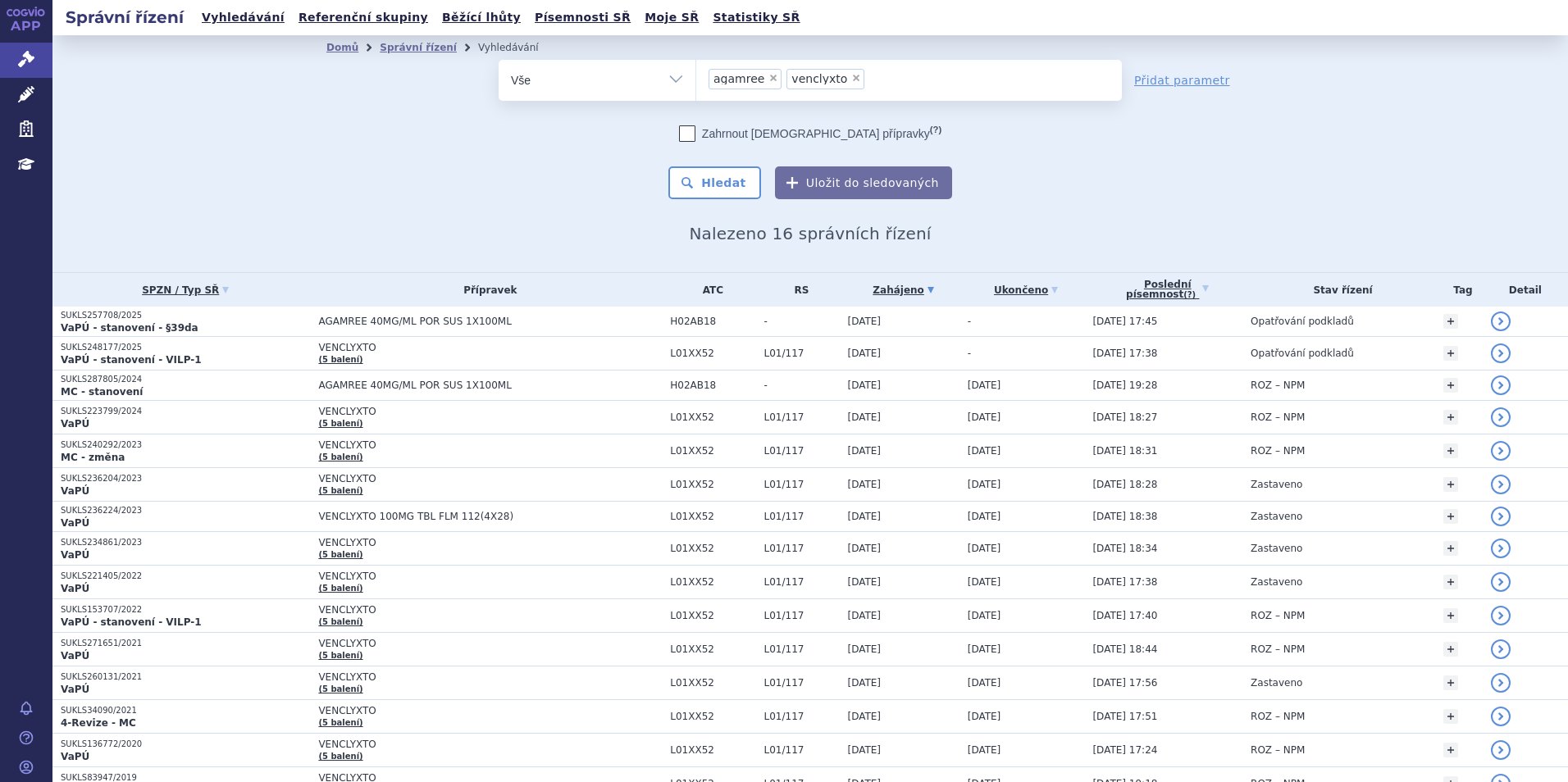
click at [768, 78] on span "×" at bounding box center [772, 77] width 9 height 9
click at [696, 78] on select "agamree venclyxto" at bounding box center [695, 80] width 1 height 41
select select "venclyxto"
click at [773, 78] on span "×" at bounding box center [778, 77] width 9 height 9
click at [696, 78] on select "agamree venclyxto" at bounding box center [695, 80] width 1 height 41
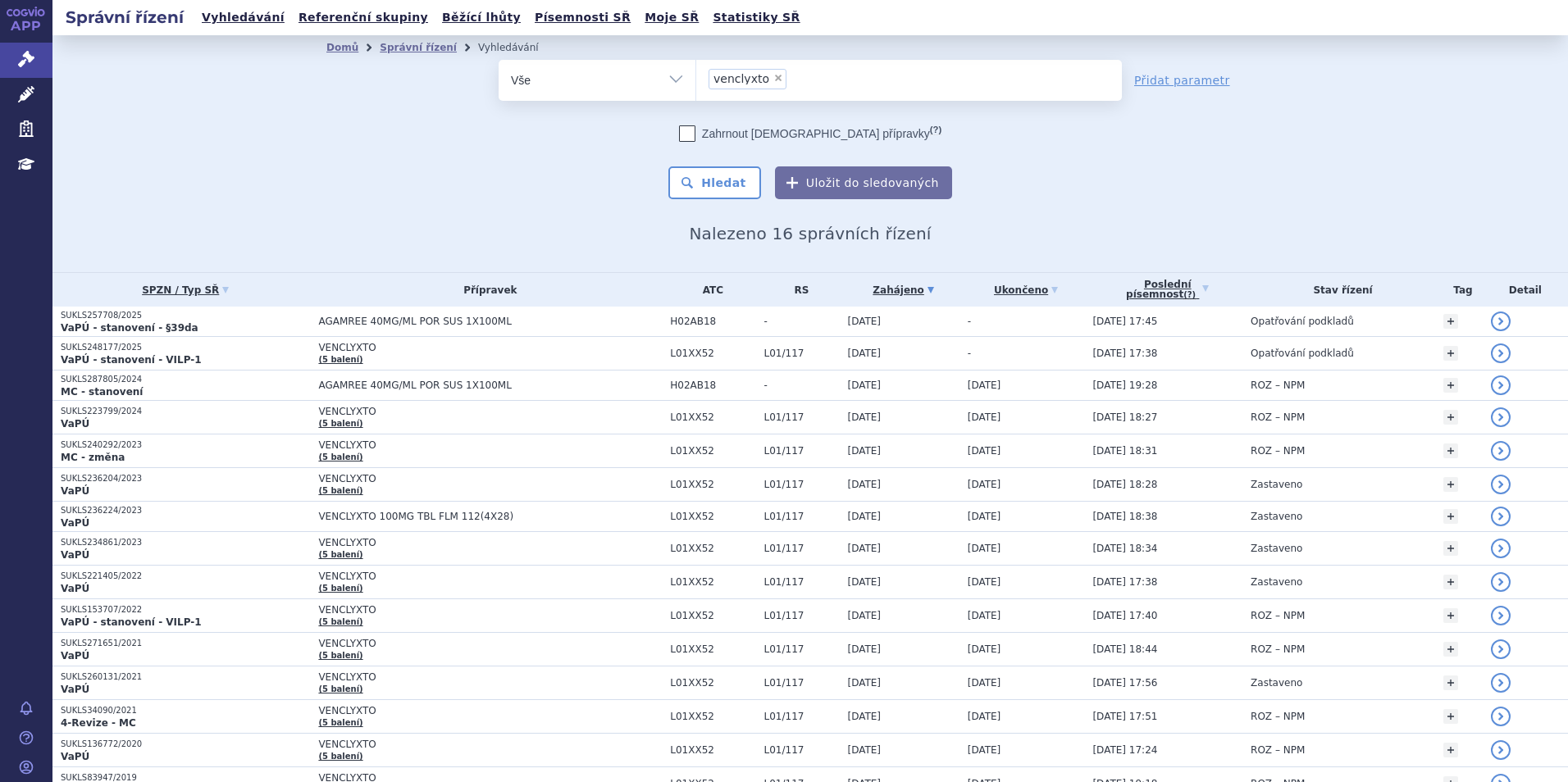
select select
type input "ka"
type input "kaf"
type input "kaftr"
type input "kaftrio"
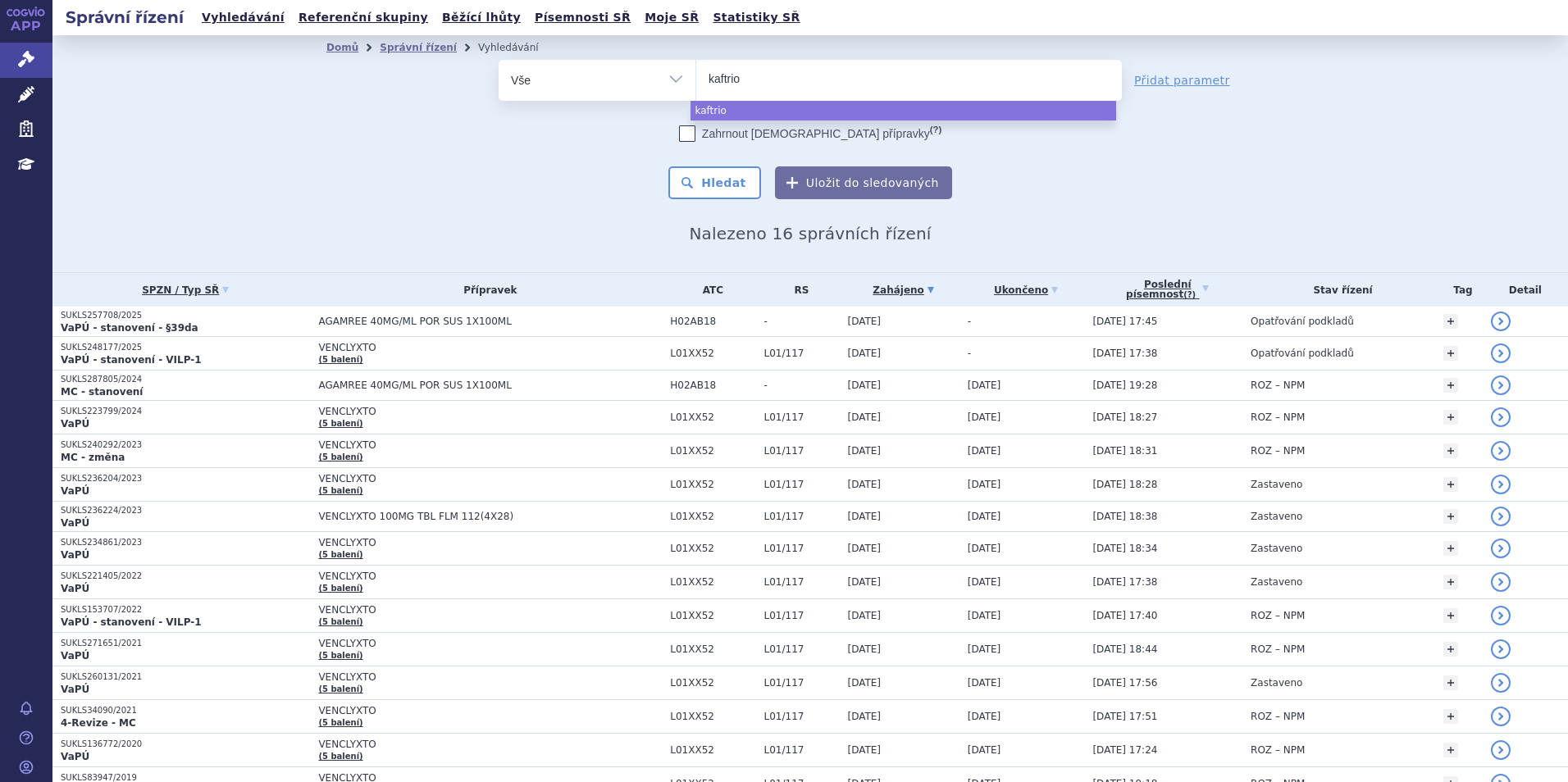
select select "kaftrio"
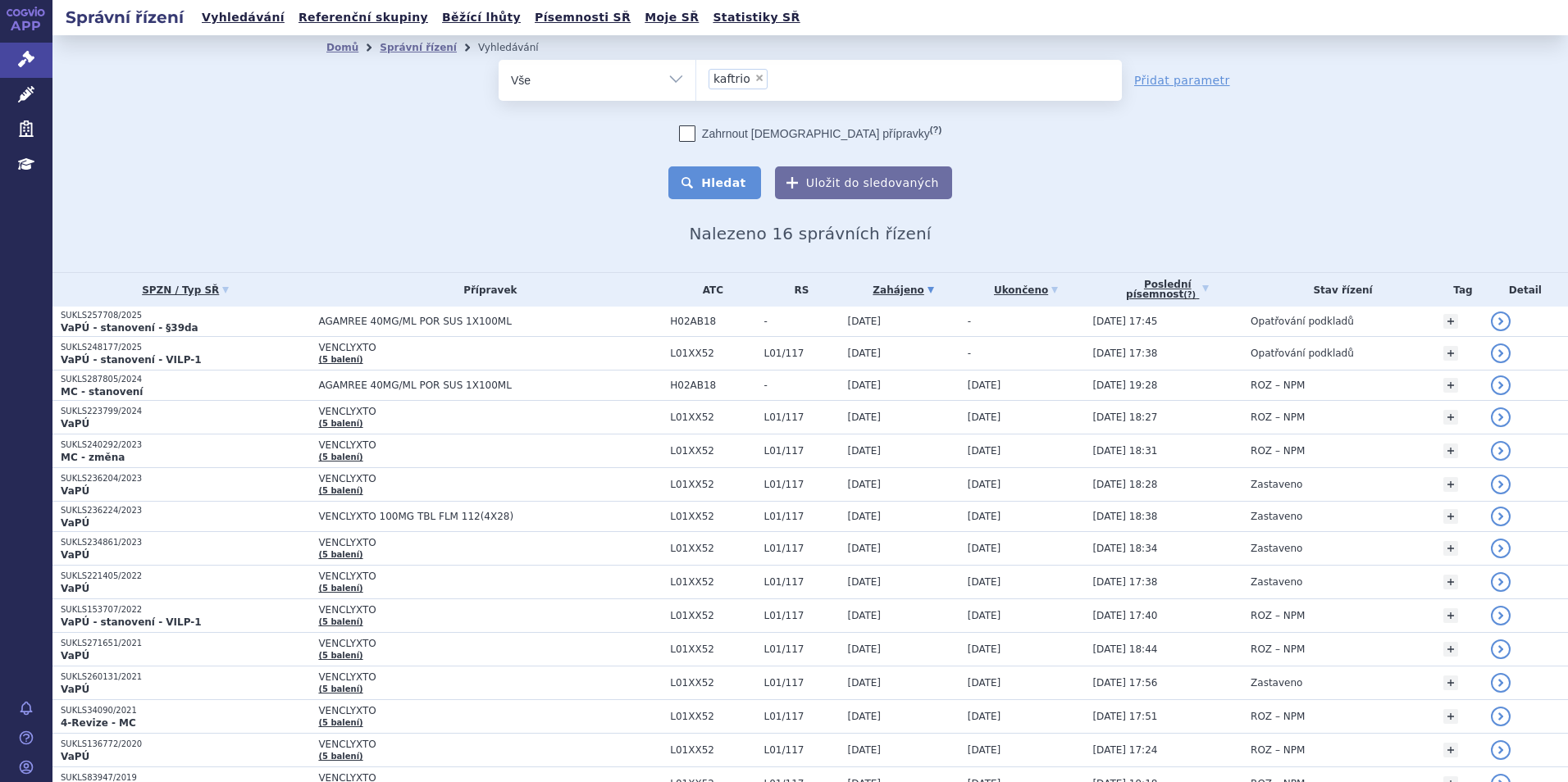
click at [737, 184] on button "Hledat" at bounding box center [715, 183] width 93 height 33
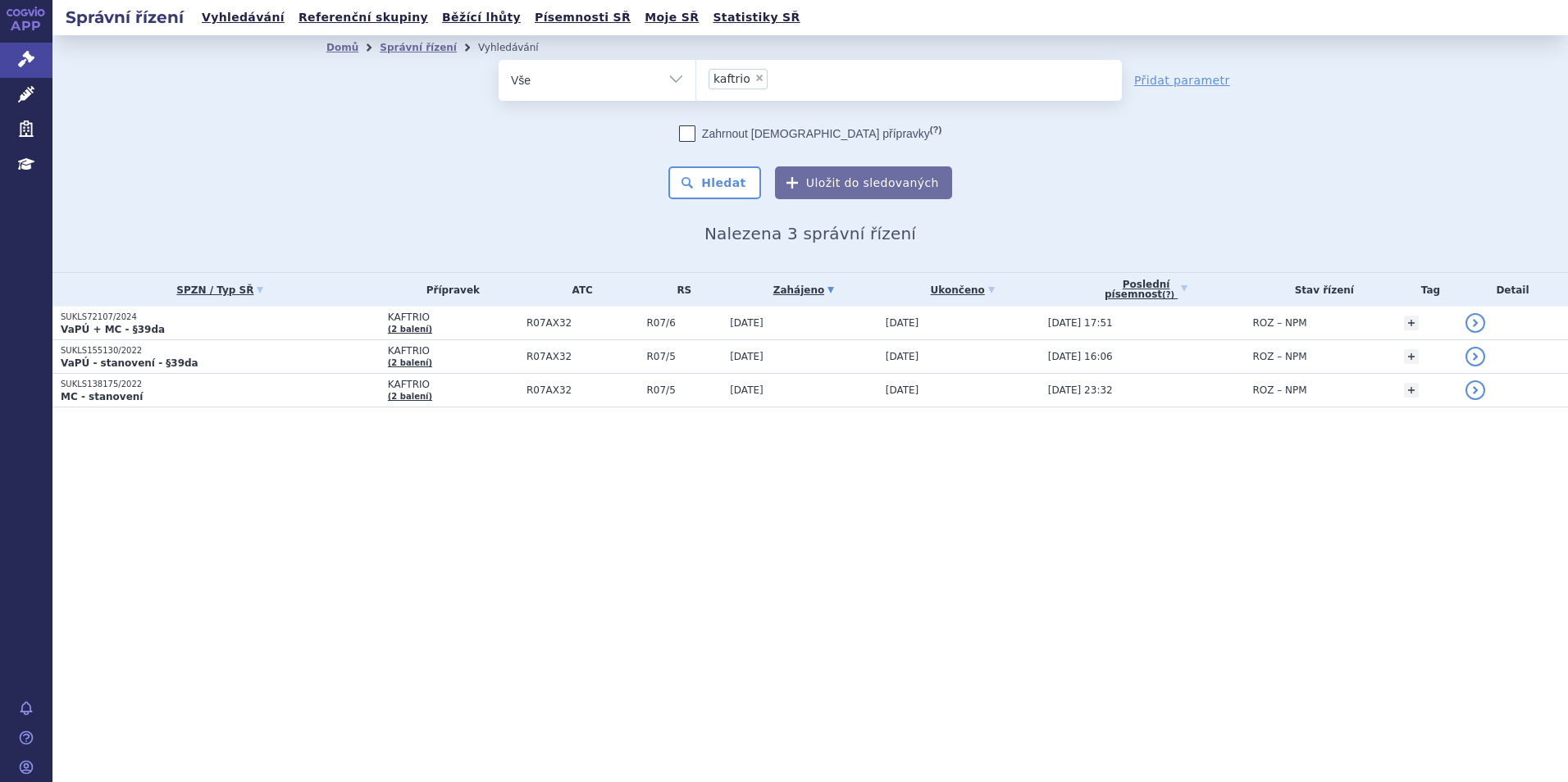
click at [848, 79] on ul "× kaftrio" at bounding box center [908, 78] width 425 height 36
click at [696, 79] on select "kaftrio" at bounding box center [695, 80] width 1 height 41
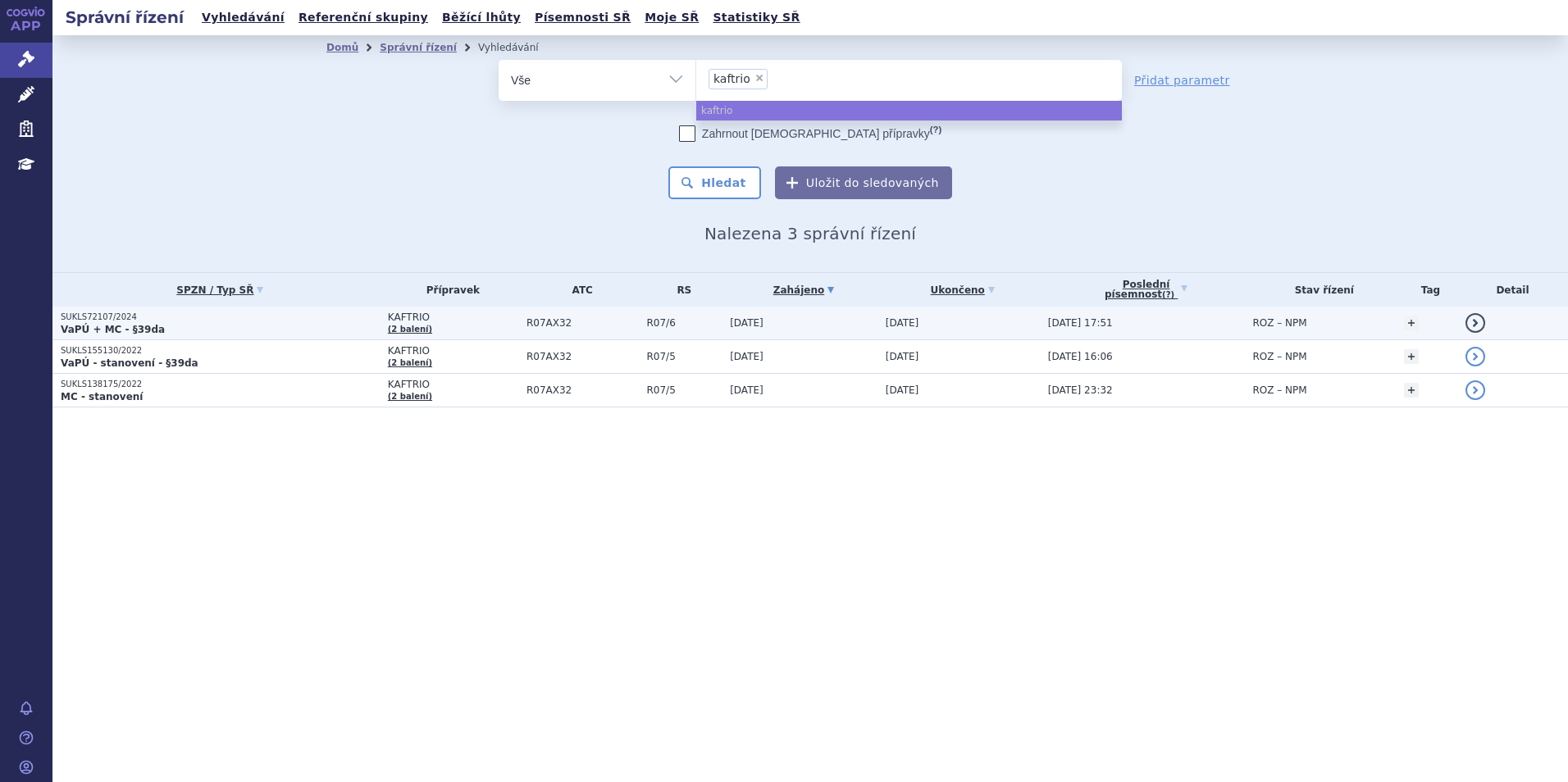
click at [275, 321] on p "SUKLS72107/2024" at bounding box center [220, 317] width 319 height 11
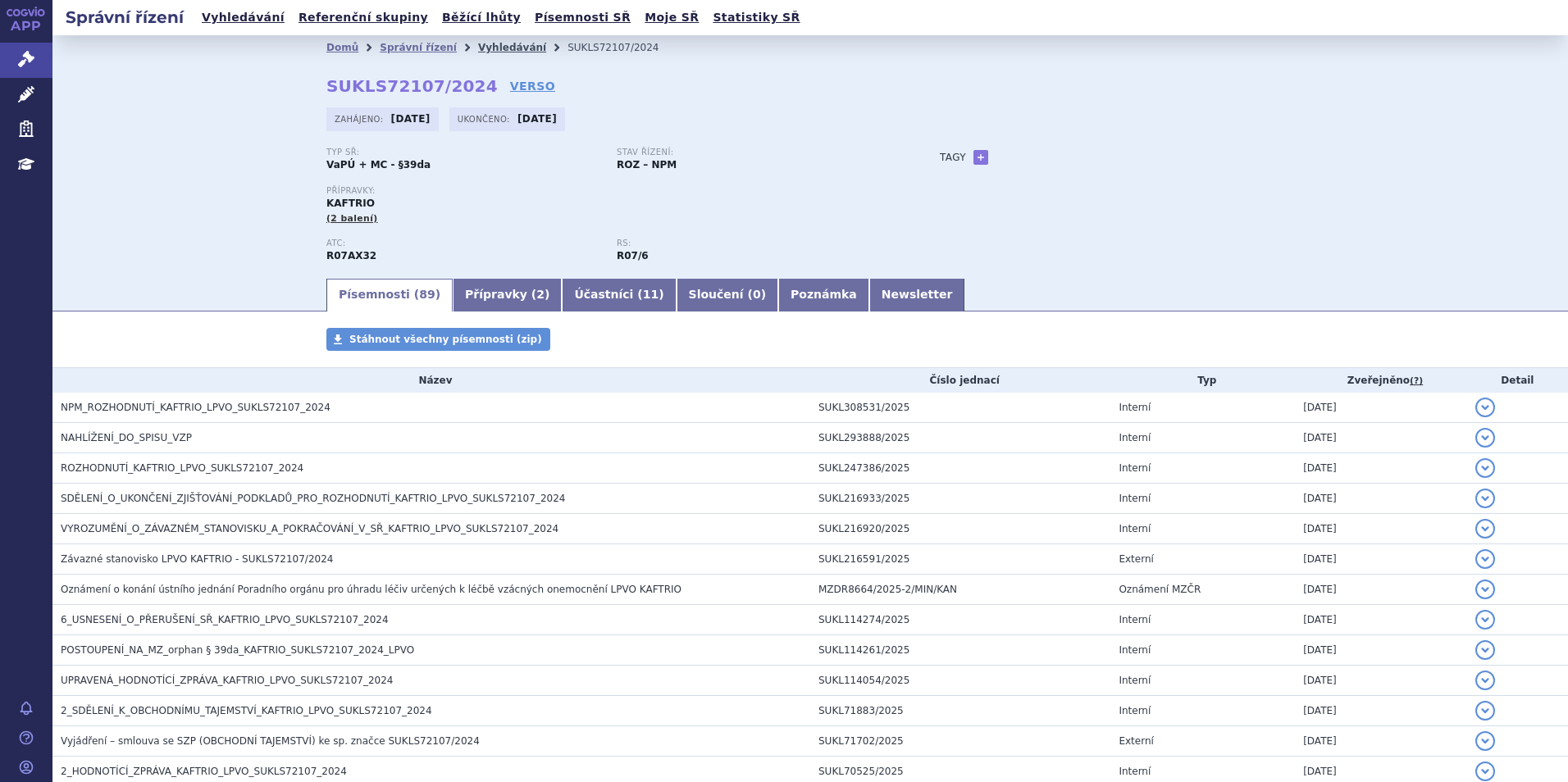
click at [478, 52] on link "Vyhledávání" at bounding box center [511, 47] width 68 height 11
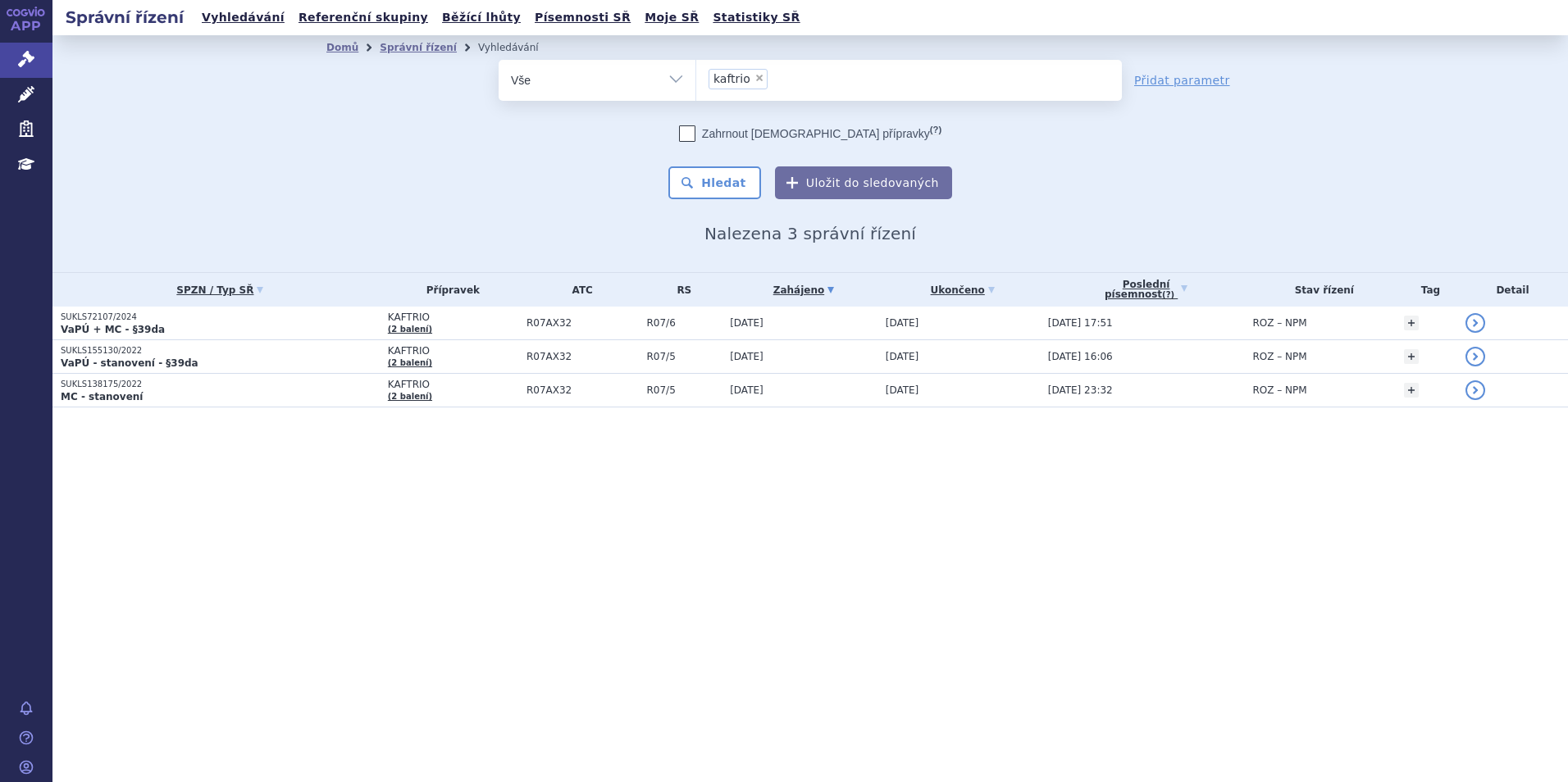
click at [757, 78] on span "×" at bounding box center [759, 77] width 9 height 9
click at [696, 78] on select "kaftrio" at bounding box center [695, 80] width 1 height 41
select select
click at [757, 78] on ul at bounding box center [908, 77] width 425 height 34
click at [696, 78] on select "kaftrio" at bounding box center [695, 80] width 1 height 41
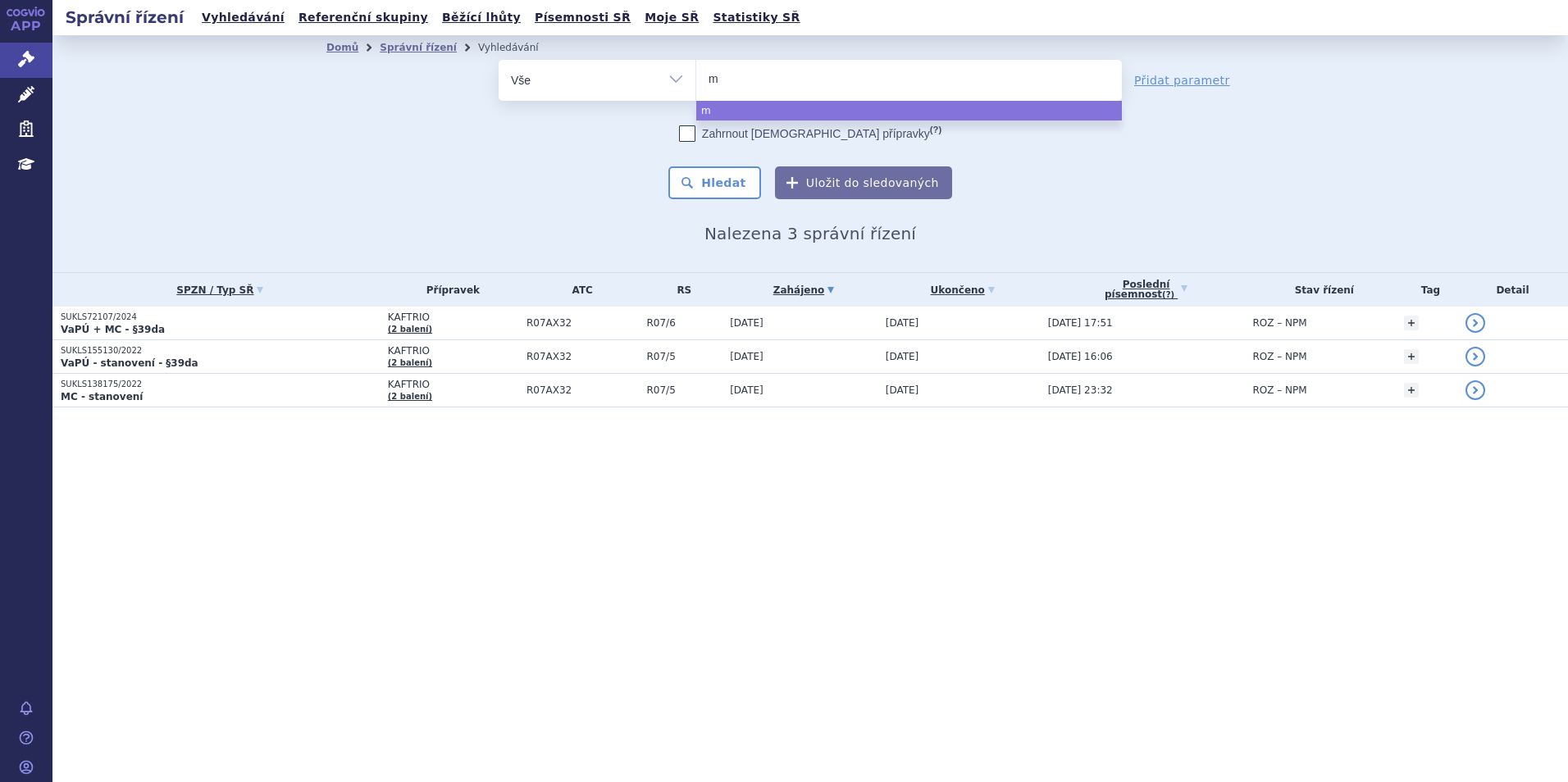
type input "mi"
type input "minj"
type input "minjuv"
type input "minjuvi"
select select "minjuvi"
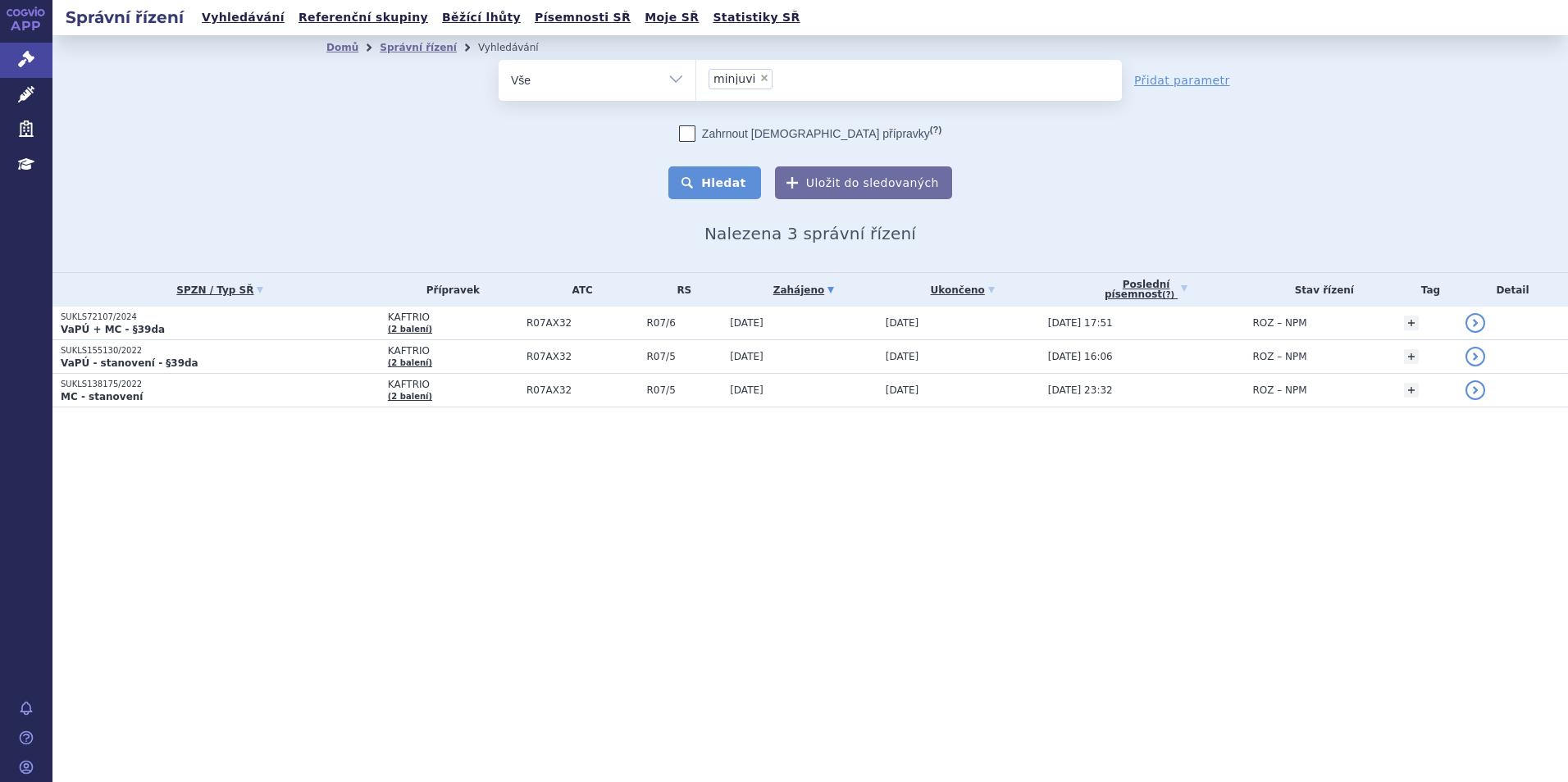
drag, startPoint x: 732, startPoint y: 185, endPoint x: 728, endPoint y: 170, distance: 15.5
click at [730, 181] on button "Hledat" at bounding box center [715, 183] width 93 height 33
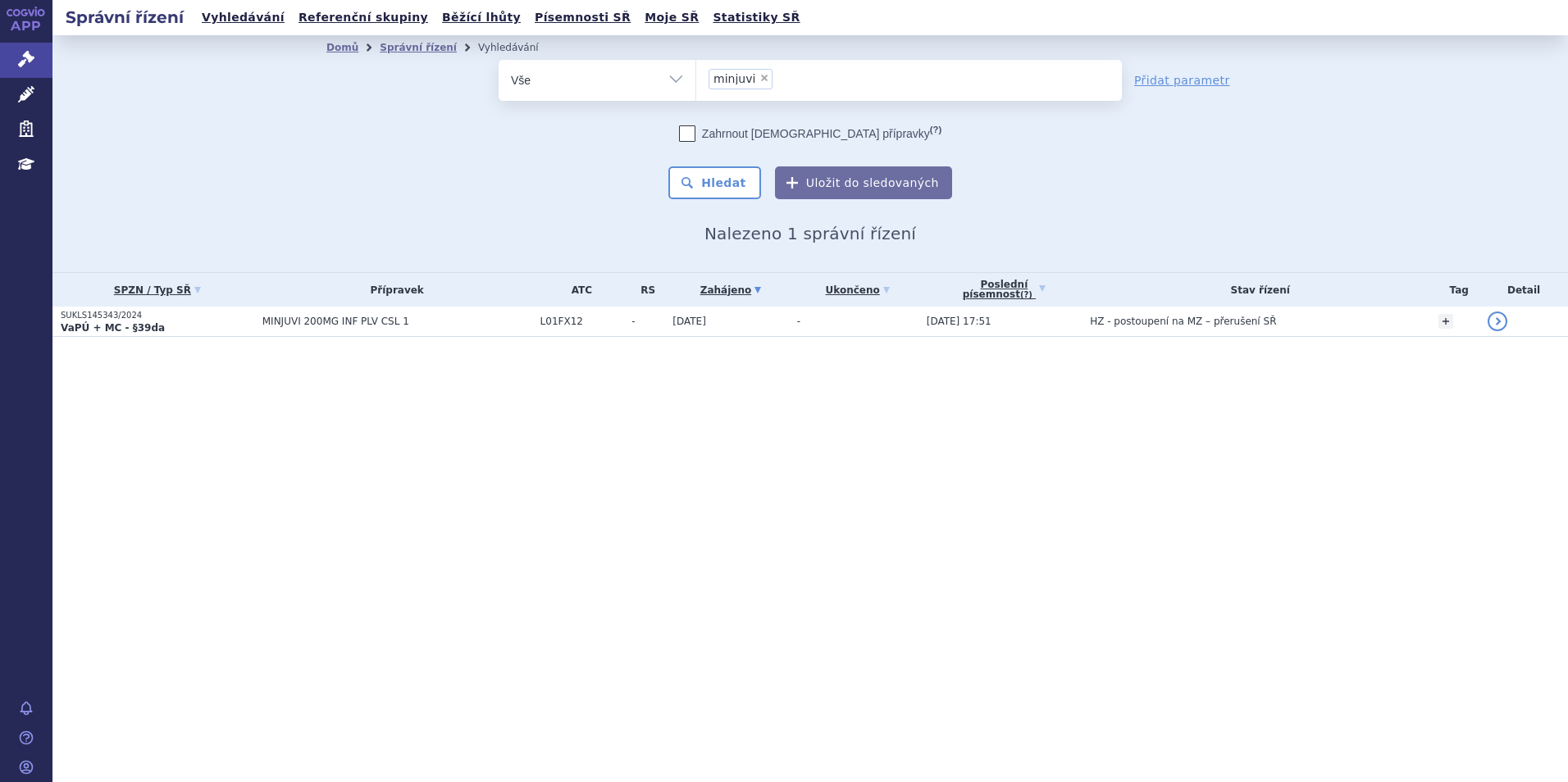
click at [354, 426] on div "Správní řízení Vyhledávání Referenční skupiny Běžící lhůty Písemnosti SŘ Moje S…" at bounding box center [810, 391] width 1516 height 782
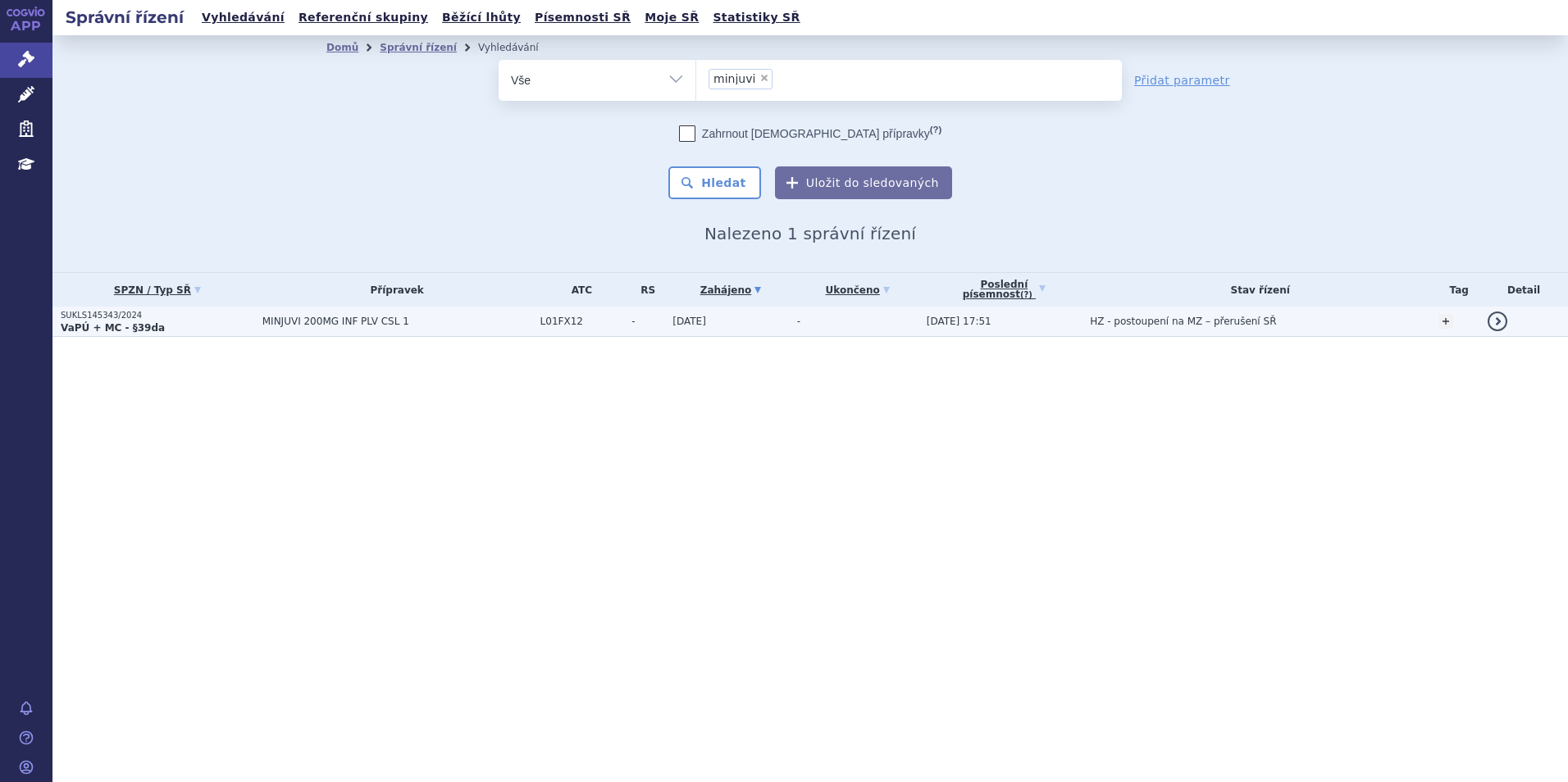
click at [235, 316] on p "SUKLS145343/2024" at bounding box center [157, 315] width 193 height 11
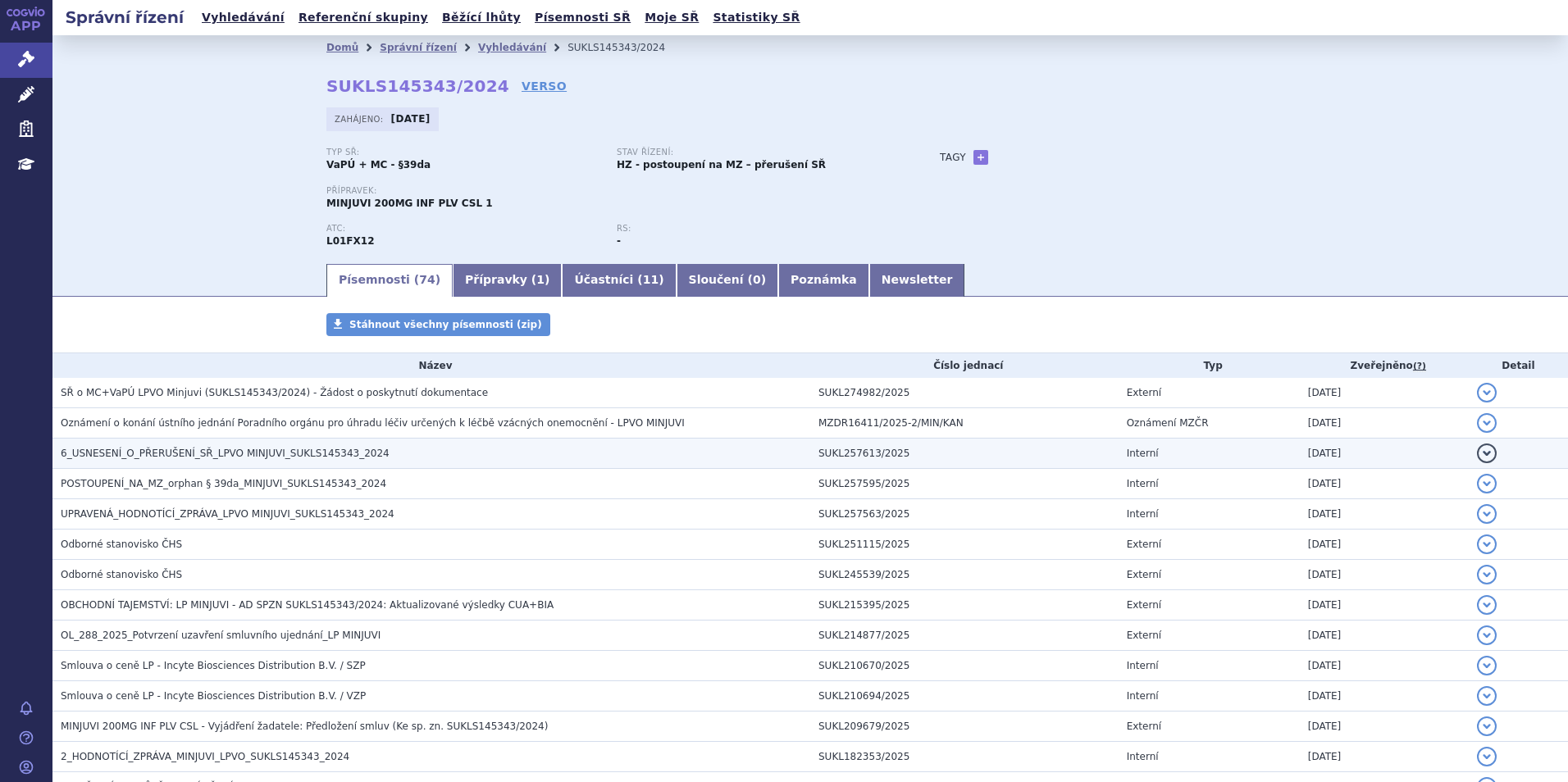
click at [367, 455] on h3 "6_USNESENÍ_O_PŘERUŠENÍ_SŘ_LPVO MINJUVI_SUKLS145343_2024" at bounding box center [436, 453] width 749 height 16
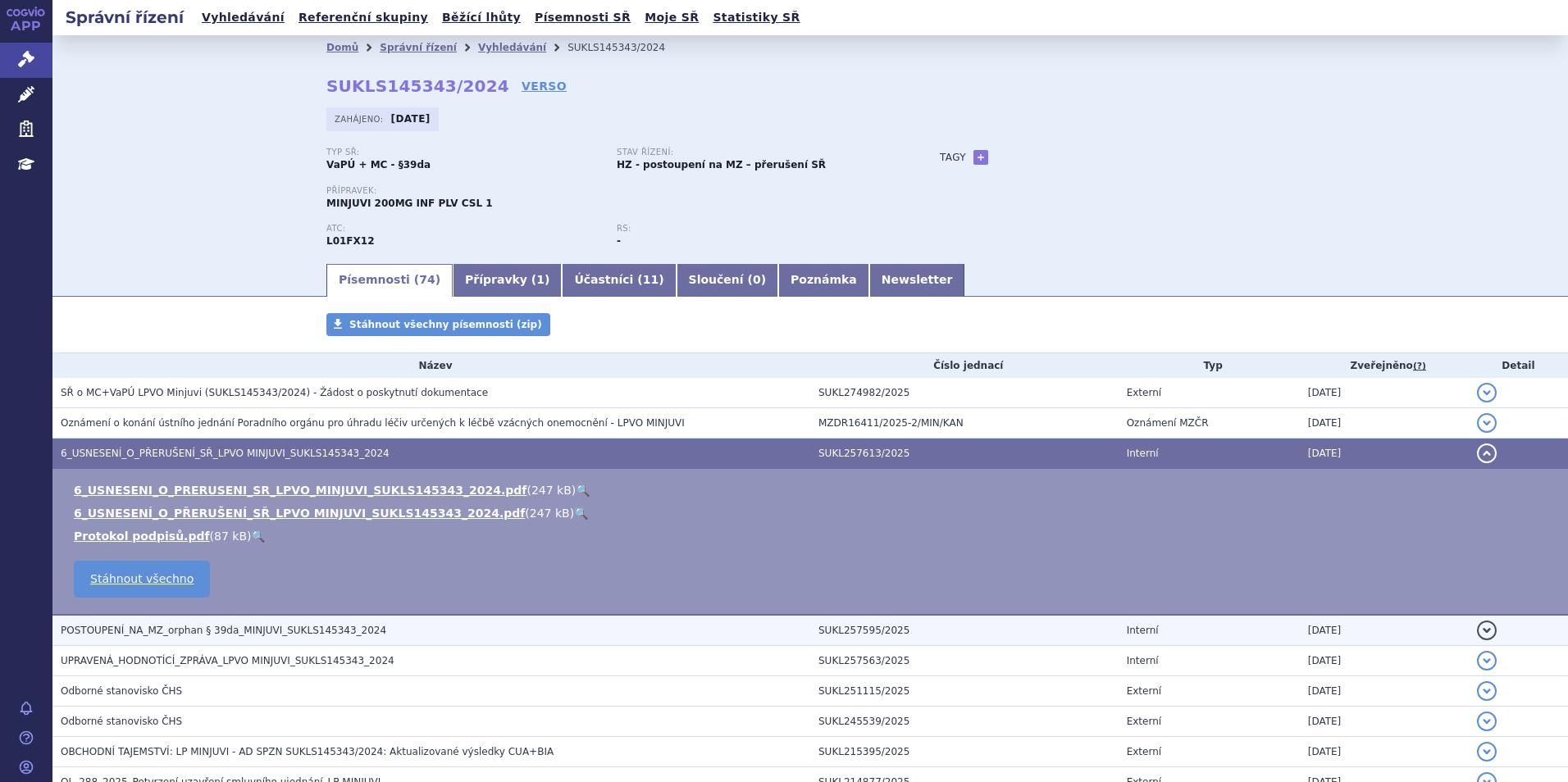
click at [310, 625] on span "POSTOUPENÍ_NA_MZ_orphan § 39da_MINJUVI_SUKLS145343_2024" at bounding box center [223, 630] width 326 height 11
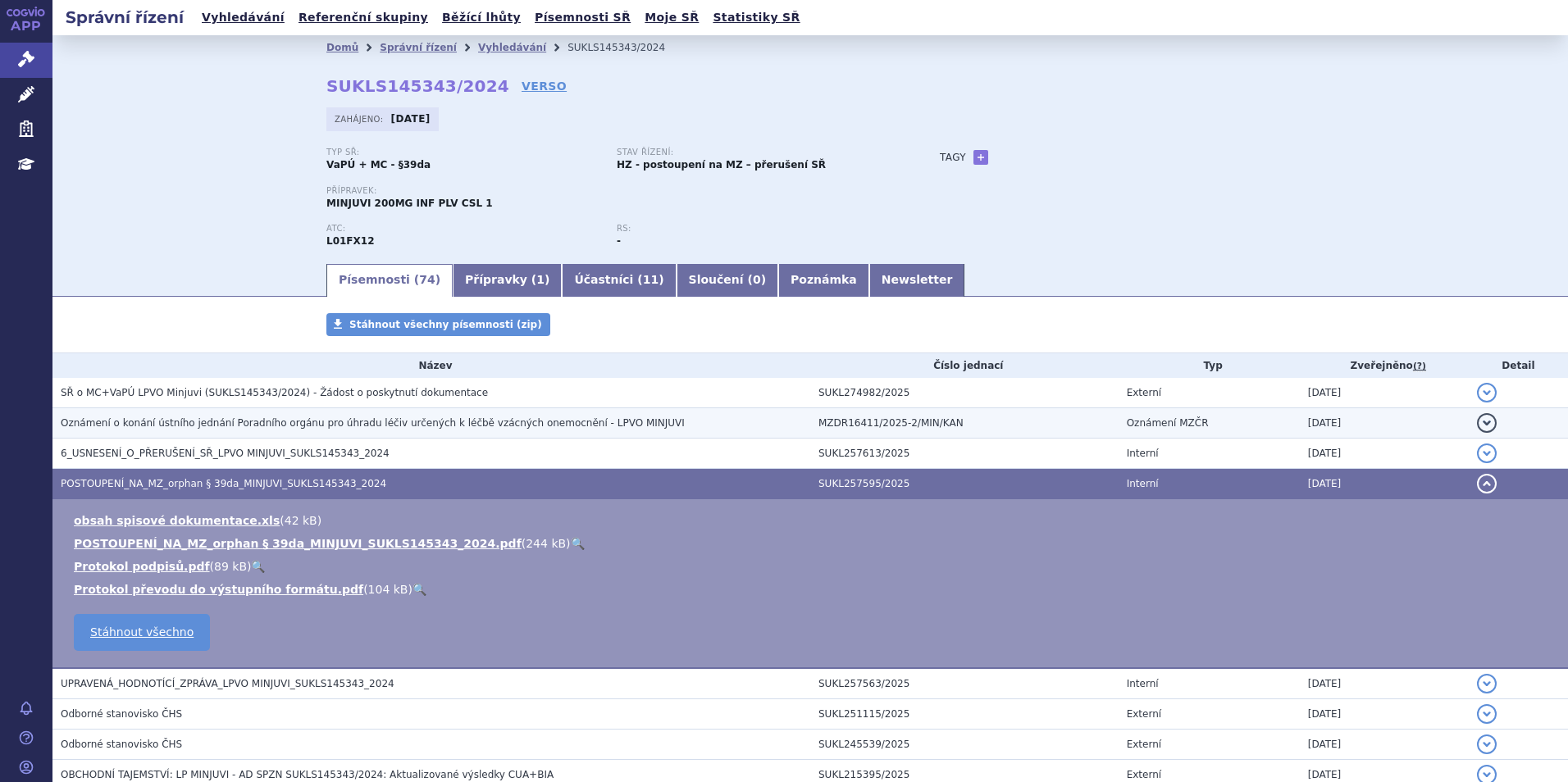
click at [211, 429] on span "Oznámení o konání ústního jednání Poradního orgánu pro úhradu léčiv určených k …" at bounding box center [373, 423] width 624 height 11
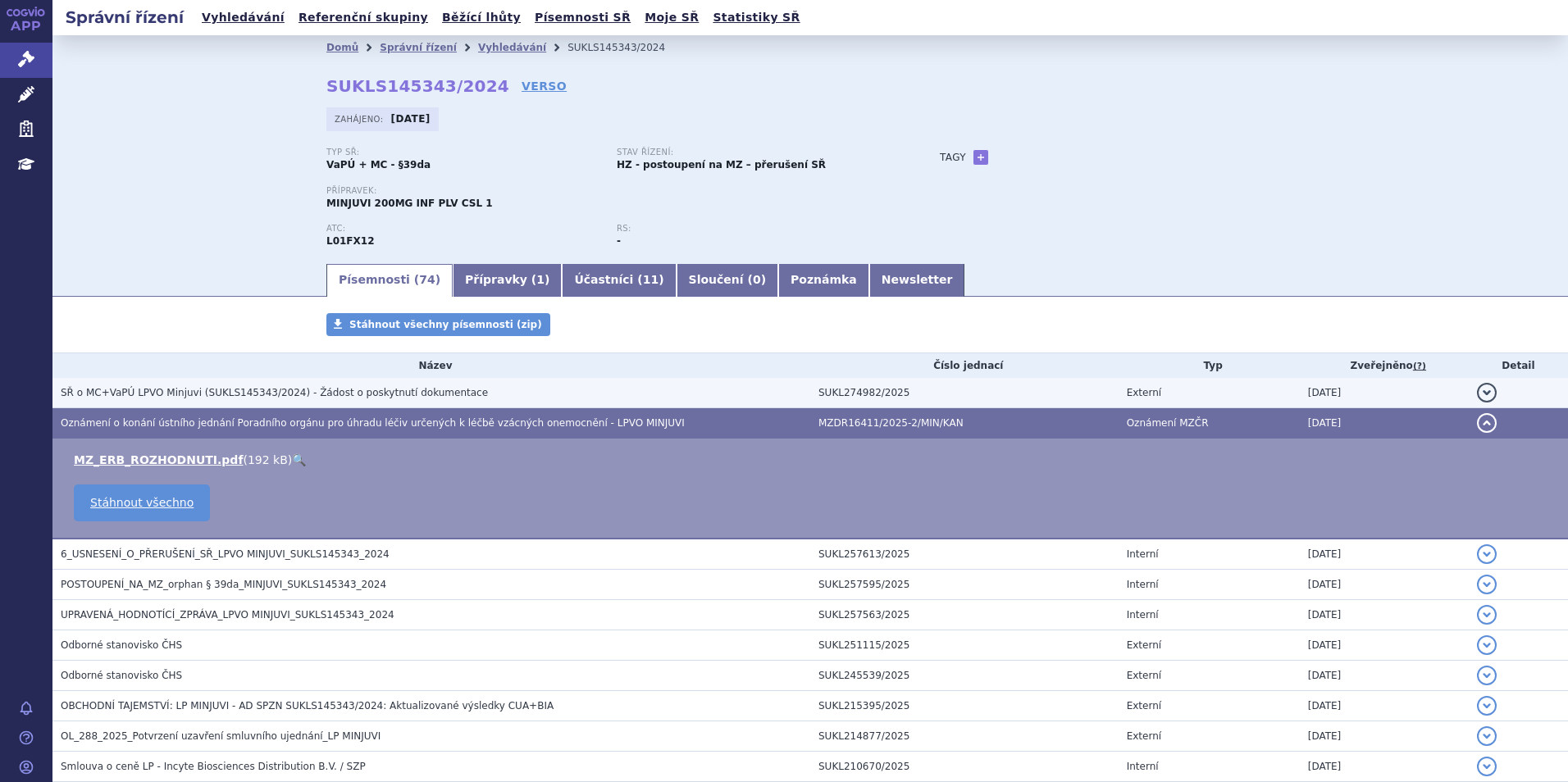
click at [302, 396] on span "SŘ o MC+VaPÚ LPVO Minjuvi (SUKLS145343/2024) - Žádost o poskytnutí dokumentace" at bounding box center [274, 392] width 427 height 11
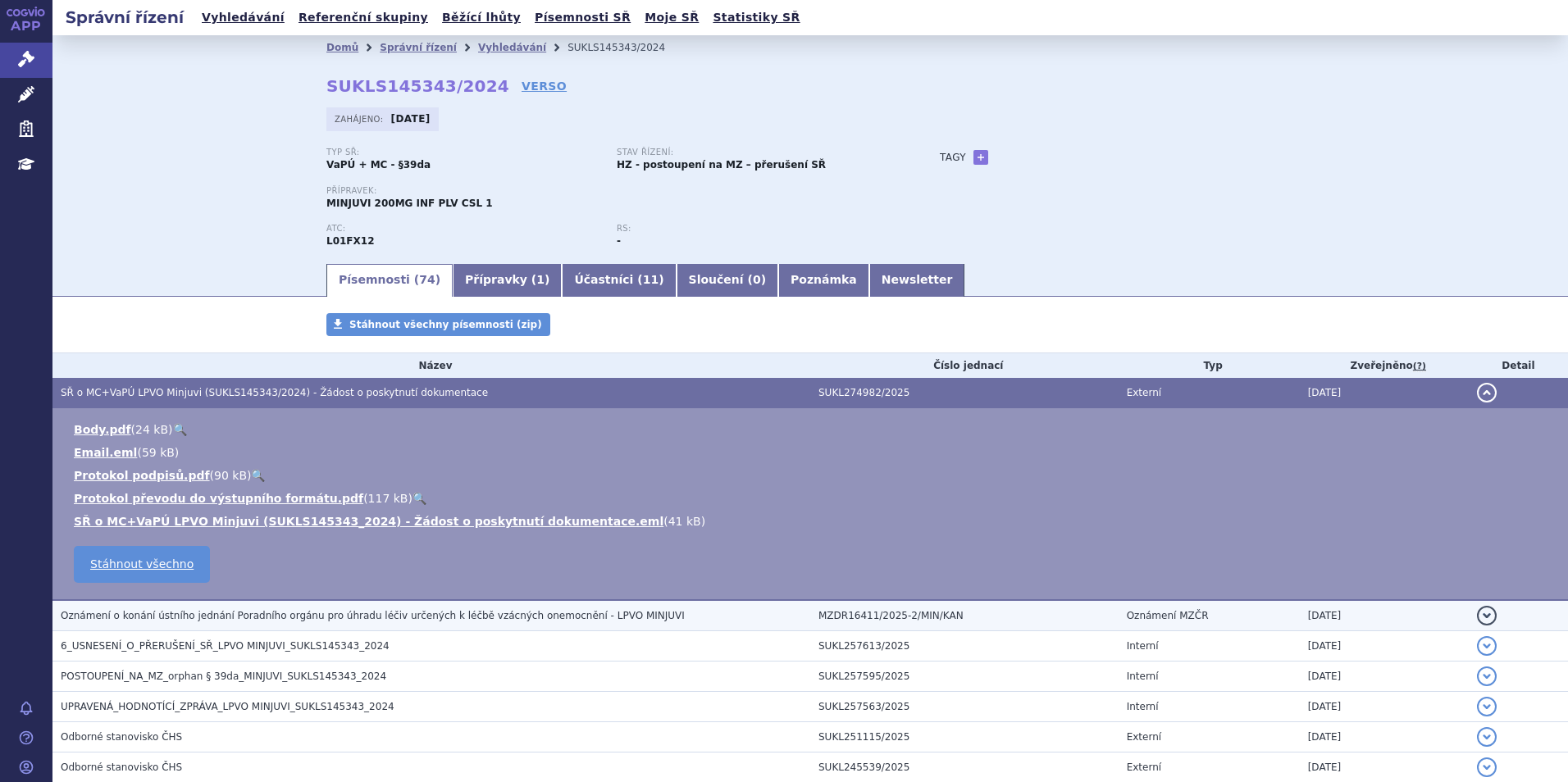
click at [290, 614] on span "Oznámení o konání ústního jednání Poradního orgánu pro úhradu léčiv určených k …" at bounding box center [373, 615] width 624 height 11
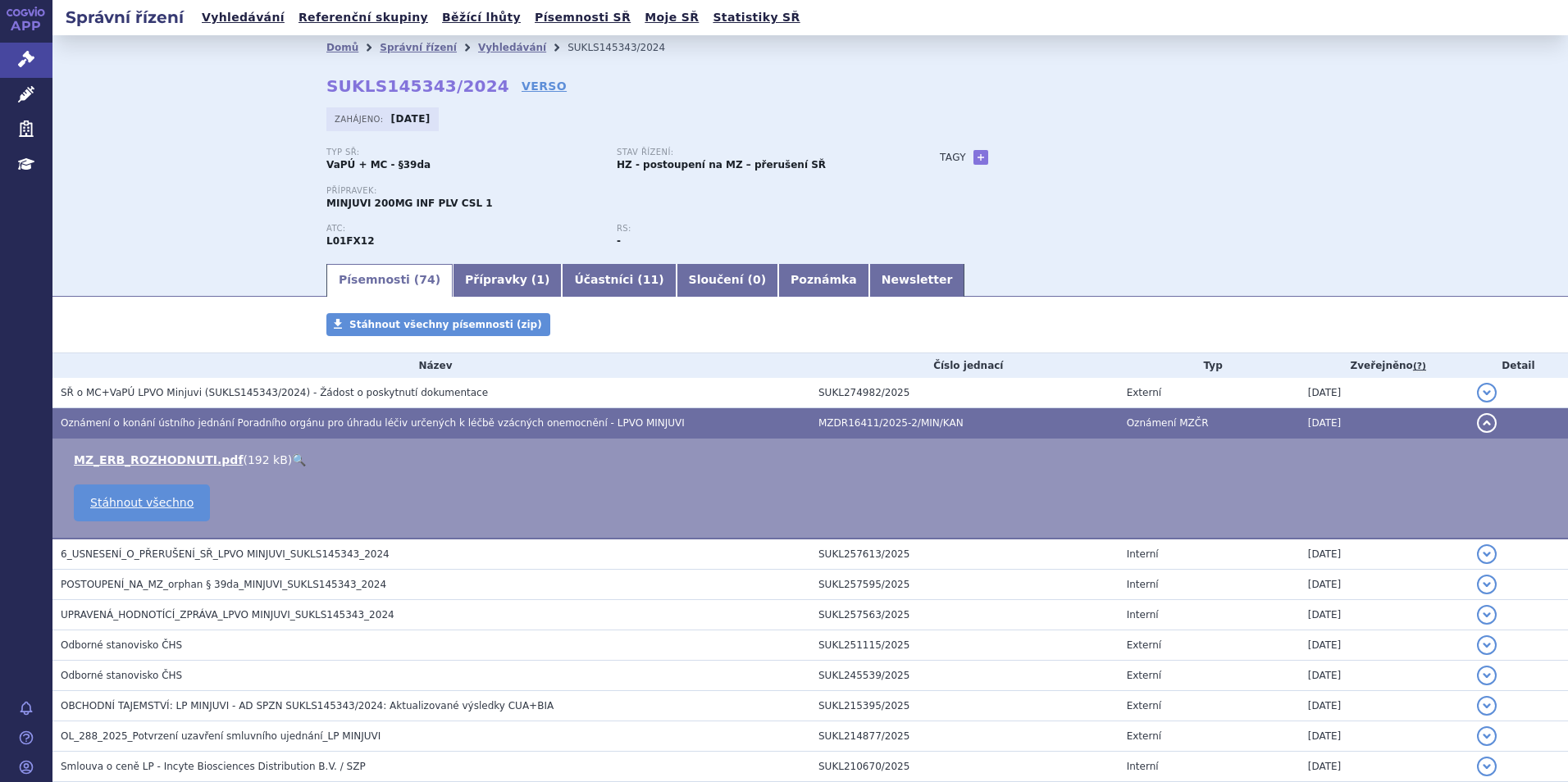
click at [292, 455] on link "🔍" at bounding box center [299, 460] width 14 height 13
